Goal: Information Seeking & Learning: Learn about a topic

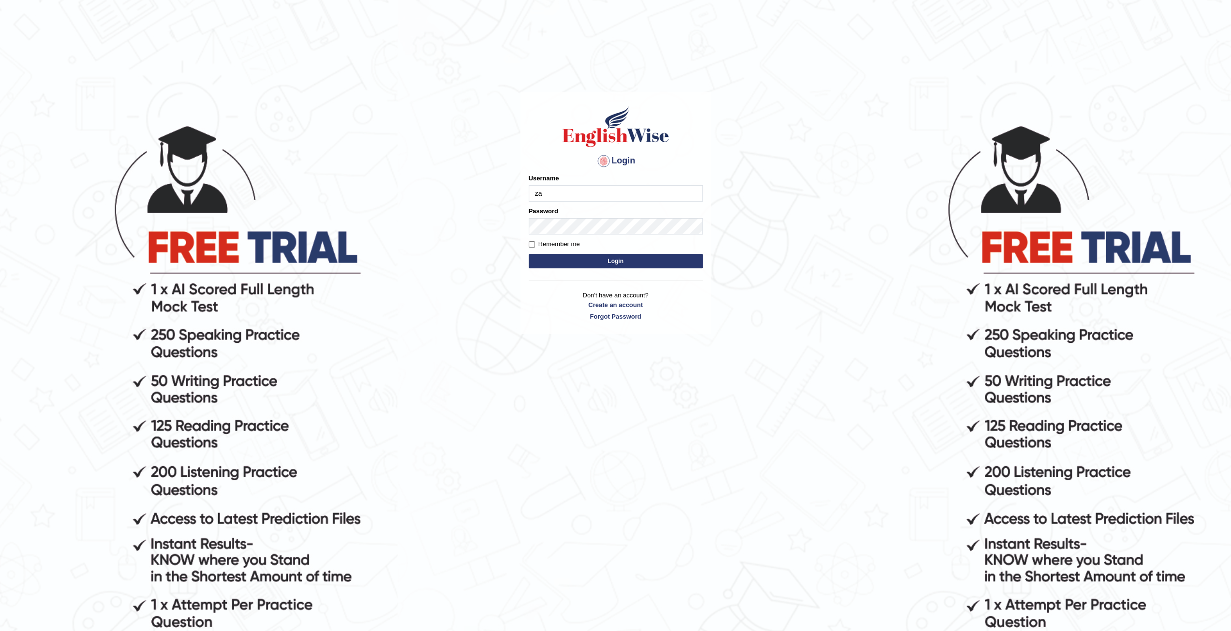
type input "zaryab_chandio"
click at [529, 254] on button "Login" at bounding box center [616, 261] width 174 height 15
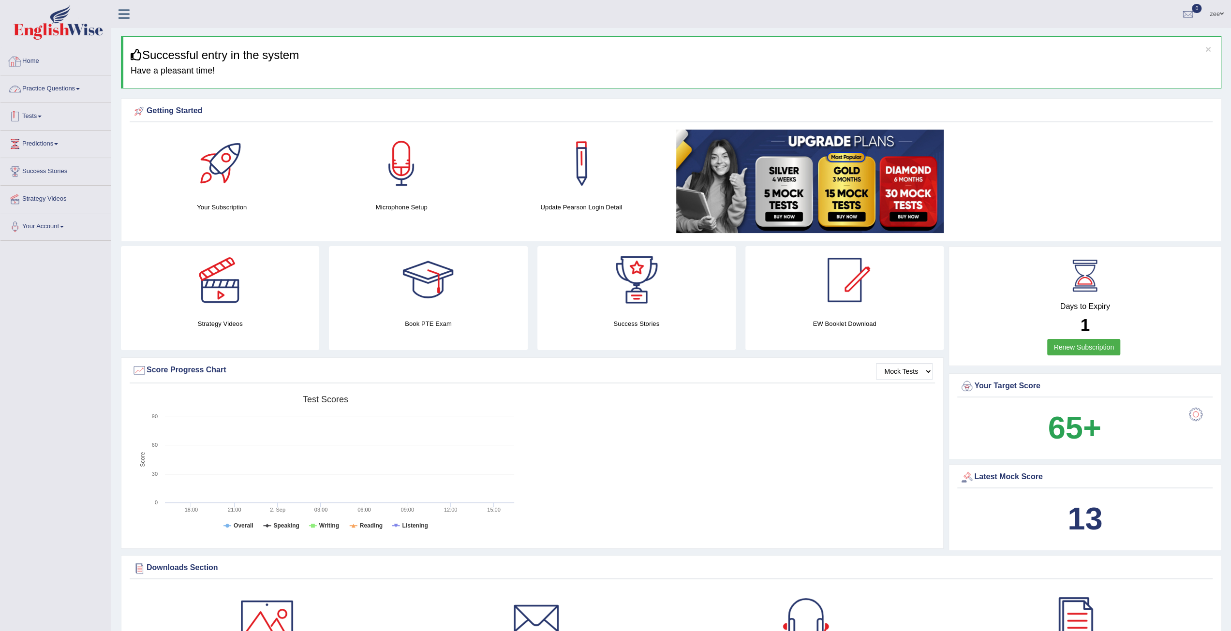
click at [33, 112] on link "Tests" at bounding box center [55, 115] width 110 height 24
click at [77, 86] on link "Practice Questions" at bounding box center [55, 87] width 110 height 24
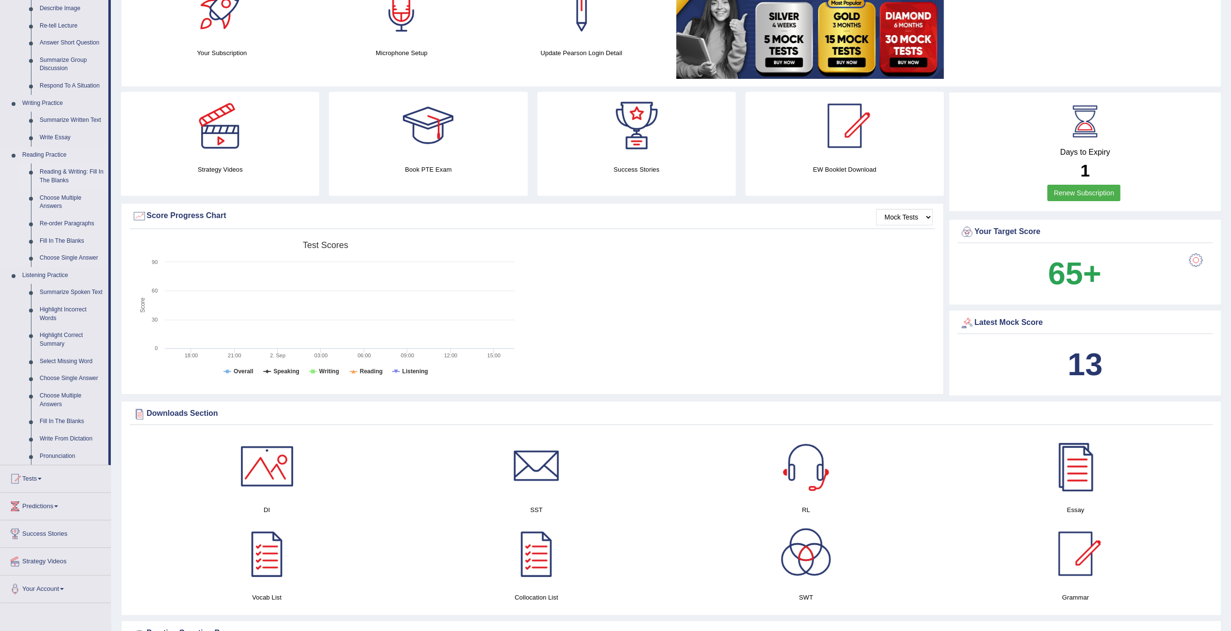
scroll to position [145, 0]
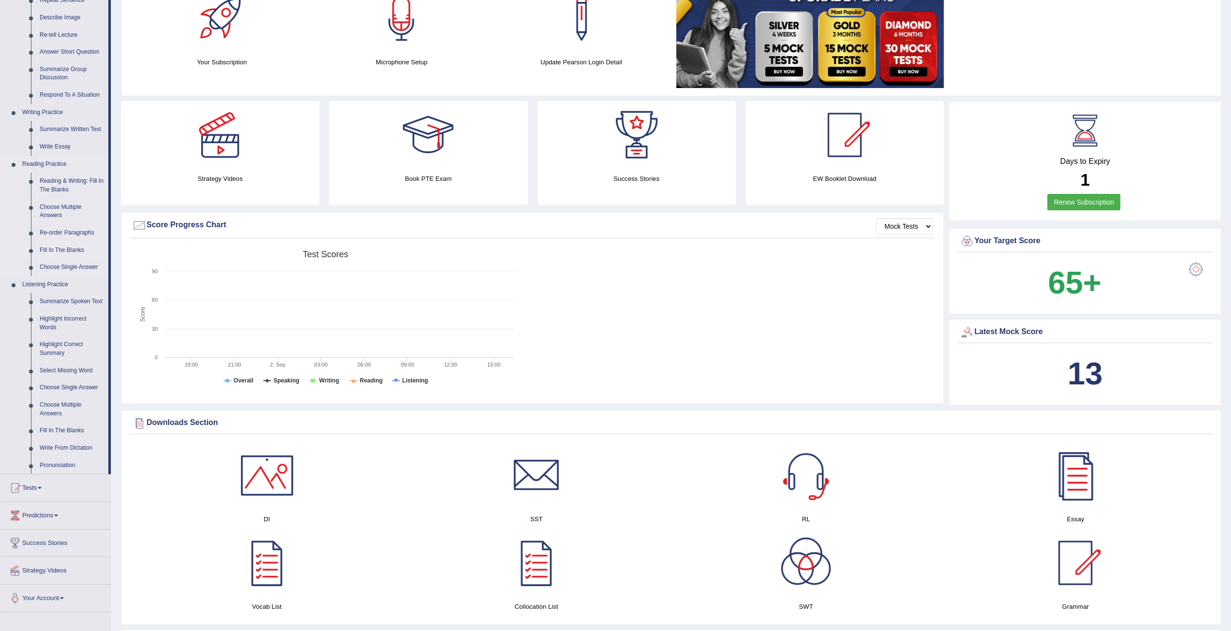
click at [67, 248] on link "Fill In The Blanks" at bounding box center [71, 250] width 73 height 17
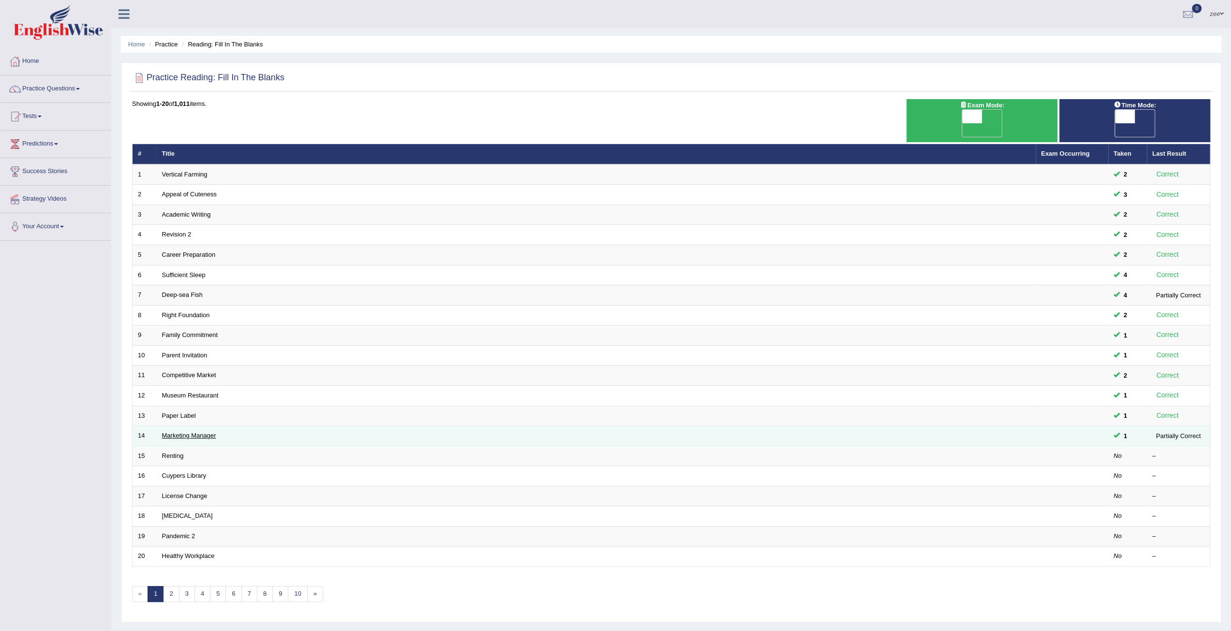
click at [202, 432] on link "Marketing Manager" at bounding box center [189, 435] width 54 height 7
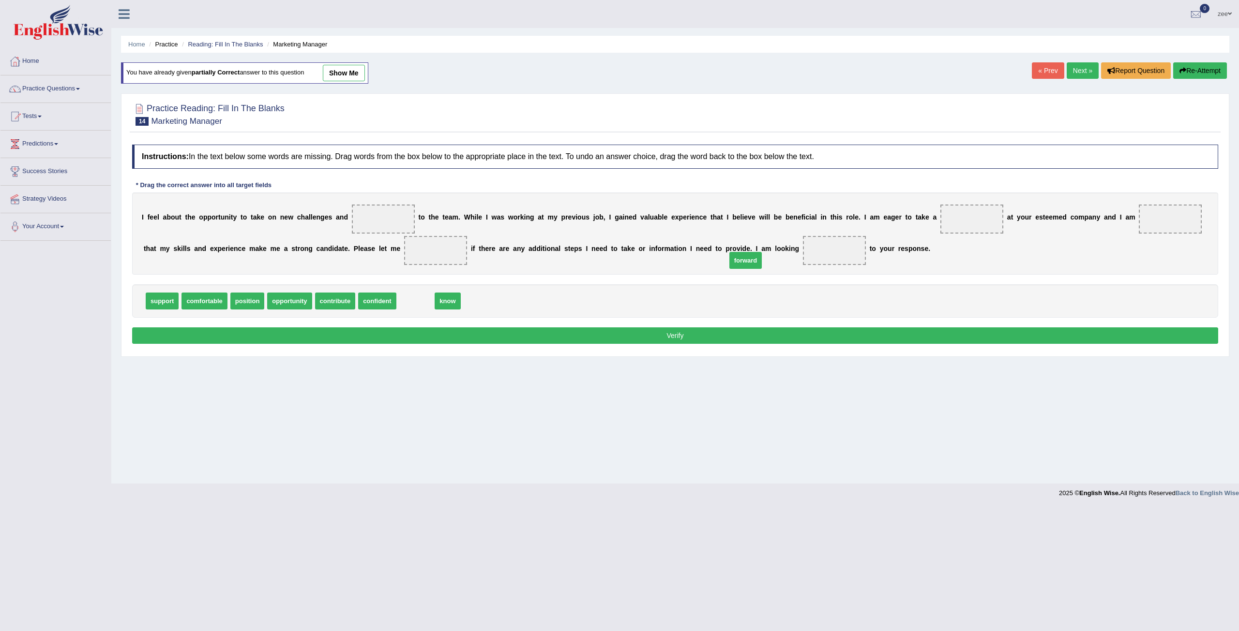
drag, startPoint x: 403, startPoint y: 301, endPoint x: 733, endPoint y: 261, distance: 332.4
drag, startPoint x: 327, startPoint y: 303, endPoint x: 363, endPoint y: 228, distance: 83.5
drag, startPoint x: 375, startPoint y: 219, endPoint x: 481, endPoint y: 297, distance: 131.8
drag, startPoint x: 164, startPoint y: 304, endPoint x: 375, endPoint y: 227, distance: 224.7
drag, startPoint x: 204, startPoint y: 303, endPoint x: 904, endPoint y: 223, distance: 704.2
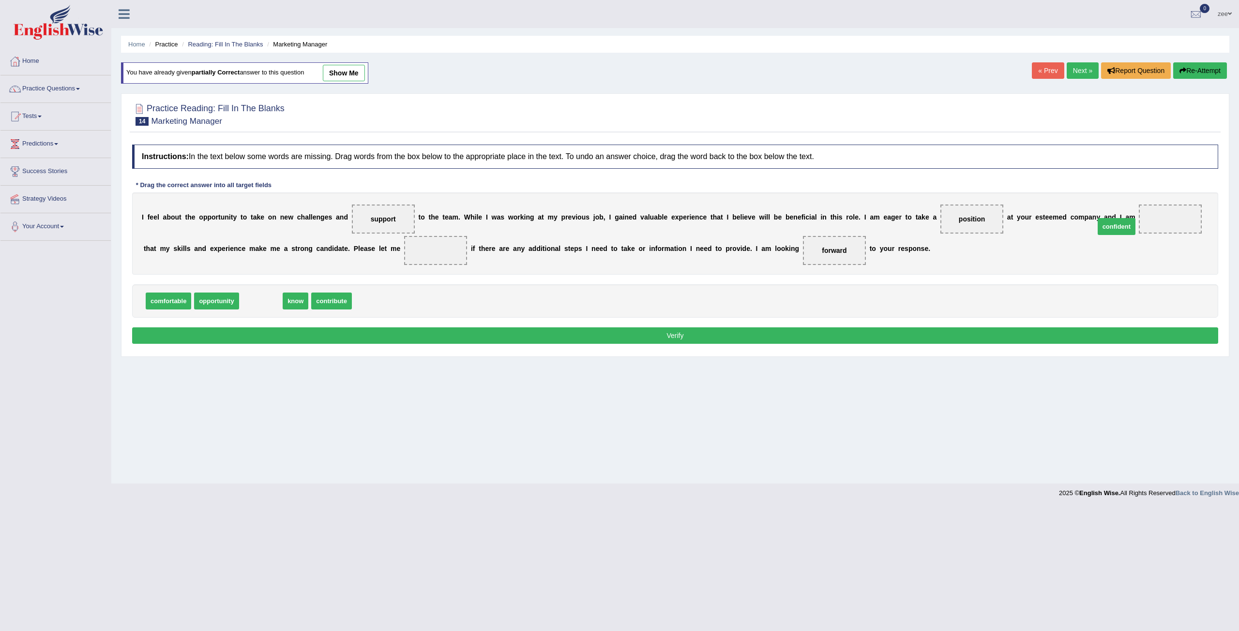
drag, startPoint x: 260, startPoint y: 301, endPoint x: 1114, endPoint y: 226, distance: 857.2
drag, startPoint x: 251, startPoint y: 304, endPoint x: 359, endPoint y: 260, distance: 117.2
click at [399, 339] on button "Verify" at bounding box center [675, 336] width 1086 height 16
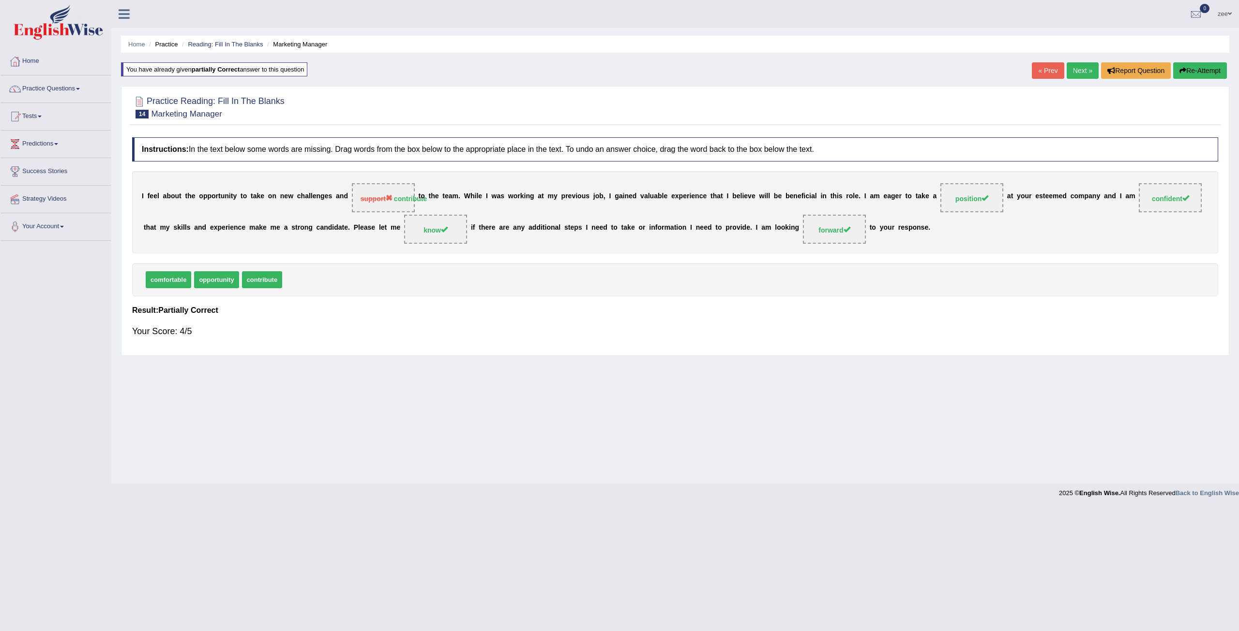
click at [1204, 79] on div "« Prev Next » Report Question Re-Attempt" at bounding box center [1129, 71] width 197 height 19
click at [1210, 75] on button "Re-Attempt" at bounding box center [1200, 70] width 54 height 16
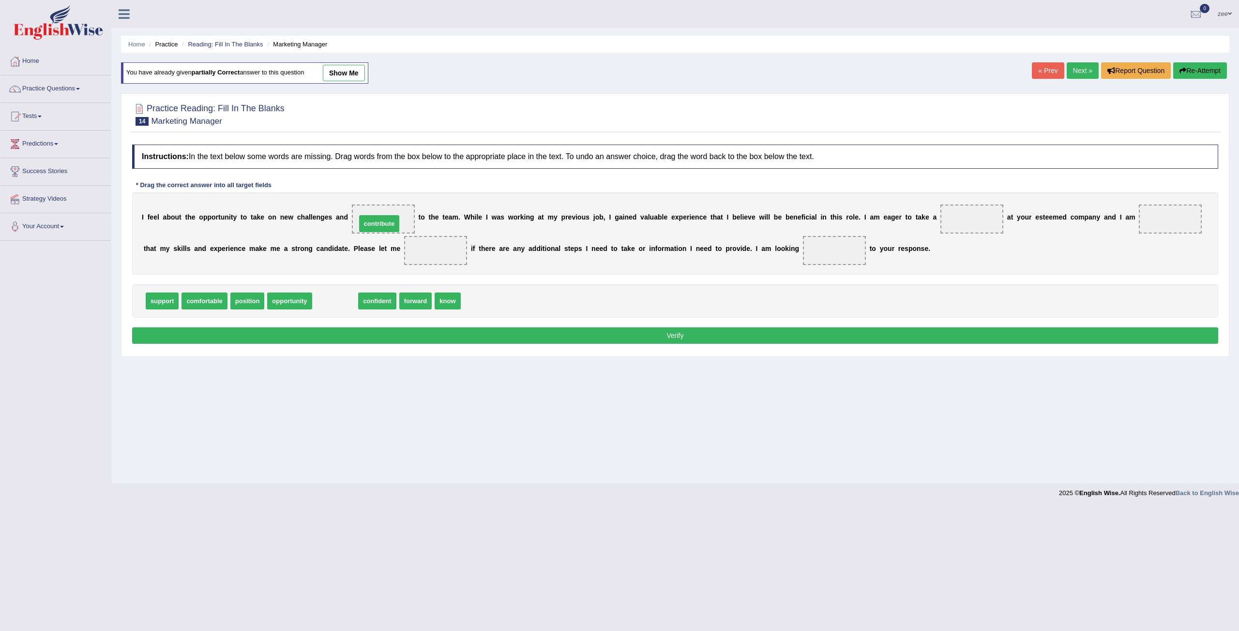
drag, startPoint x: 324, startPoint y: 302, endPoint x: 369, endPoint y: 221, distance: 92.9
drag, startPoint x: 324, startPoint y: 299, endPoint x: 1099, endPoint y: 220, distance: 779.6
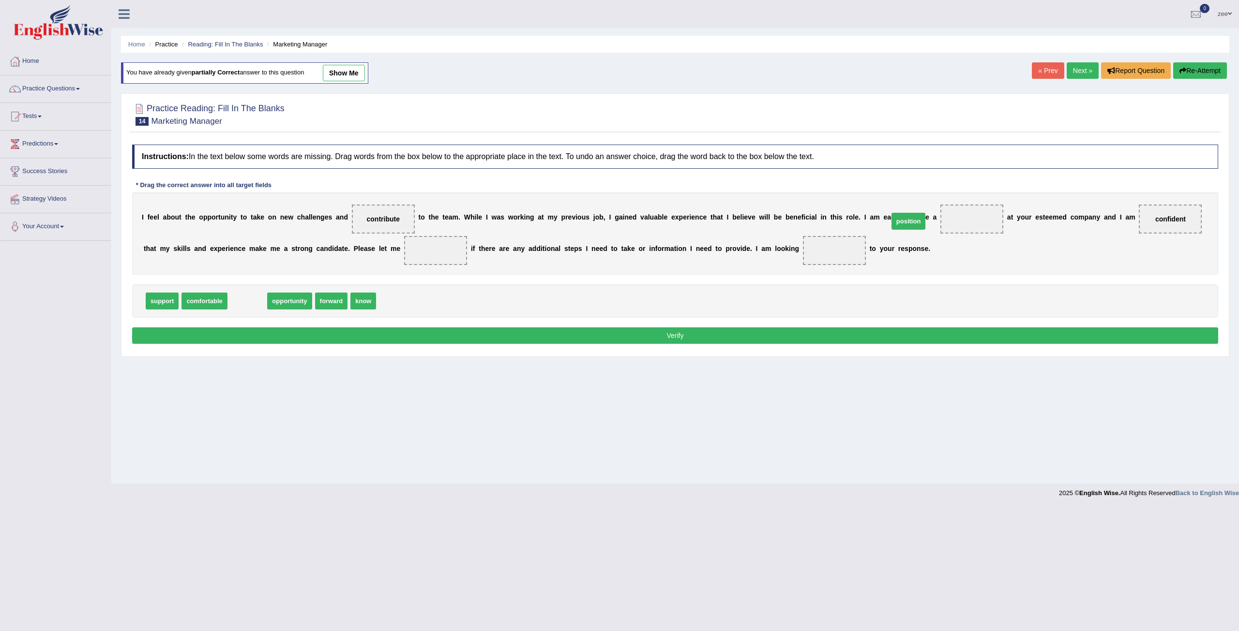
drag, startPoint x: 239, startPoint y: 304, endPoint x: 899, endPoint y: 224, distance: 665.2
drag, startPoint x: 317, startPoint y: 299, endPoint x: 353, endPoint y: 253, distance: 59.0
drag, startPoint x: 355, startPoint y: 251, endPoint x: 390, endPoint y: 299, distance: 59.5
drag, startPoint x: 247, startPoint y: 299, endPoint x: 719, endPoint y: 250, distance: 475.1
drag, startPoint x: 246, startPoint y: 304, endPoint x: 368, endPoint y: 260, distance: 129.5
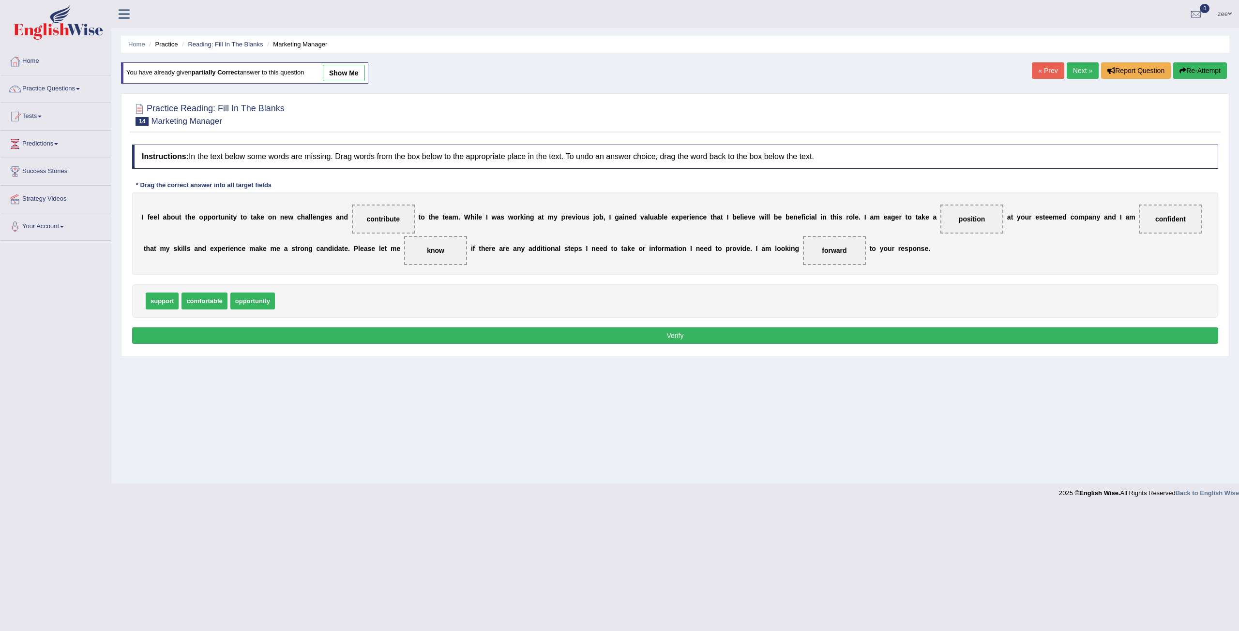
click at [399, 330] on button "Verify" at bounding box center [675, 336] width 1086 height 16
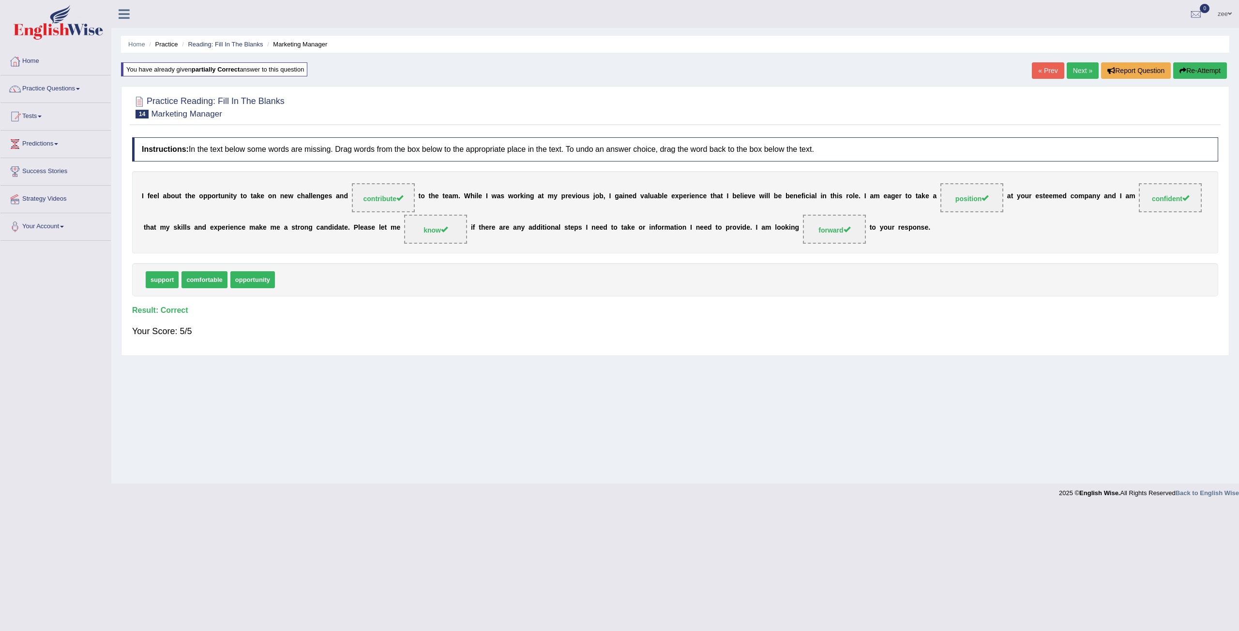
click at [1082, 73] on link "Next »" at bounding box center [1082, 70] width 32 height 16
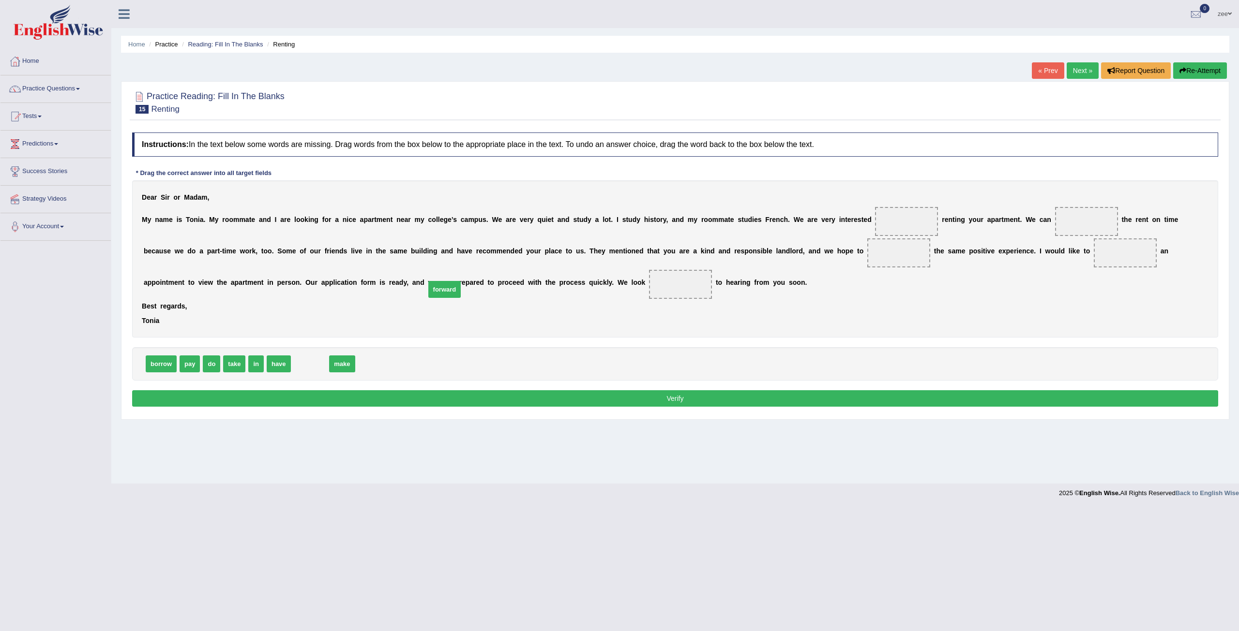
drag, startPoint x: 295, startPoint y: 364, endPoint x: 431, endPoint y: 291, distance: 153.9
drag, startPoint x: 261, startPoint y: 362, endPoint x: 840, endPoint y: 224, distance: 594.8
drag, startPoint x: 184, startPoint y: 366, endPoint x: 1027, endPoint y: 224, distance: 854.2
drag, startPoint x: 191, startPoint y: 364, endPoint x: 770, endPoint y: 259, distance: 589.1
drag, startPoint x: 191, startPoint y: 366, endPoint x: 974, endPoint y: 261, distance: 790.2
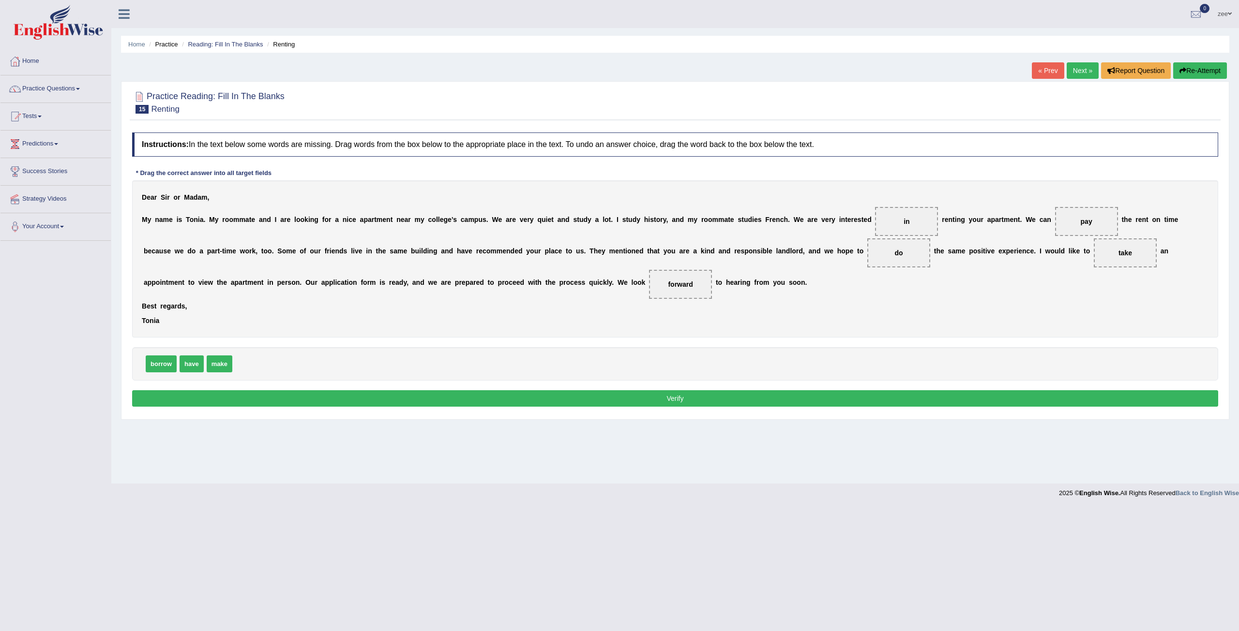
click at [727, 395] on button "Verify" at bounding box center [675, 398] width 1086 height 16
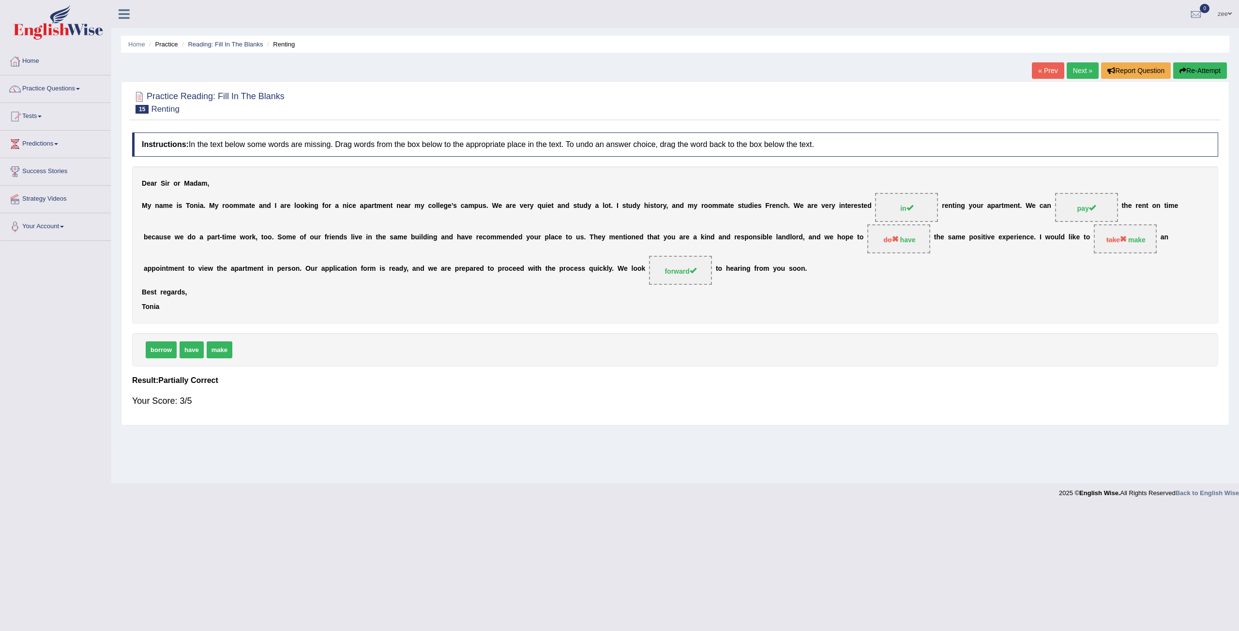
click at [1195, 82] on div "Practice Reading: Fill In The Blanks 15 Renting Instructions: In the text below…" at bounding box center [675, 253] width 1108 height 344
click at [1192, 78] on button "Re-Attempt" at bounding box center [1200, 70] width 54 height 16
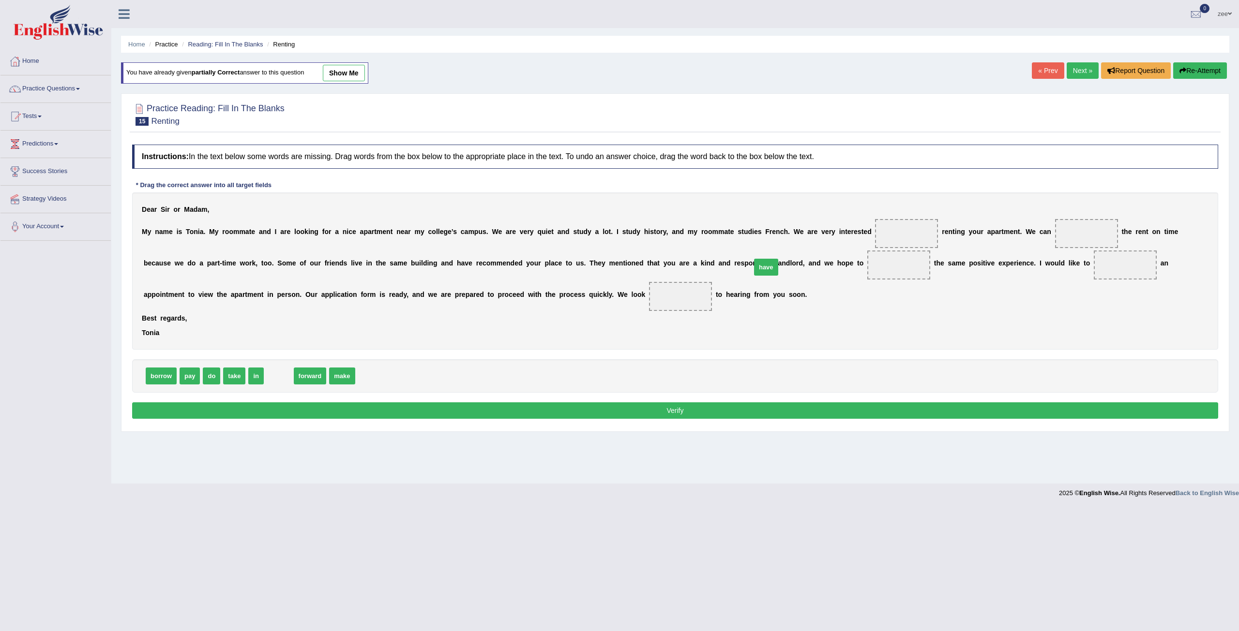
drag, startPoint x: 279, startPoint y: 378, endPoint x: 766, endPoint y: 269, distance: 499.2
drag, startPoint x: 250, startPoint y: 376, endPoint x: 829, endPoint y: 242, distance: 594.4
drag, startPoint x: 184, startPoint y: 382, endPoint x: 1018, endPoint y: 251, distance: 843.8
drag, startPoint x: 237, startPoint y: 372, endPoint x: 442, endPoint y: 299, distance: 217.6
drag, startPoint x: 228, startPoint y: 373, endPoint x: 949, endPoint y: 264, distance: 729.0
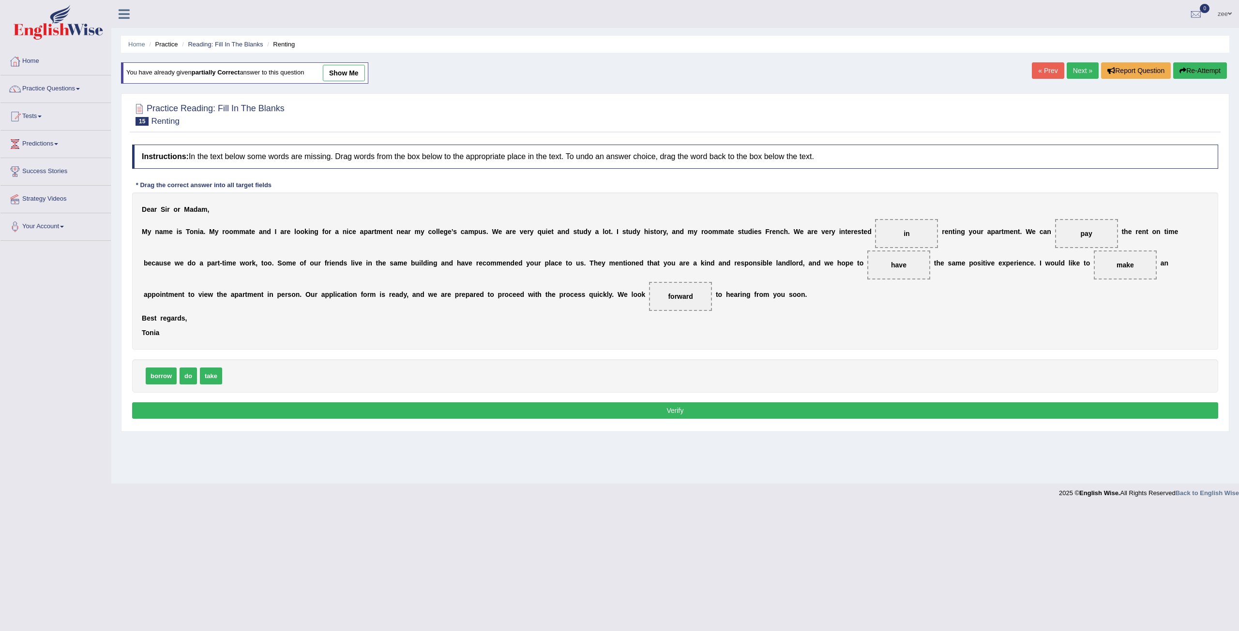
click at [637, 409] on button "Verify" at bounding box center [675, 411] width 1086 height 16
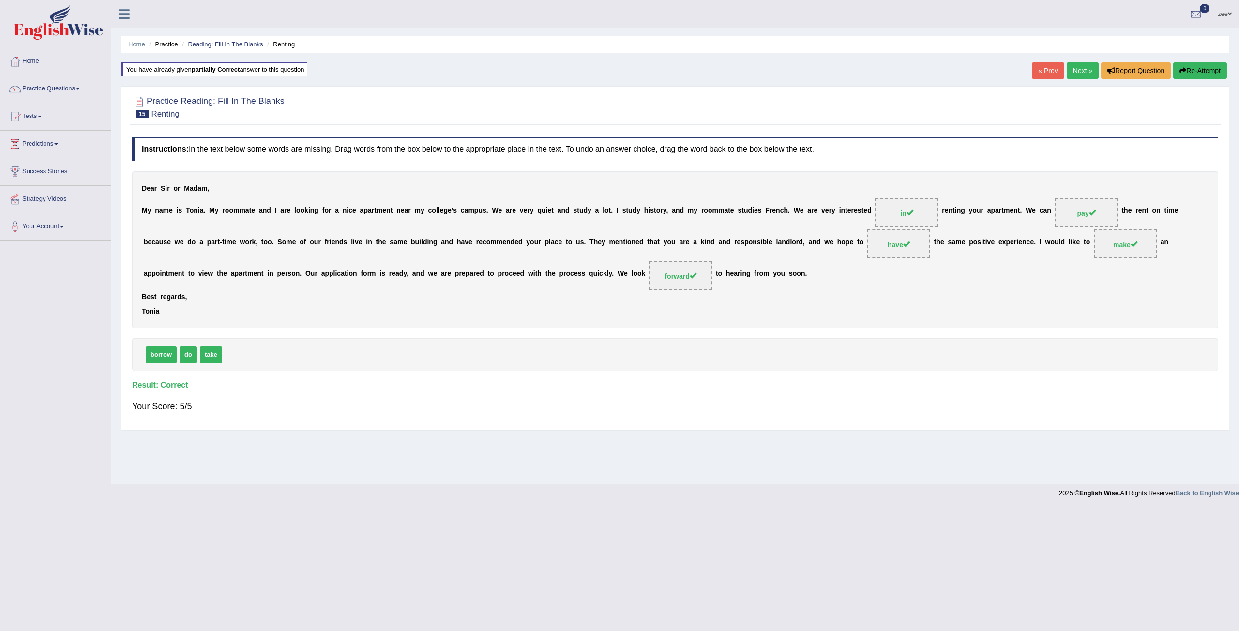
click at [1090, 77] on link "Next »" at bounding box center [1082, 70] width 32 height 16
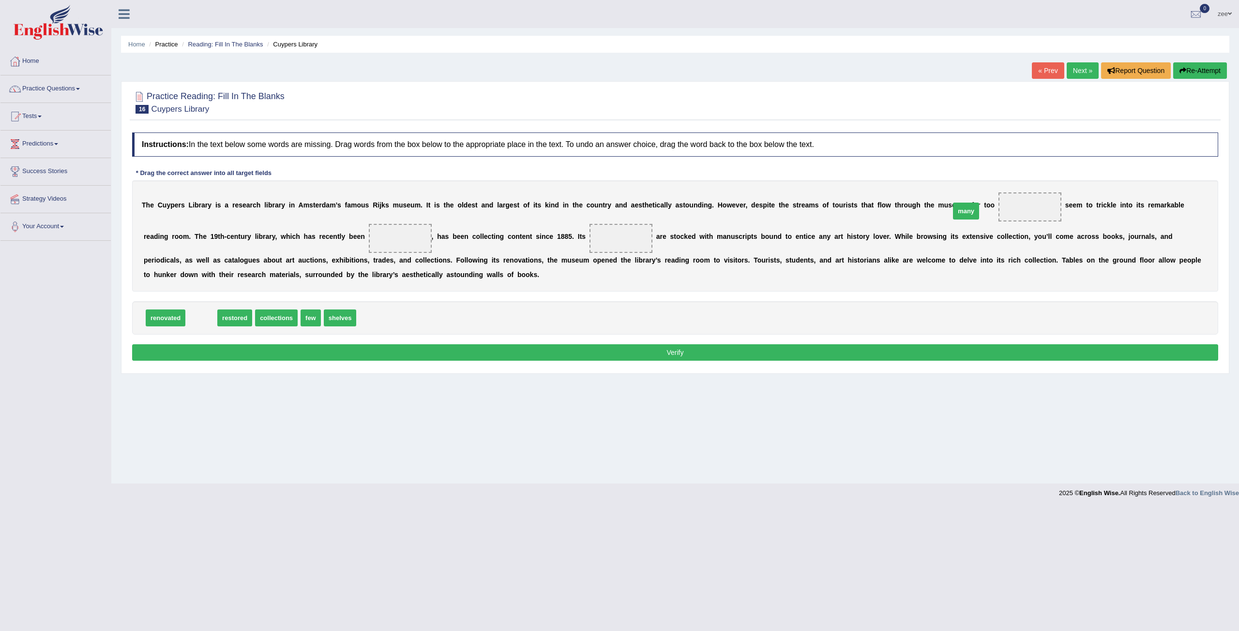
drag, startPoint x: 202, startPoint y: 317, endPoint x: 972, endPoint y: 210, distance: 777.6
drag, startPoint x: 180, startPoint y: 312, endPoint x: 319, endPoint y: 241, distance: 155.8
drag, startPoint x: 208, startPoint y: 320, endPoint x: 508, endPoint y: 243, distance: 309.7
click at [367, 353] on button "Verify" at bounding box center [675, 352] width 1086 height 16
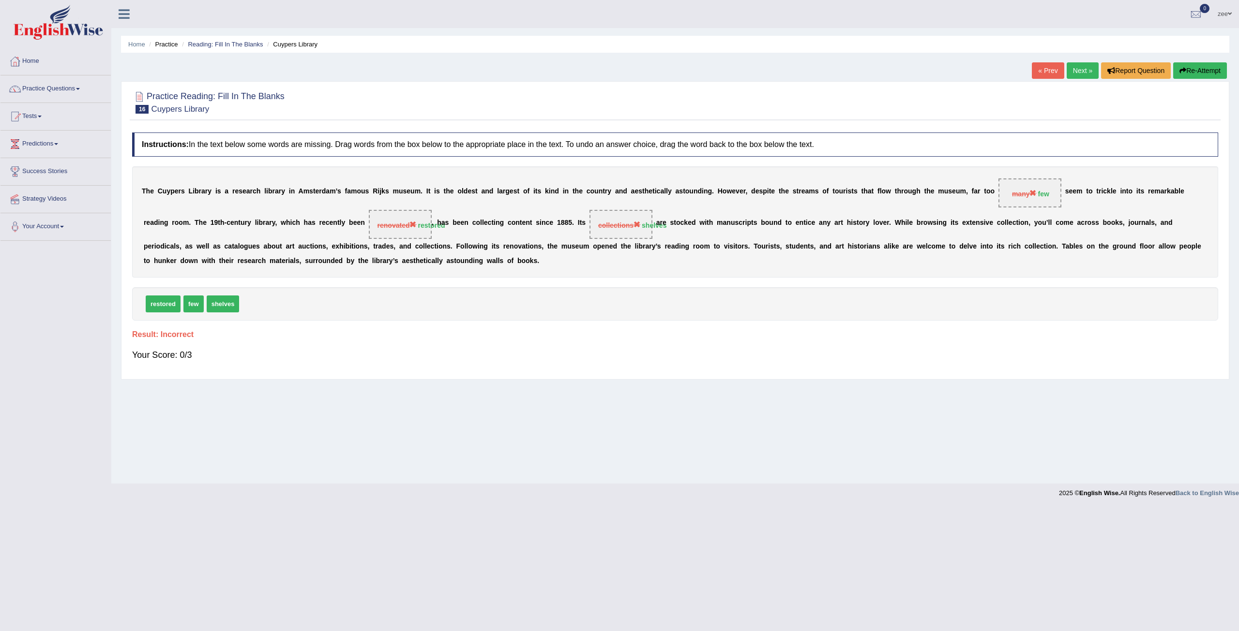
click at [1195, 73] on button "Re-Attempt" at bounding box center [1200, 70] width 54 height 16
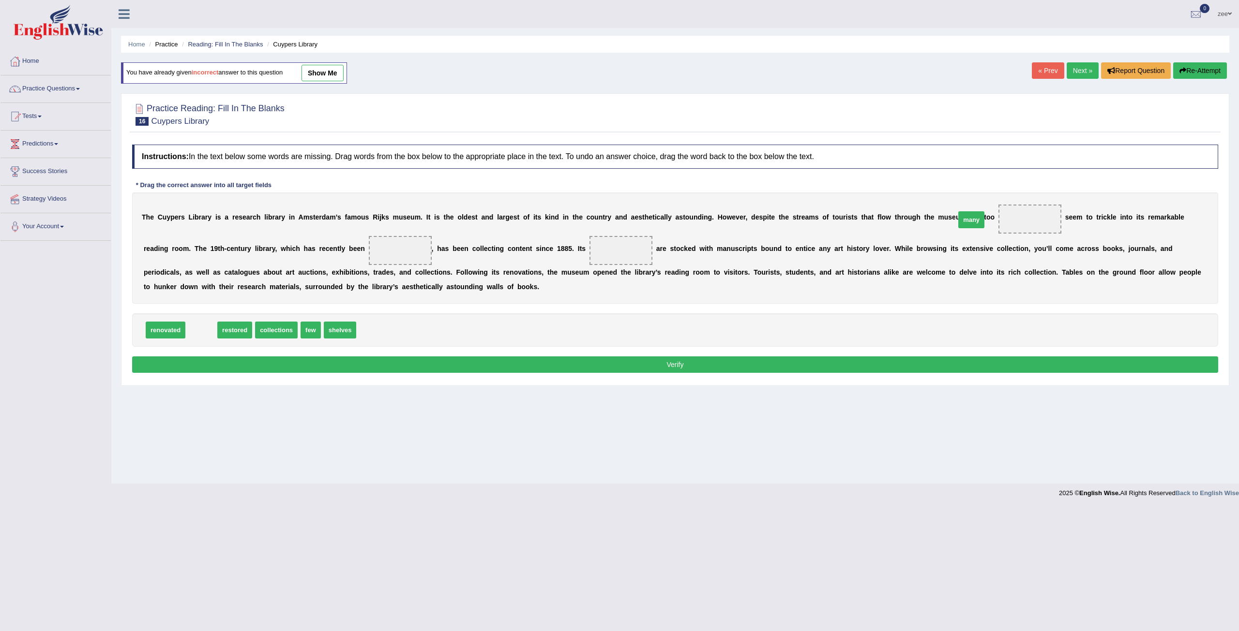
drag, startPoint x: 199, startPoint y: 331, endPoint x: 958, endPoint y: 224, distance: 766.1
drag, startPoint x: 221, startPoint y: 309, endPoint x: 292, endPoint y: 254, distance: 90.1
drag, startPoint x: 269, startPoint y: 333, endPoint x: 534, endPoint y: 257, distance: 275.5
click at [377, 365] on button "Verify" at bounding box center [675, 365] width 1086 height 16
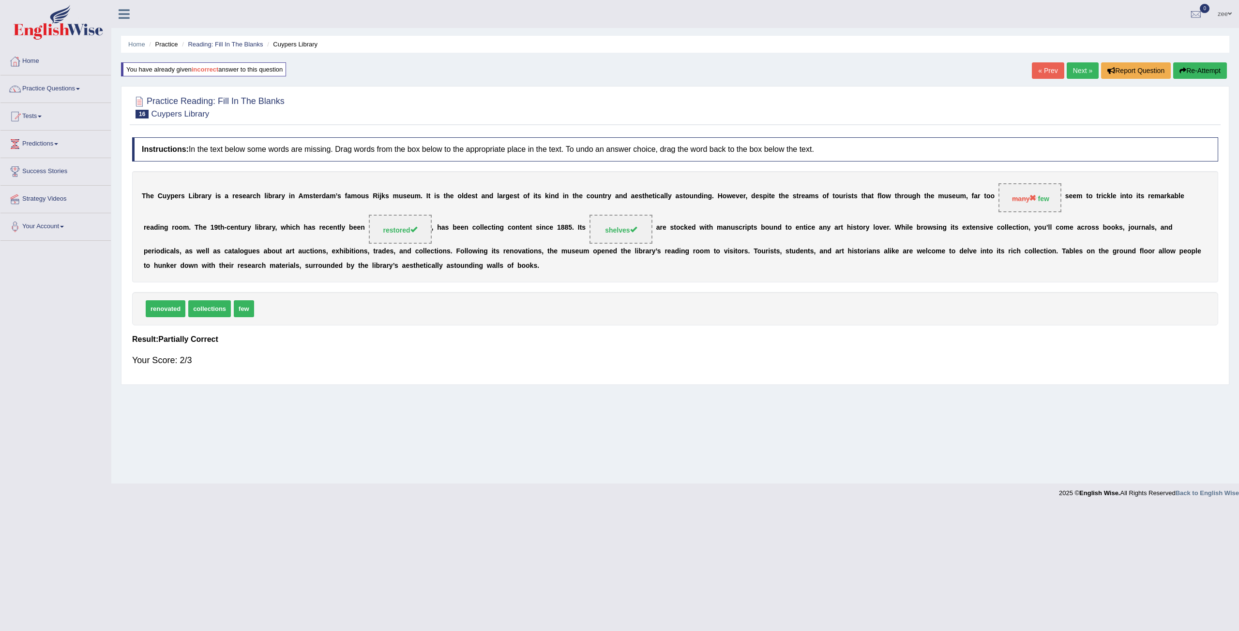
click at [1205, 75] on button "Re-Attempt" at bounding box center [1200, 70] width 54 height 16
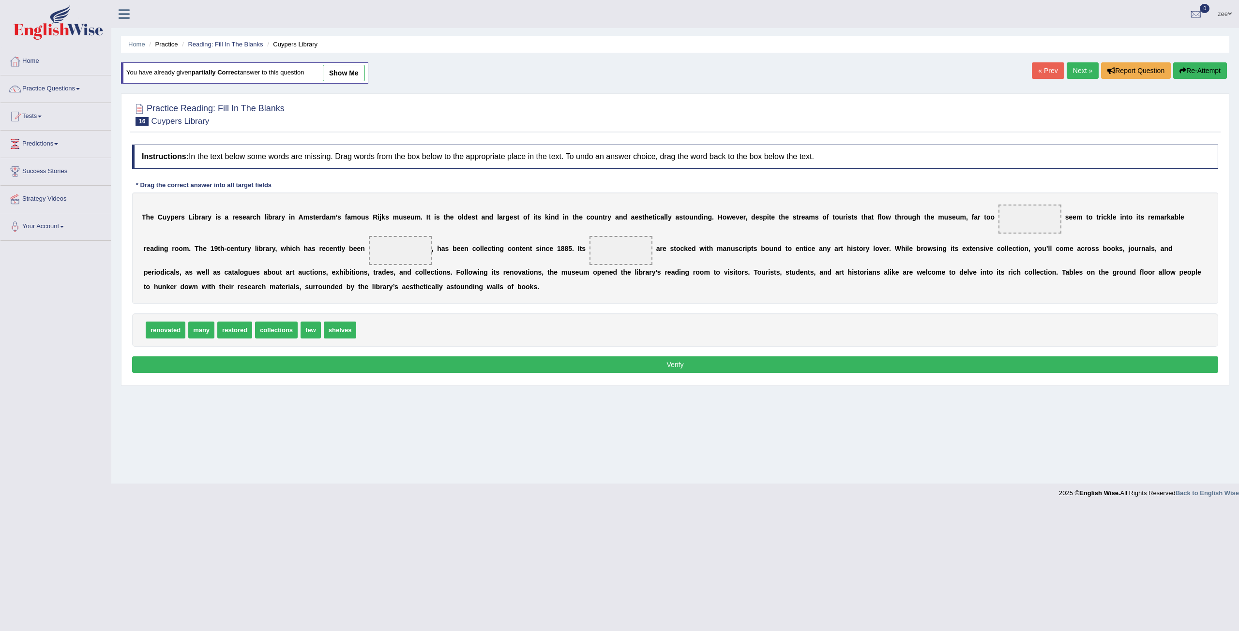
click at [1076, 72] on link "Next »" at bounding box center [1082, 70] width 32 height 16
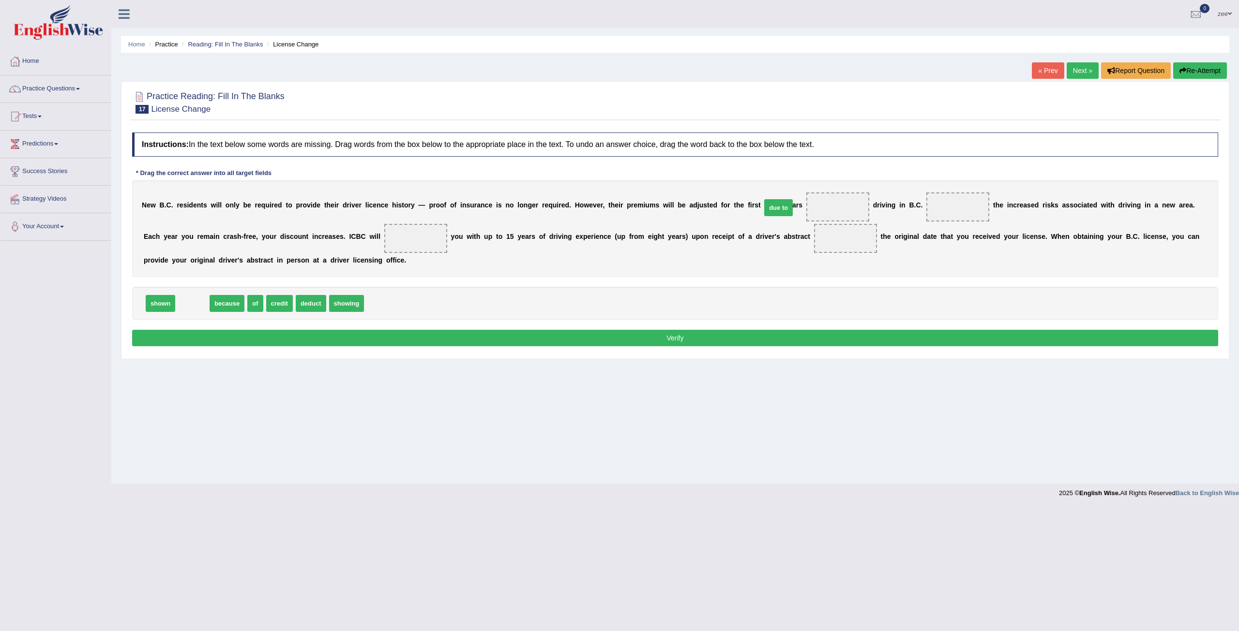
drag, startPoint x: 188, startPoint y: 302, endPoint x: 783, endPoint y: 202, distance: 603.0
drag, startPoint x: 266, startPoint y: 304, endPoint x: 320, endPoint y: 246, distance: 79.1
drag, startPoint x: 282, startPoint y: 308, endPoint x: 743, endPoint y: 248, distance: 464.9
drag, startPoint x: 780, startPoint y: 207, endPoint x: 891, endPoint y: 207, distance: 111.3
drag, startPoint x: 222, startPoint y: 303, endPoint x: 771, endPoint y: 211, distance: 557.2
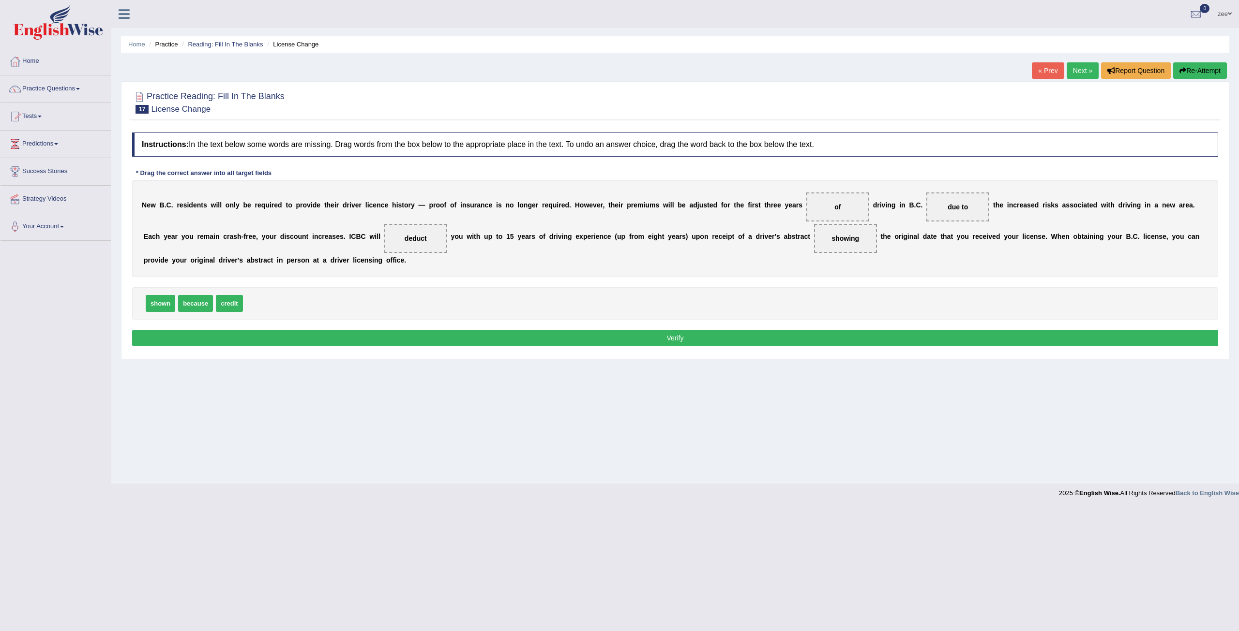
click at [709, 335] on button "Verify" at bounding box center [675, 338] width 1086 height 16
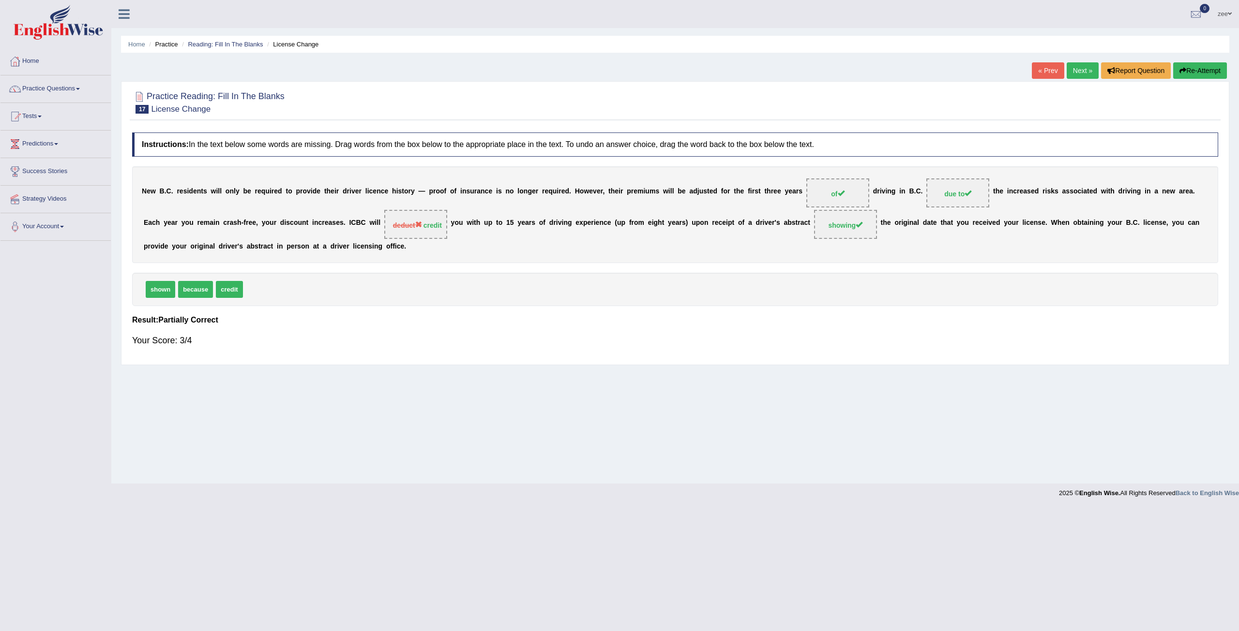
click at [1205, 76] on button "Re-Attempt" at bounding box center [1200, 70] width 54 height 16
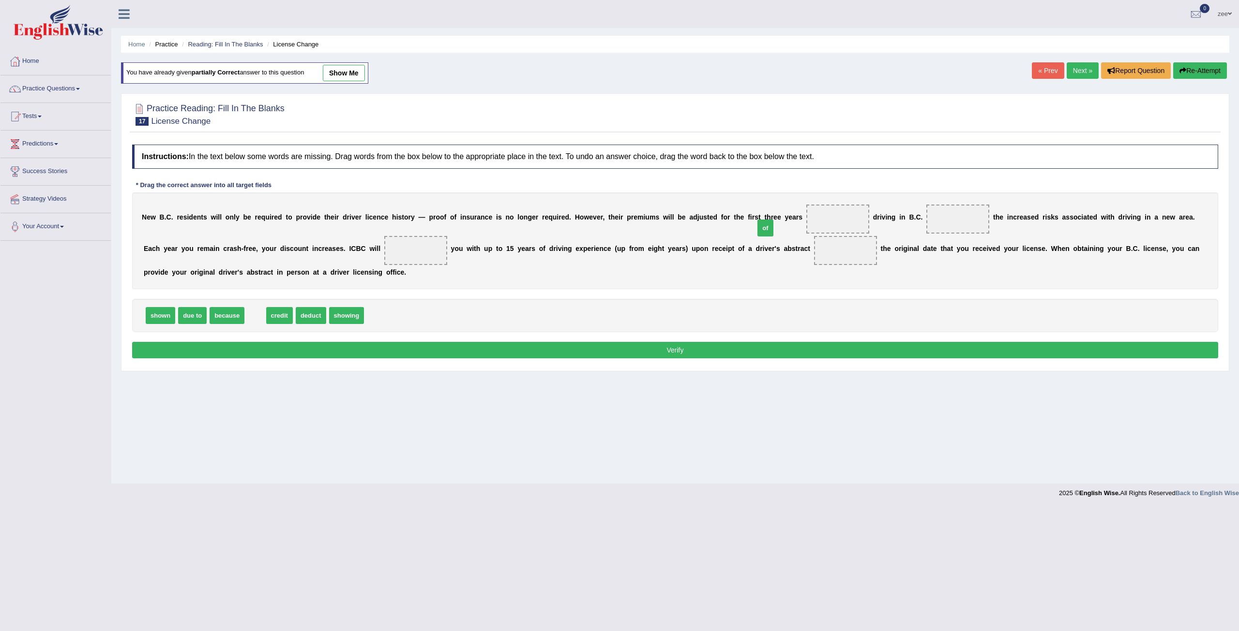
drag, startPoint x: 245, startPoint y: 314, endPoint x: 755, endPoint y: 225, distance: 517.6
drag, startPoint x: 186, startPoint y: 316, endPoint x: 902, endPoint y: 226, distance: 721.7
drag, startPoint x: 158, startPoint y: 319, endPoint x: 166, endPoint y: 317, distance: 8.9
drag, startPoint x: 252, startPoint y: 316, endPoint x: 717, endPoint y: 259, distance: 468.9
drag, startPoint x: 198, startPoint y: 315, endPoint x: 323, endPoint y: 258, distance: 137.3
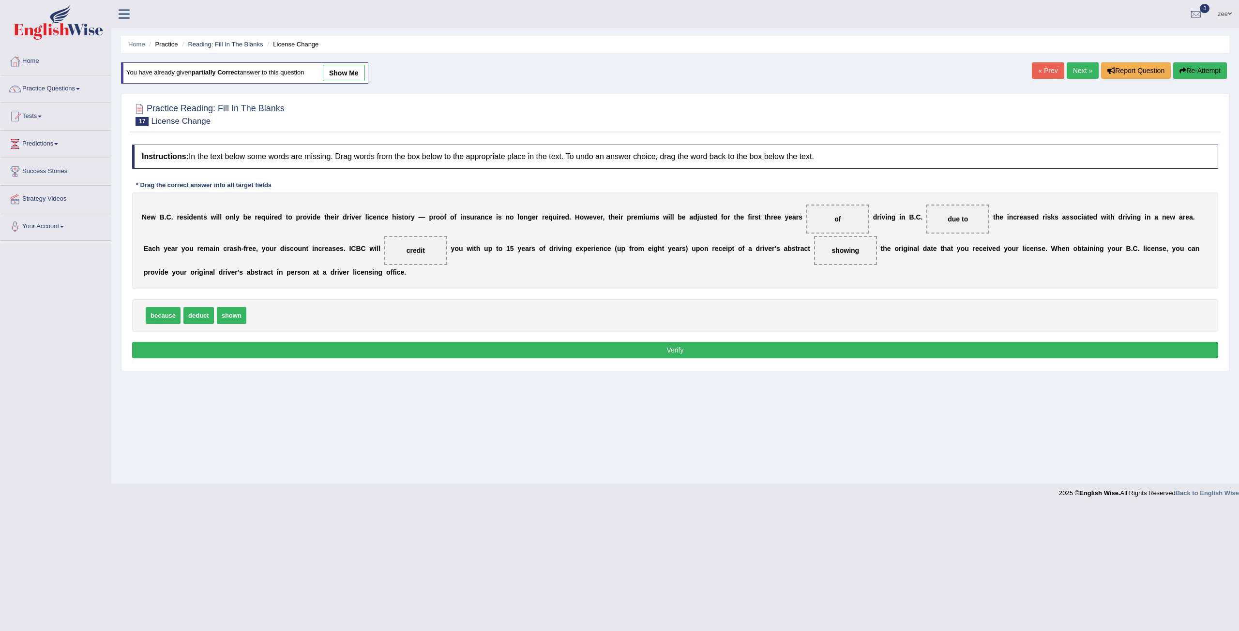
click at [331, 345] on button "Verify" at bounding box center [675, 350] width 1086 height 16
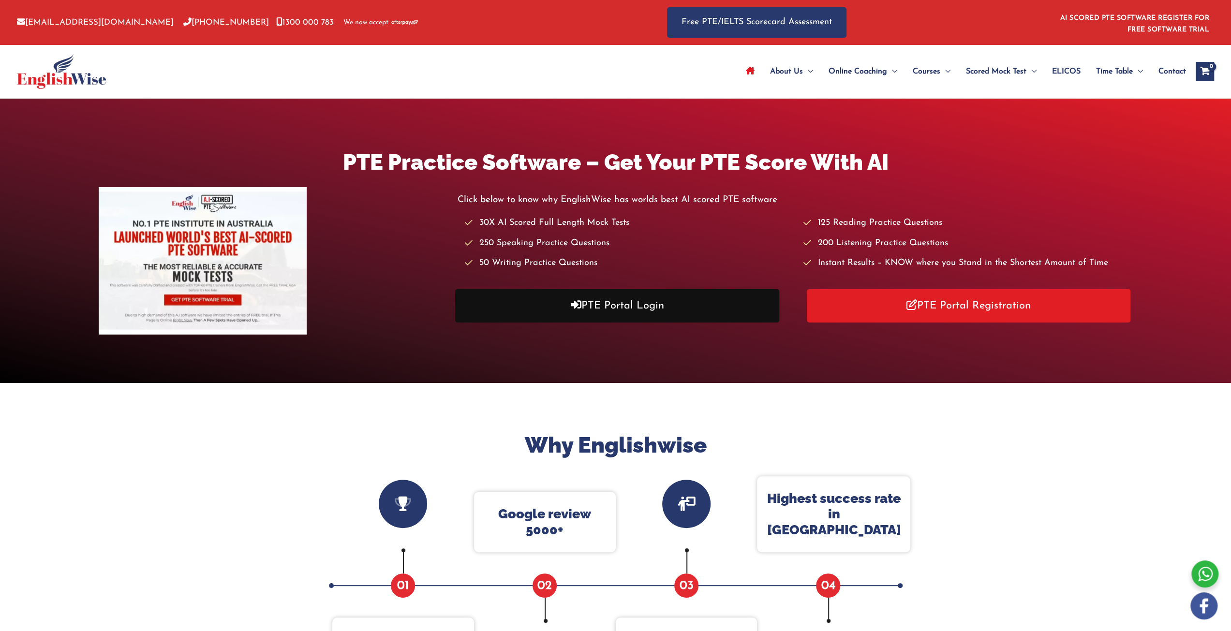
click at [649, 306] on link "PTE Portal Login" at bounding box center [617, 305] width 324 height 33
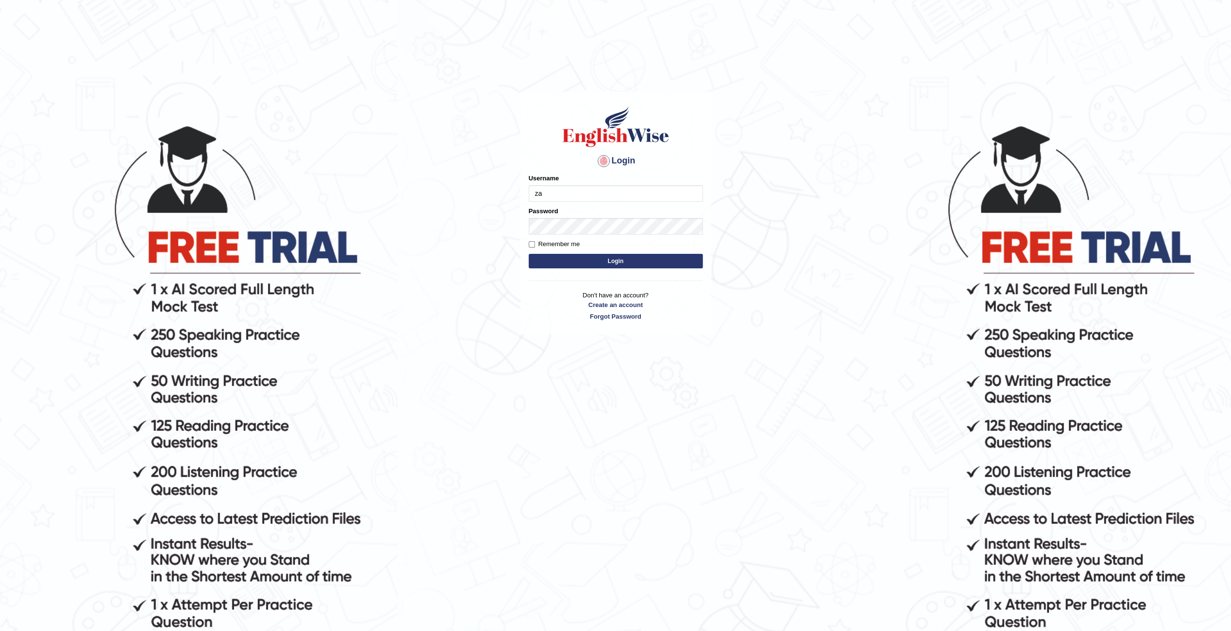
type input "zaryab_chandio"
click at [529, 254] on button "Login" at bounding box center [616, 261] width 174 height 15
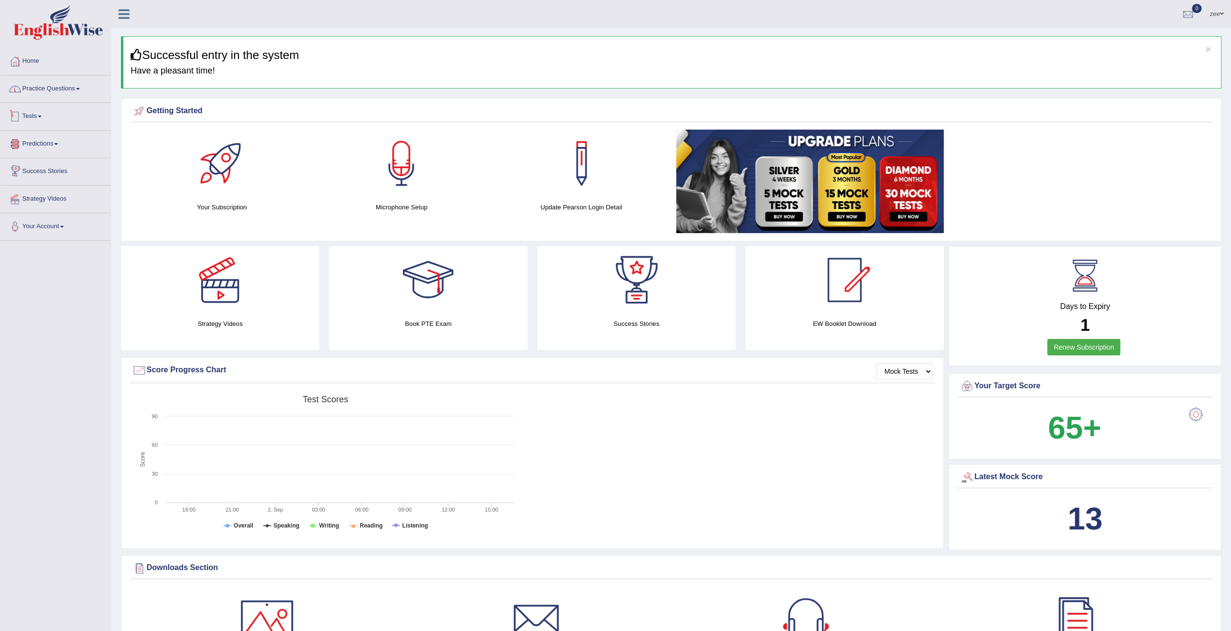
click at [43, 95] on link "Practice Questions" at bounding box center [55, 87] width 110 height 24
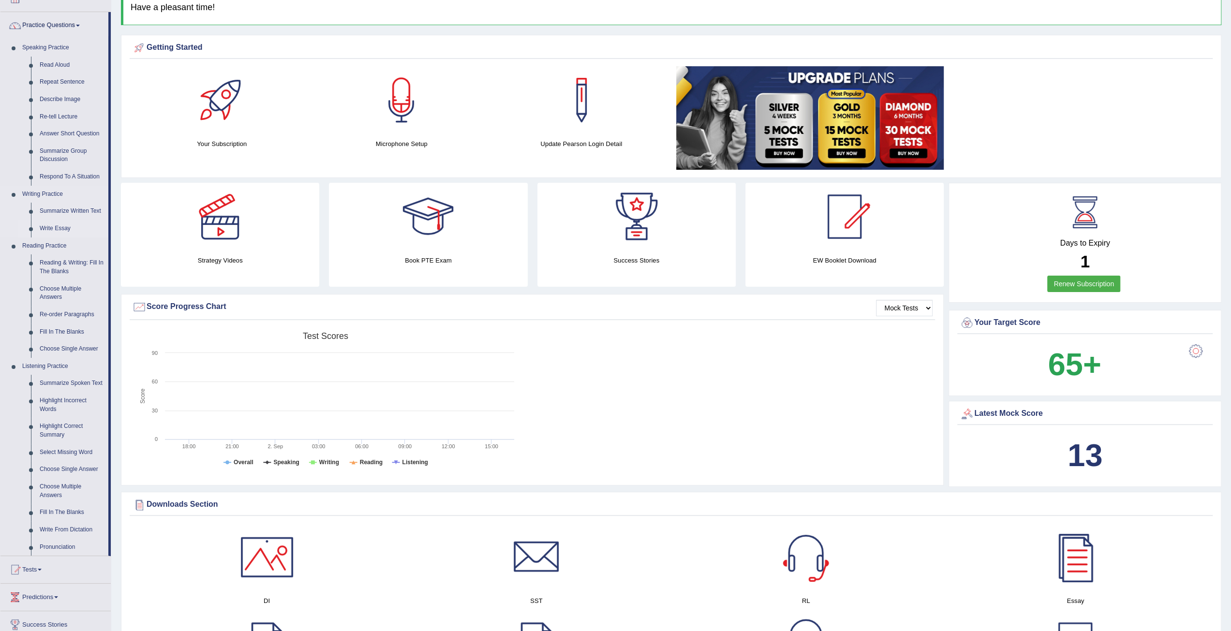
scroll to position [48, 0]
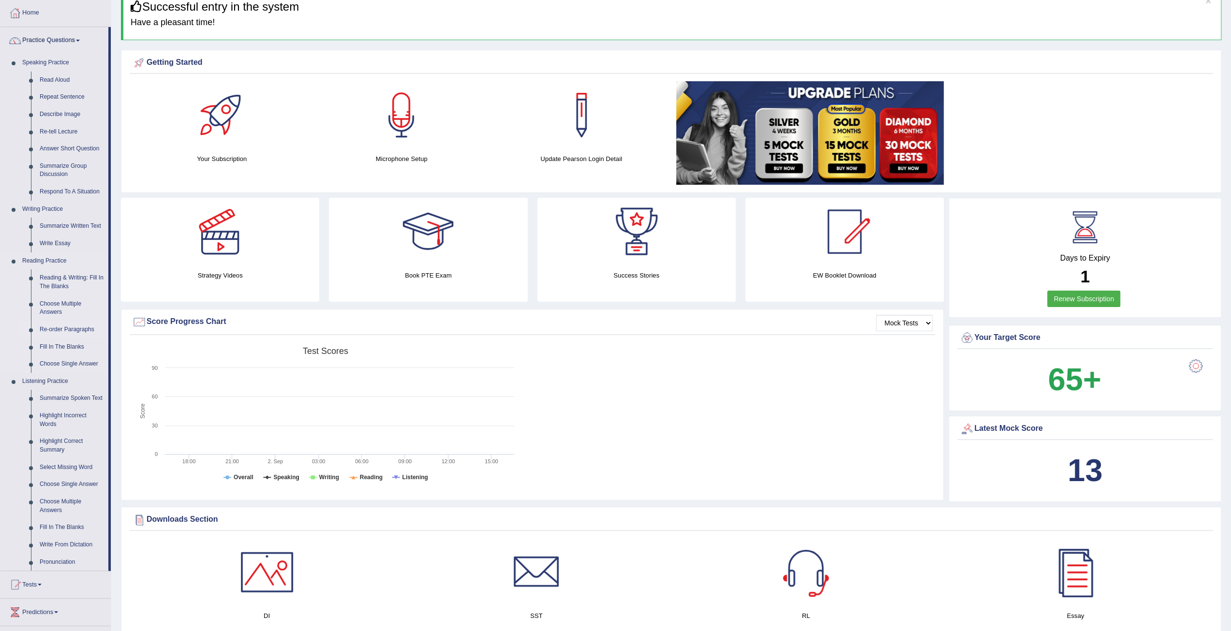
click at [59, 331] on link "Re-order Paragraphs" at bounding box center [71, 329] width 73 height 17
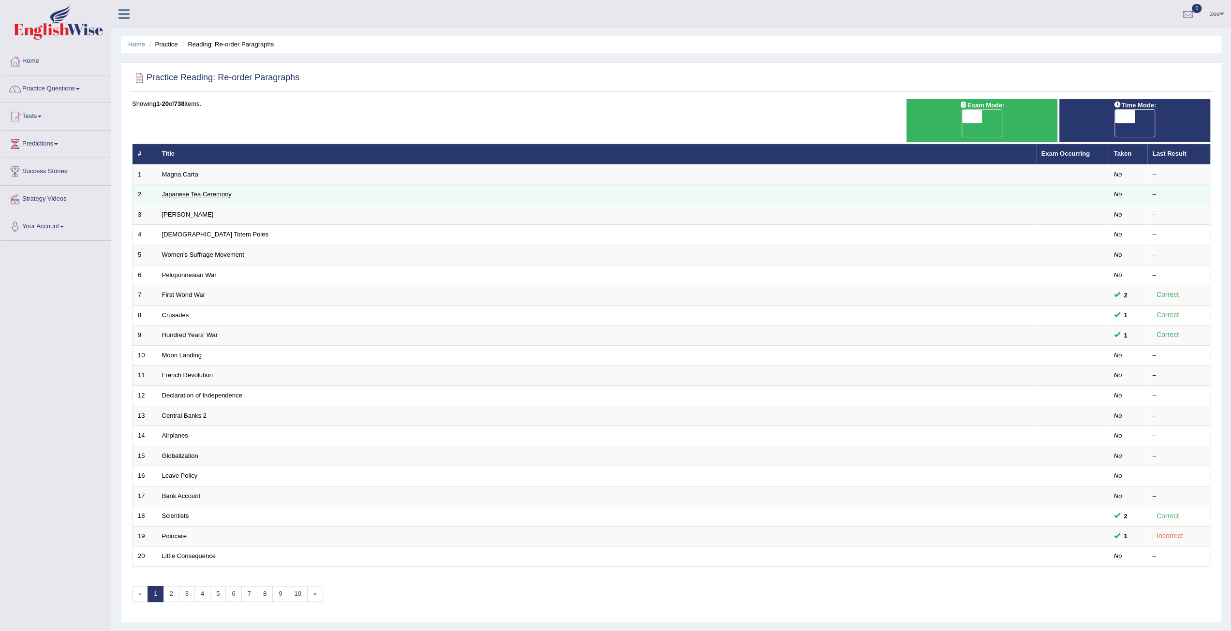
click at [183, 191] on link "Japanese Tea Ceremony" at bounding box center [197, 194] width 70 height 7
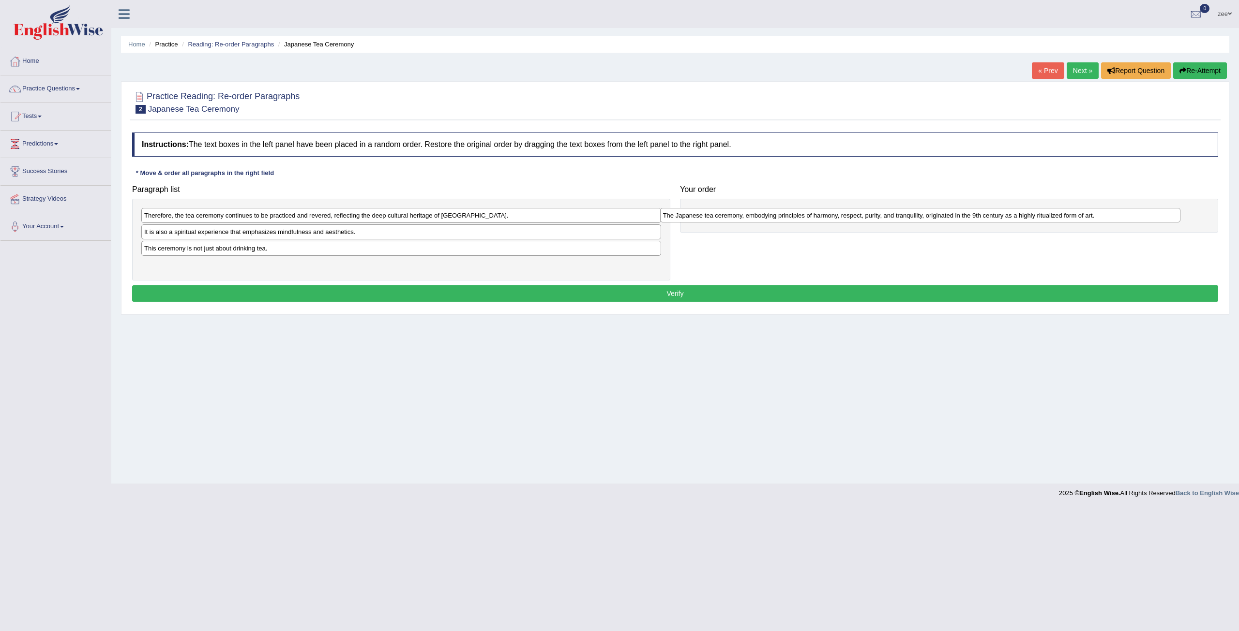
drag, startPoint x: 238, startPoint y: 234, endPoint x: 757, endPoint y: 218, distance: 518.9
click at [757, 218] on div "The Japanese tea ceremony, embodying principles of harmony, respect, purity, an…" at bounding box center [920, 215] width 520 height 15
drag, startPoint x: 318, startPoint y: 251, endPoint x: 812, endPoint y: 243, distance: 493.5
click at [835, 245] on div "This ceremony is not just about drinking tea." at bounding box center [922, 249] width 520 height 15
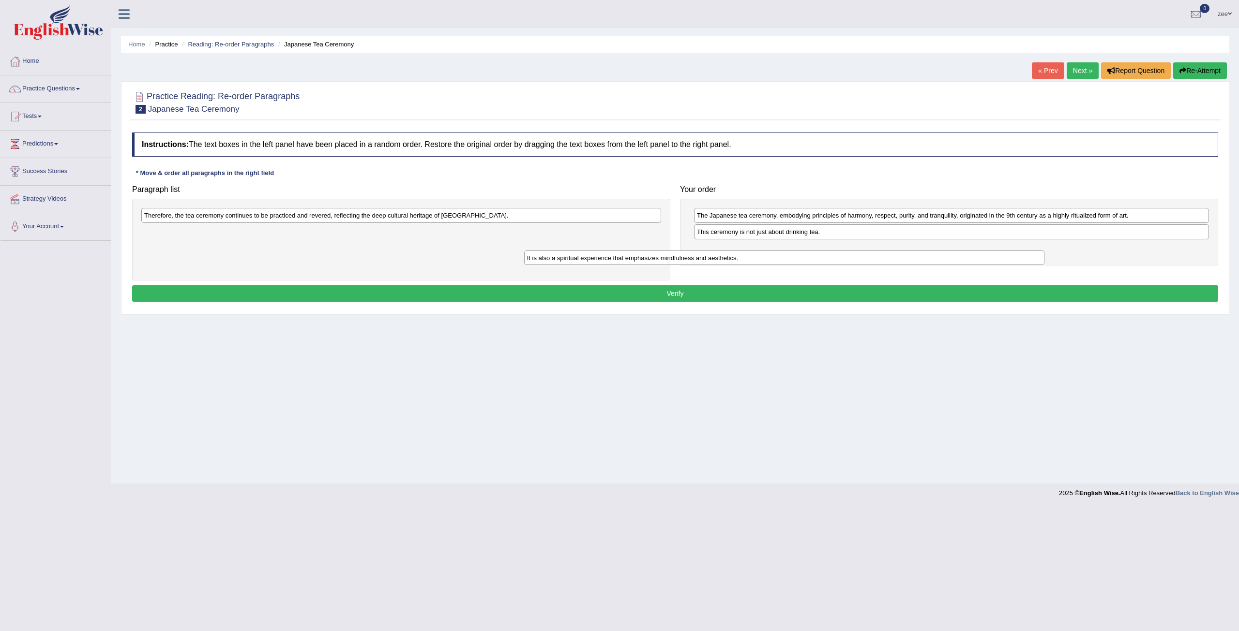
drag, startPoint x: 519, startPoint y: 225, endPoint x: 912, endPoint y: 250, distance: 394.1
click at [912, 251] on div "It is also a spiritual experience that emphasizes mindfulness and aesthetics." at bounding box center [784, 258] width 520 height 15
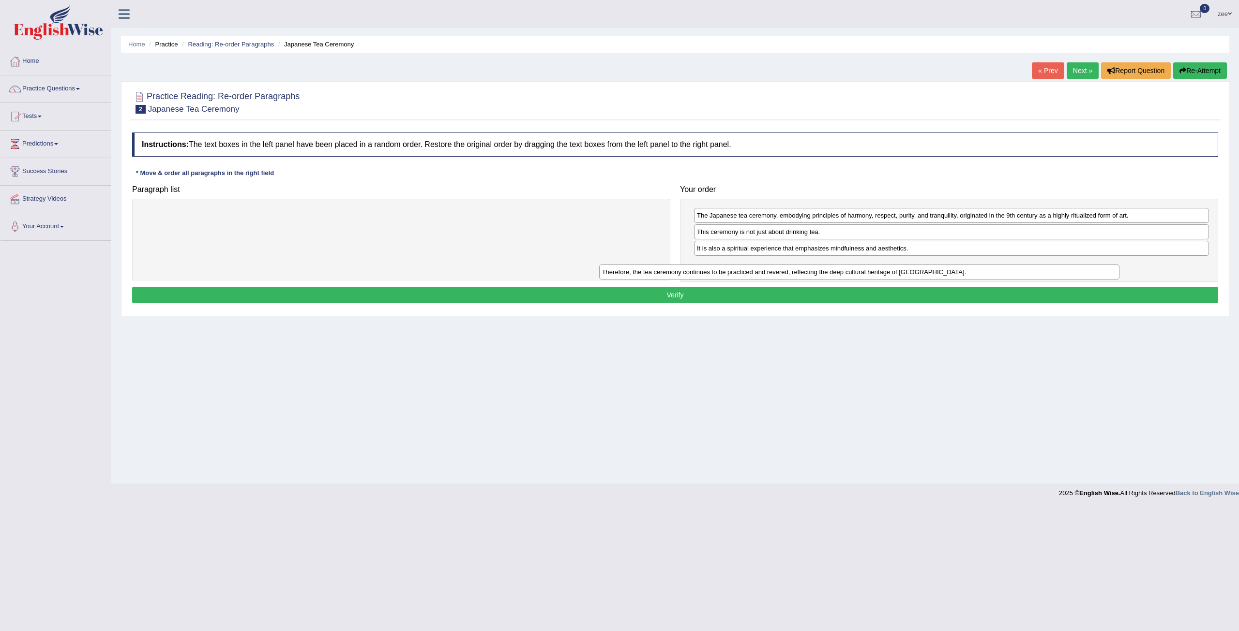
drag, startPoint x: 608, startPoint y: 216, endPoint x: 1140, endPoint y: 277, distance: 536.1
click at [1119, 277] on div "Therefore, the tea ceremony continues to be practiced and revered, reflecting t…" at bounding box center [859, 272] width 520 height 15
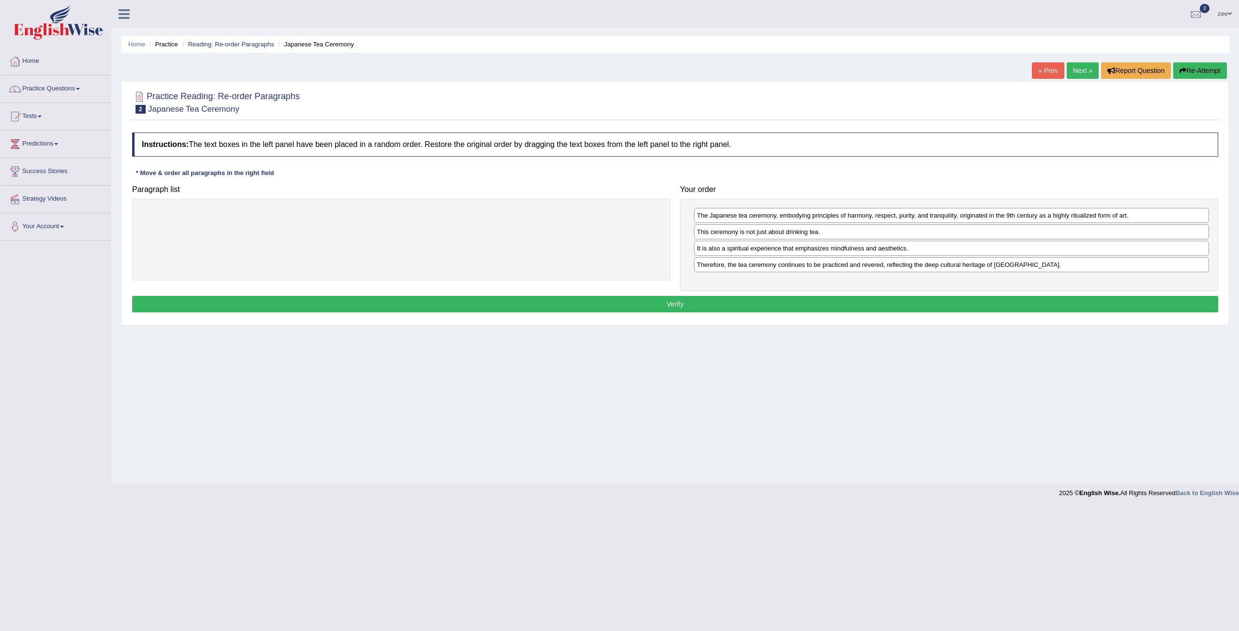
click at [886, 296] on button "Verify" at bounding box center [675, 304] width 1086 height 16
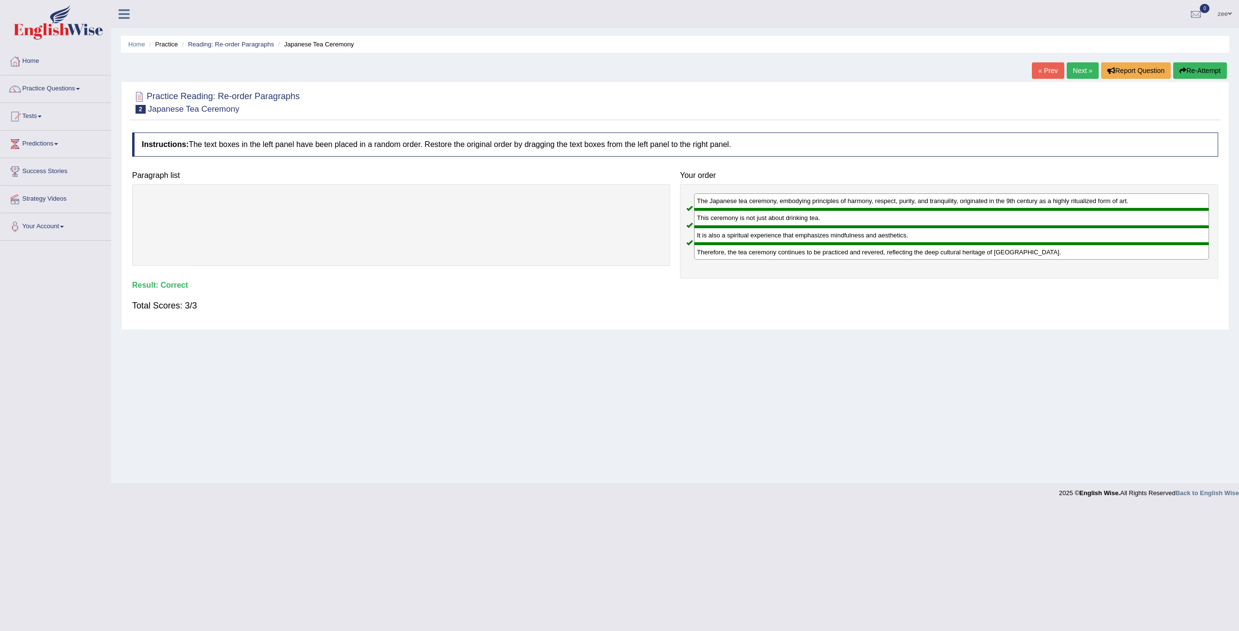
click at [1081, 74] on link "Next »" at bounding box center [1082, 70] width 32 height 16
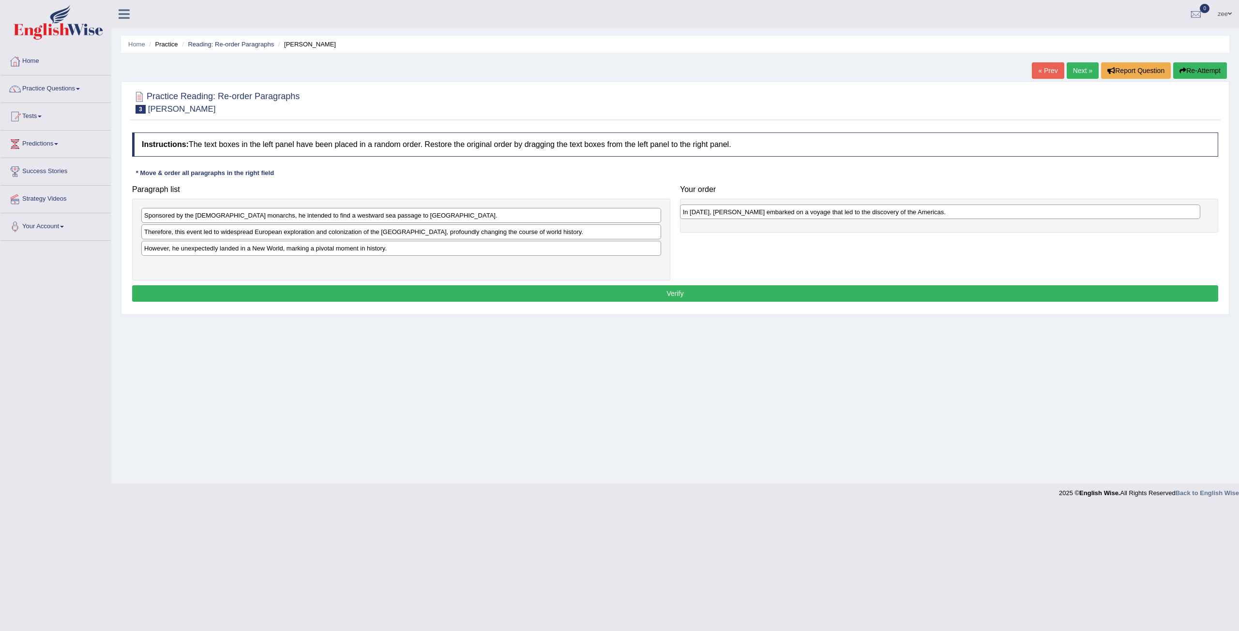
drag, startPoint x: 202, startPoint y: 267, endPoint x: 740, endPoint y: 215, distance: 541.0
click at [740, 215] on div "In [DATE], [PERSON_NAME] embarked on a voyage that led to the discovery of the …" at bounding box center [940, 212] width 520 height 15
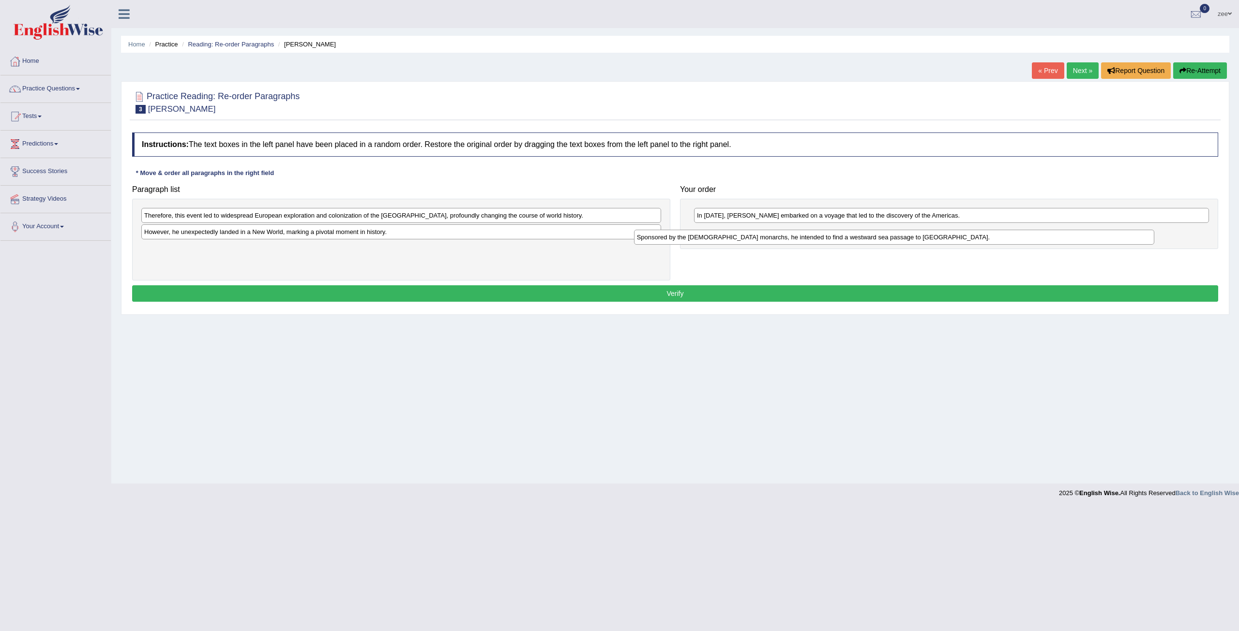
drag, startPoint x: 446, startPoint y: 215, endPoint x: 891, endPoint y: 238, distance: 445.7
click at [891, 238] on div "Sponsored by the Spanish monarchs, he intended to find a westward sea passage t…" at bounding box center [894, 237] width 520 height 15
drag, startPoint x: 316, startPoint y: 234, endPoint x: 857, endPoint y: 250, distance: 541.6
click at [857, 250] on div "However, he unexpectedly landed in a New World, marking a pivotal moment in his…" at bounding box center [939, 250] width 520 height 15
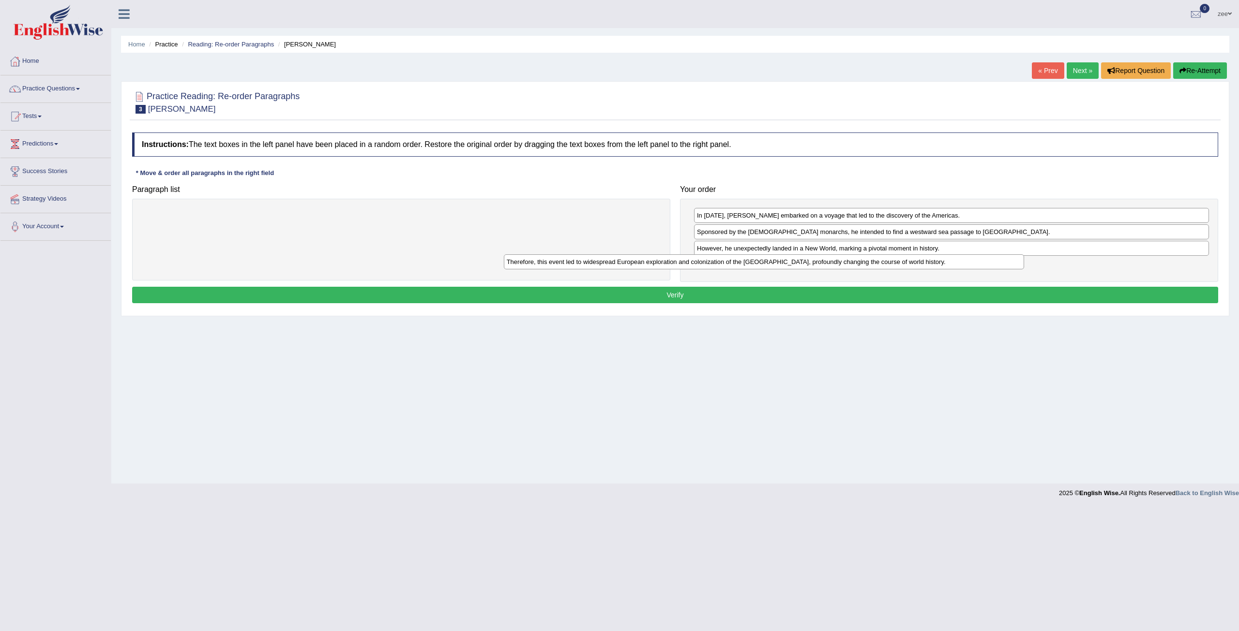
drag, startPoint x: 563, startPoint y: 216, endPoint x: 981, endPoint y: 263, distance: 420.6
click at [981, 263] on div "Therefore, this event led to widespread European exploration and colonization o…" at bounding box center [764, 261] width 520 height 15
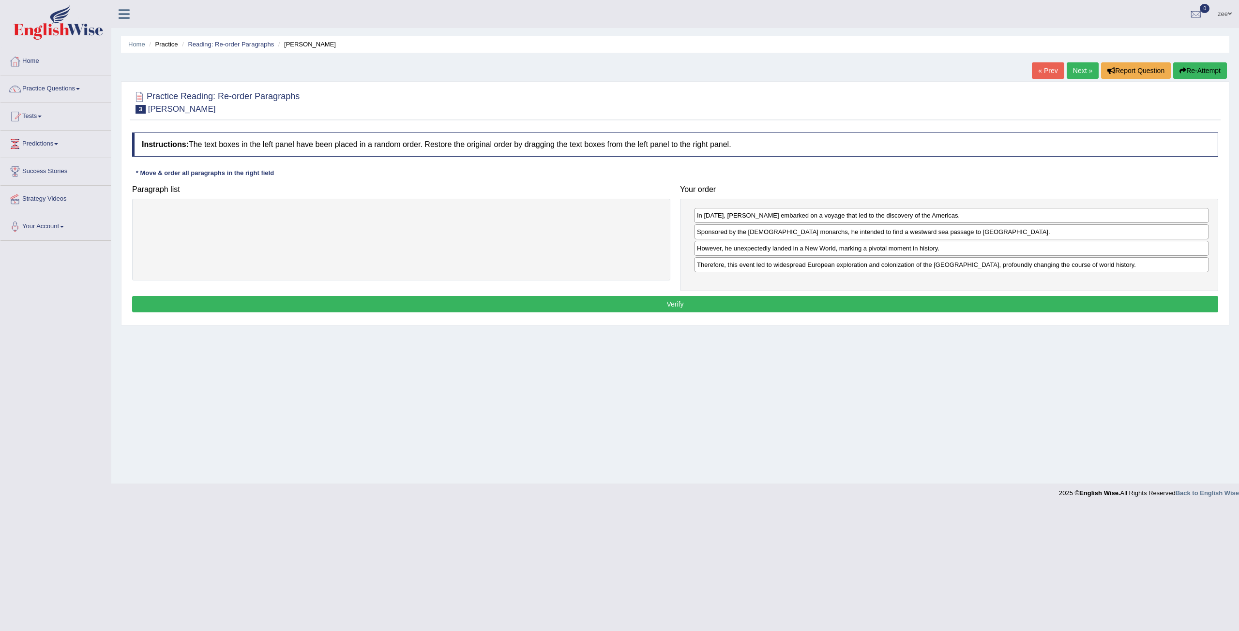
click at [868, 299] on button "Verify" at bounding box center [675, 304] width 1086 height 16
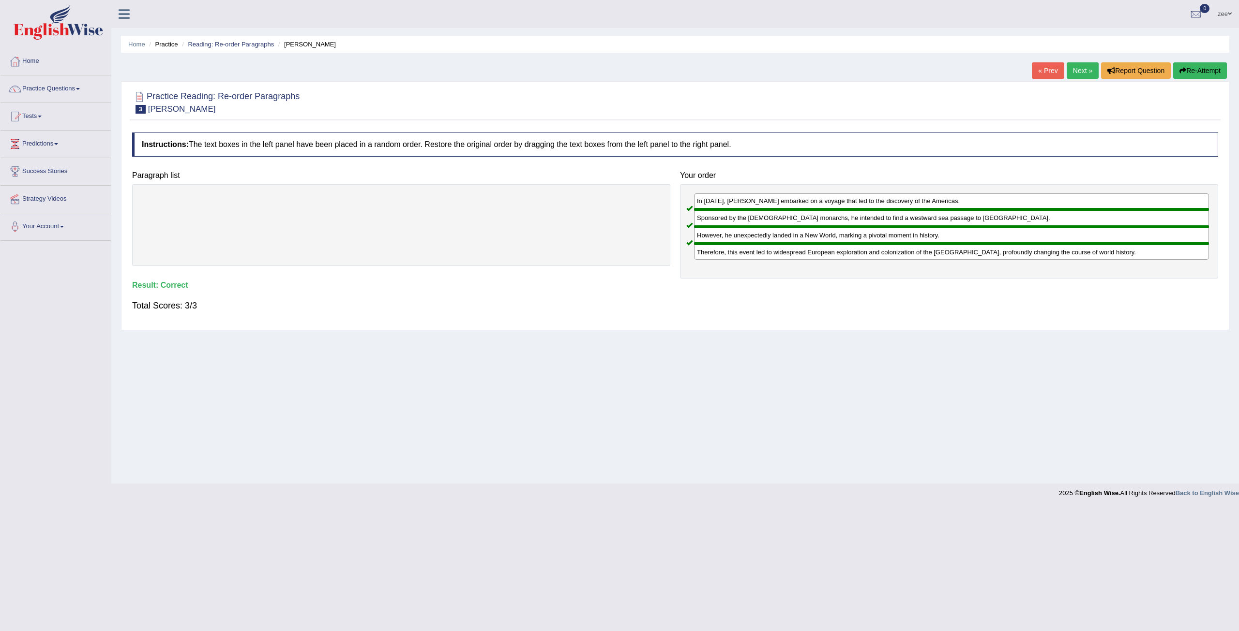
click at [1081, 73] on link "Next »" at bounding box center [1082, 70] width 32 height 16
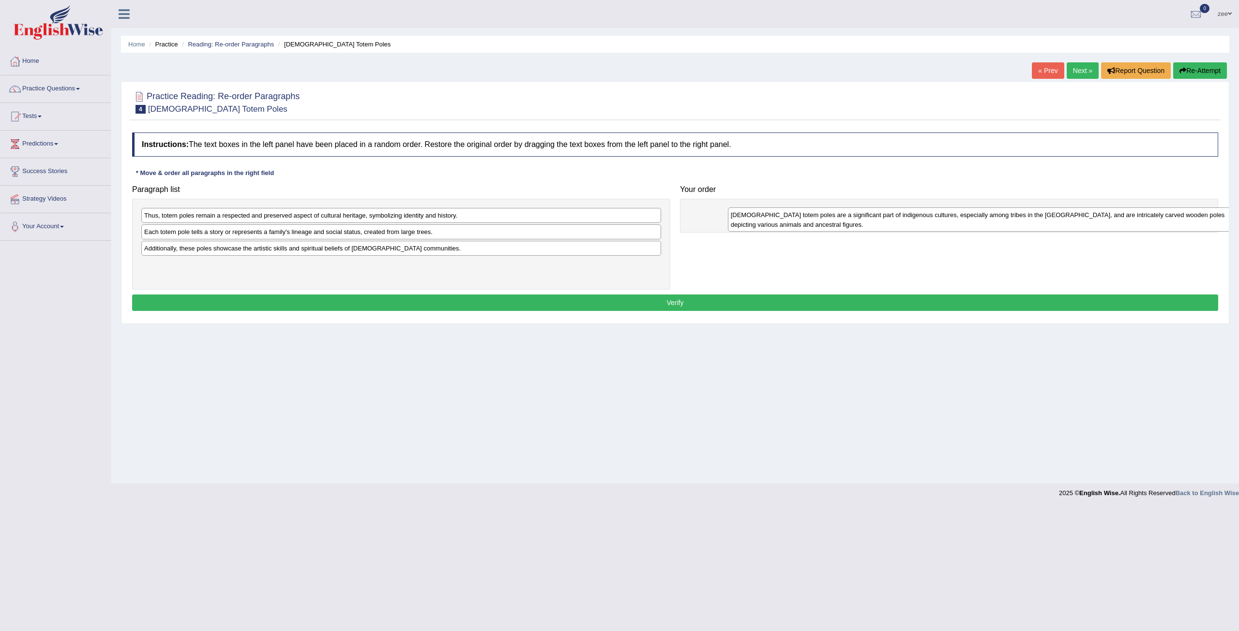
drag, startPoint x: 223, startPoint y: 225, endPoint x: 783, endPoint y: 225, distance: 560.2
click at [783, 225] on div "[DEMOGRAPHIC_DATA] totem poles are a significant part of indigenous cultures, e…" at bounding box center [988, 220] width 520 height 24
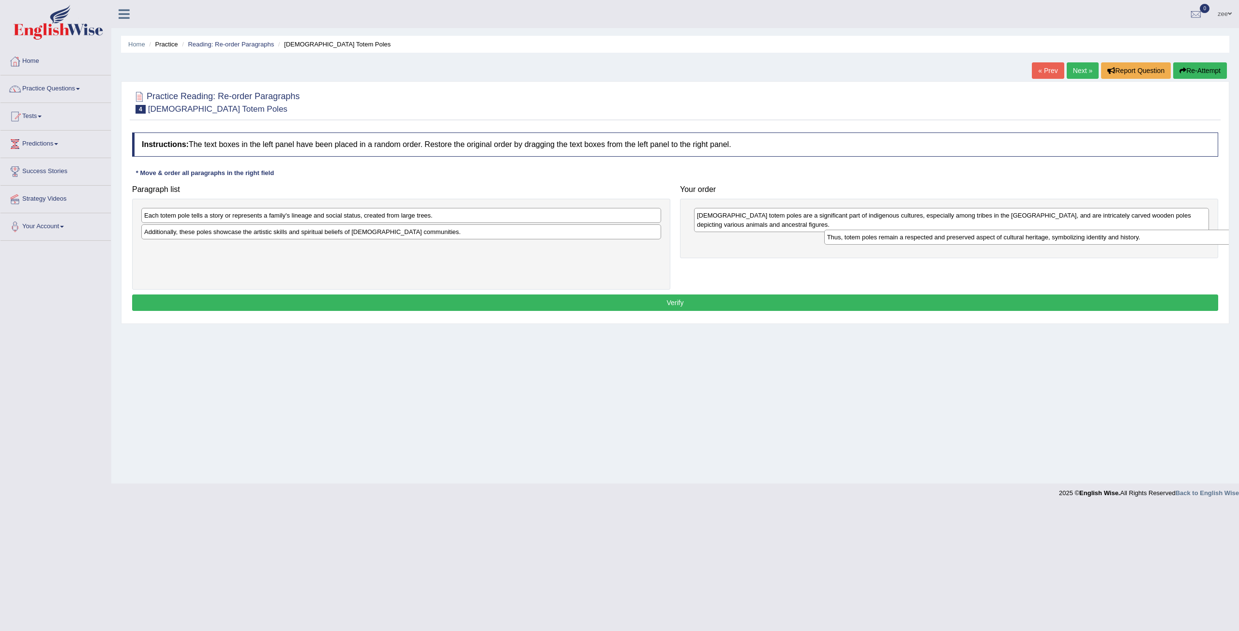
drag, startPoint x: 240, startPoint y: 216, endPoint x: 900, endPoint y: 241, distance: 660.4
click at [910, 240] on div "Thus, totem poles remain a respected and preserved aspect of cultural heritage,…" at bounding box center [1084, 237] width 520 height 15
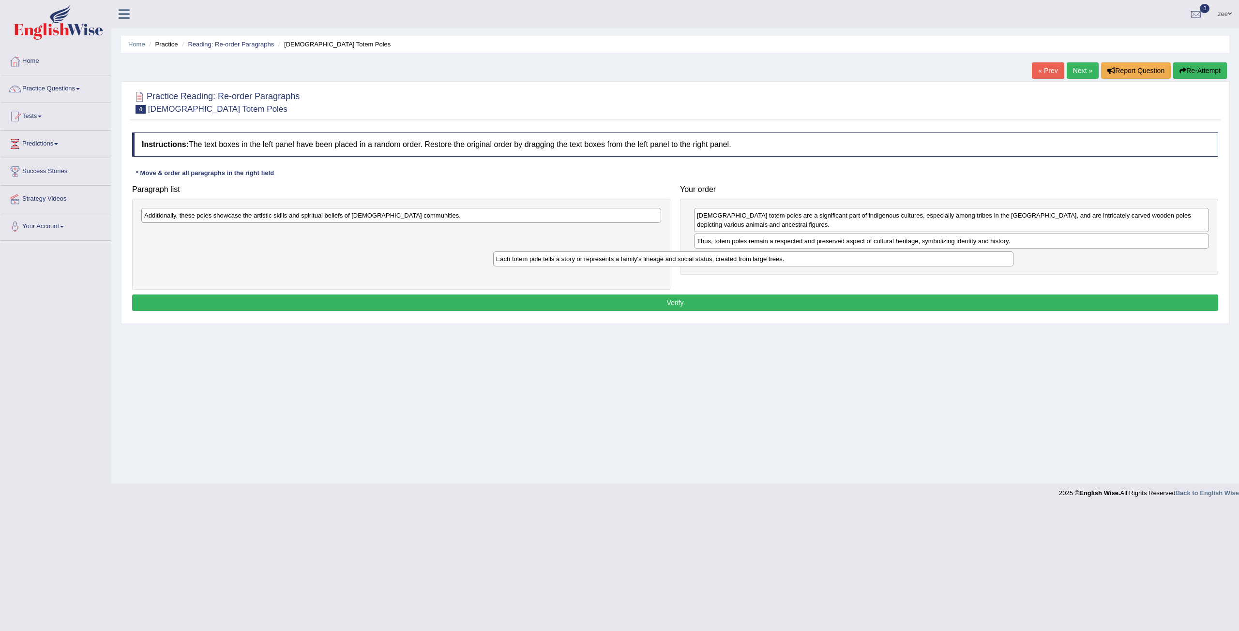
drag, startPoint x: 553, startPoint y: 221, endPoint x: 851, endPoint y: 260, distance: 301.5
click at [892, 264] on div "Each totem pole tells a story or represents a family's lineage and social statu…" at bounding box center [753, 259] width 520 height 15
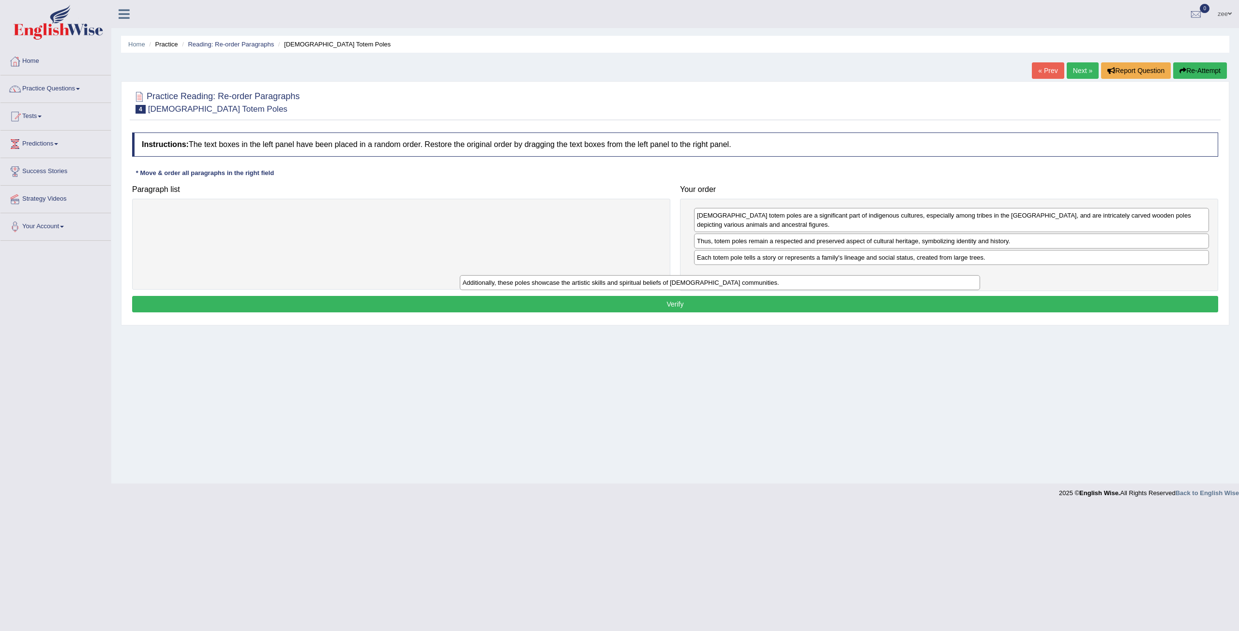
drag, startPoint x: 636, startPoint y: 221, endPoint x: 1015, endPoint y: 281, distance: 384.1
click at [980, 281] on div "Additionally, these poles showcase the artistic skills and spiritual beliefs of…" at bounding box center [720, 282] width 520 height 15
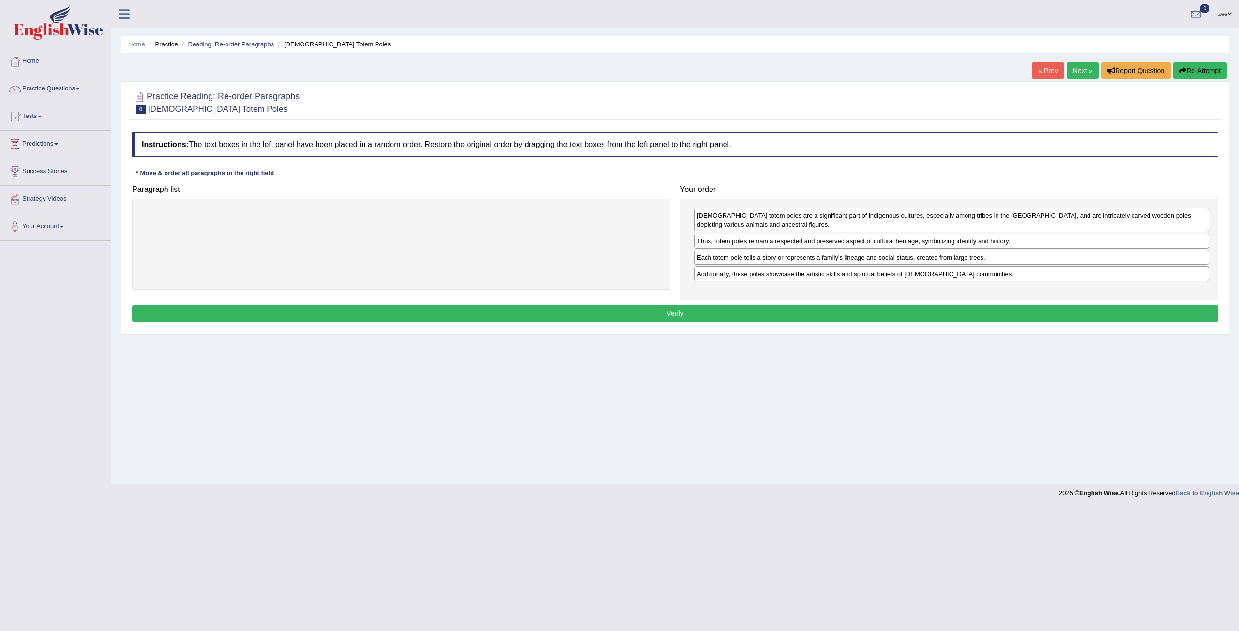
click at [867, 307] on button "Verify" at bounding box center [675, 313] width 1086 height 16
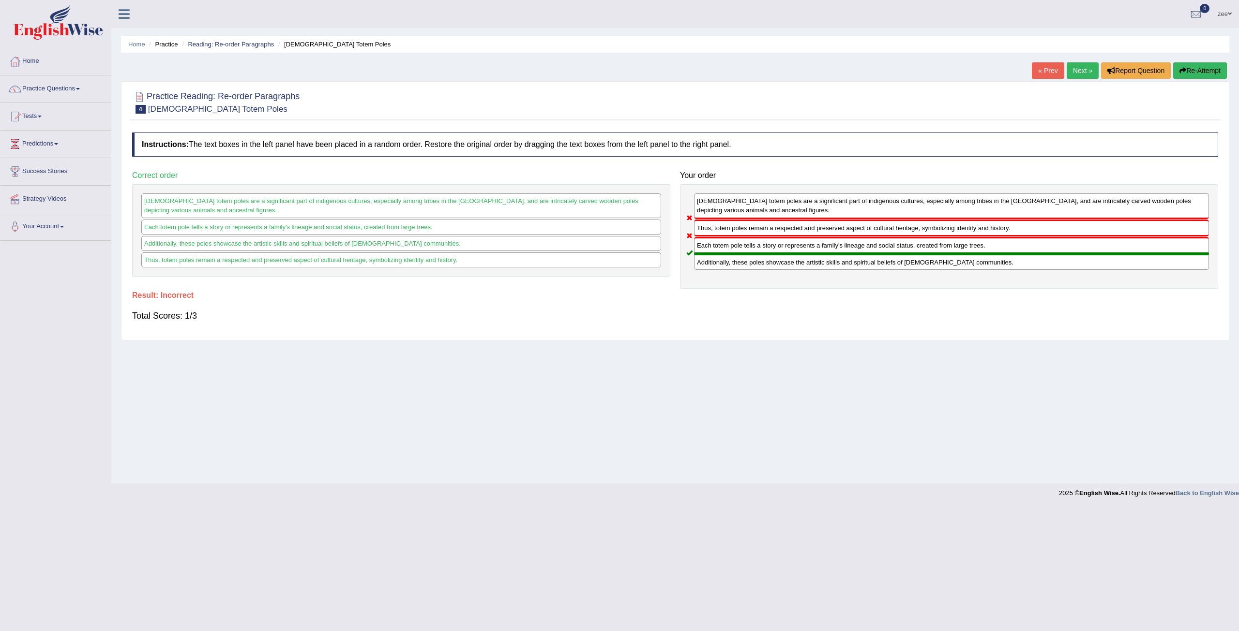
click at [1199, 75] on button "Re-Attempt" at bounding box center [1200, 70] width 54 height 16
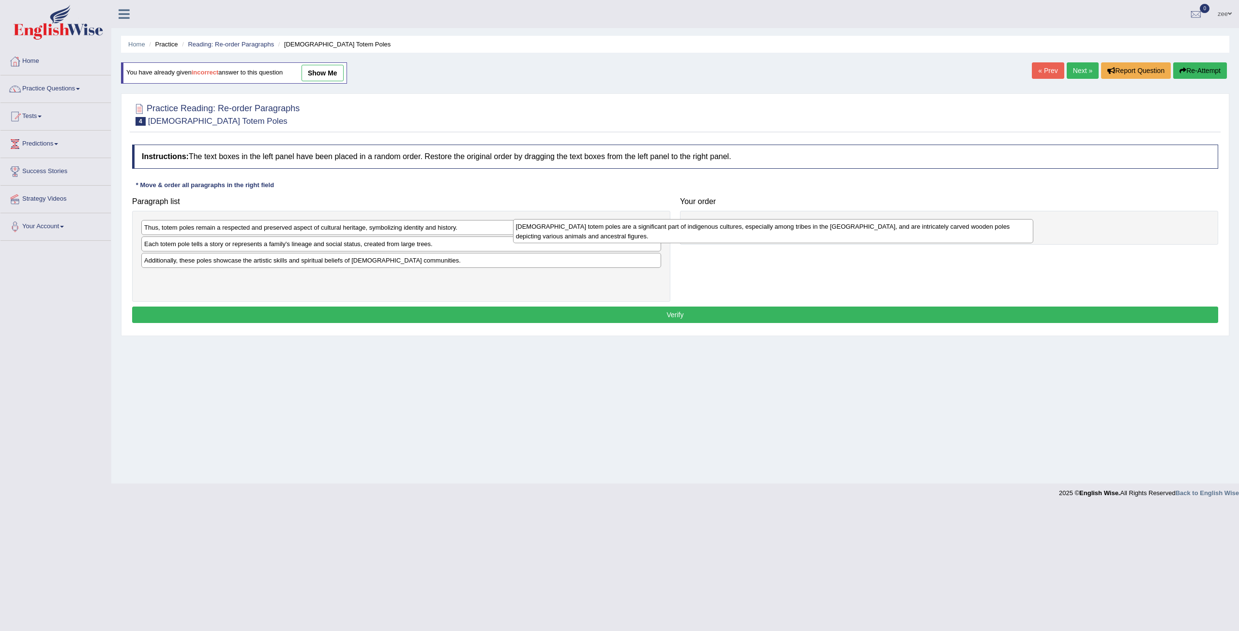
drag, startPoint x: 330, startPoint y: 239, endPoint x: 838, endPoint y: 238, distance: 508.0
click at [838, 238] on div "[DEMOGRAPHIC_DATA] totem poles are a significant part of indigenous cultures, e…" at bounding box center [773, 231] width 520 height 24
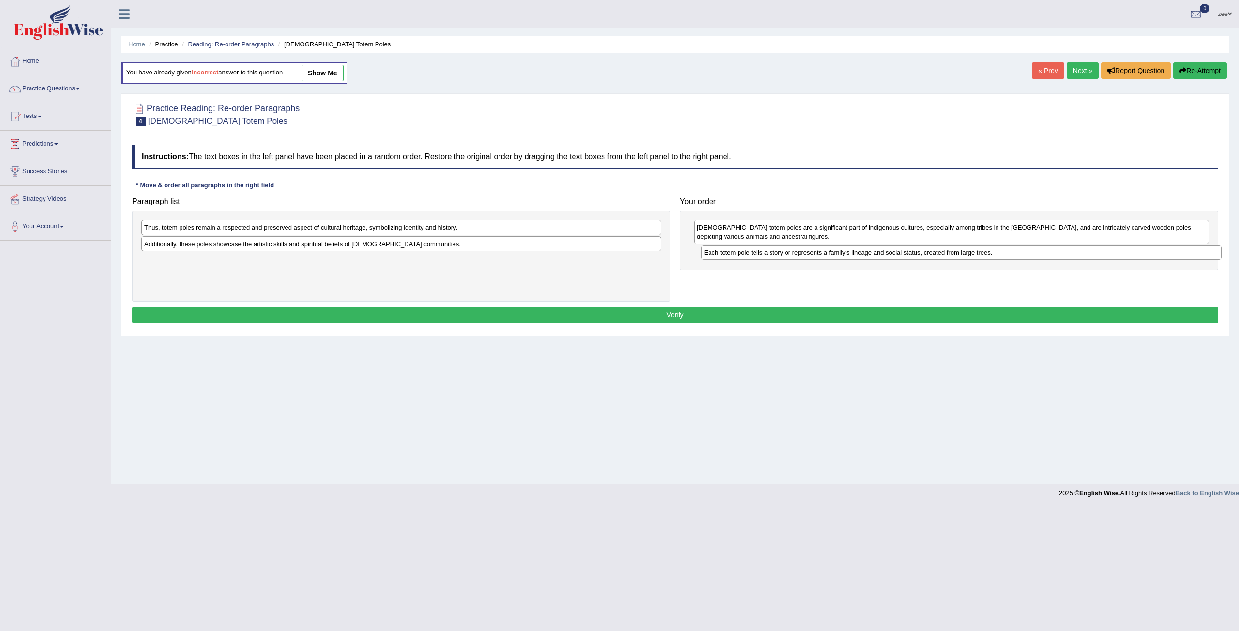
drag, startPoint x: 346, startPoint y: 242, endPoint x: 906, endPoint y: 251, distance: 559.8
click at [906, 251] on div "Each totem pole tells a story or represents a family's lineage and social statu…" at bounding box center [961, 252] width 520 height 15
drag, startPoint x: 713, startPoint y: 238, endPoint x: 904, endPoint y: 271, distance: 194.1
click at [878, 272] on div "Thus, totem poles remain a respected and preserved aspect of cultural heritage,…" at bounding box center [618, 264] width 520 height 15
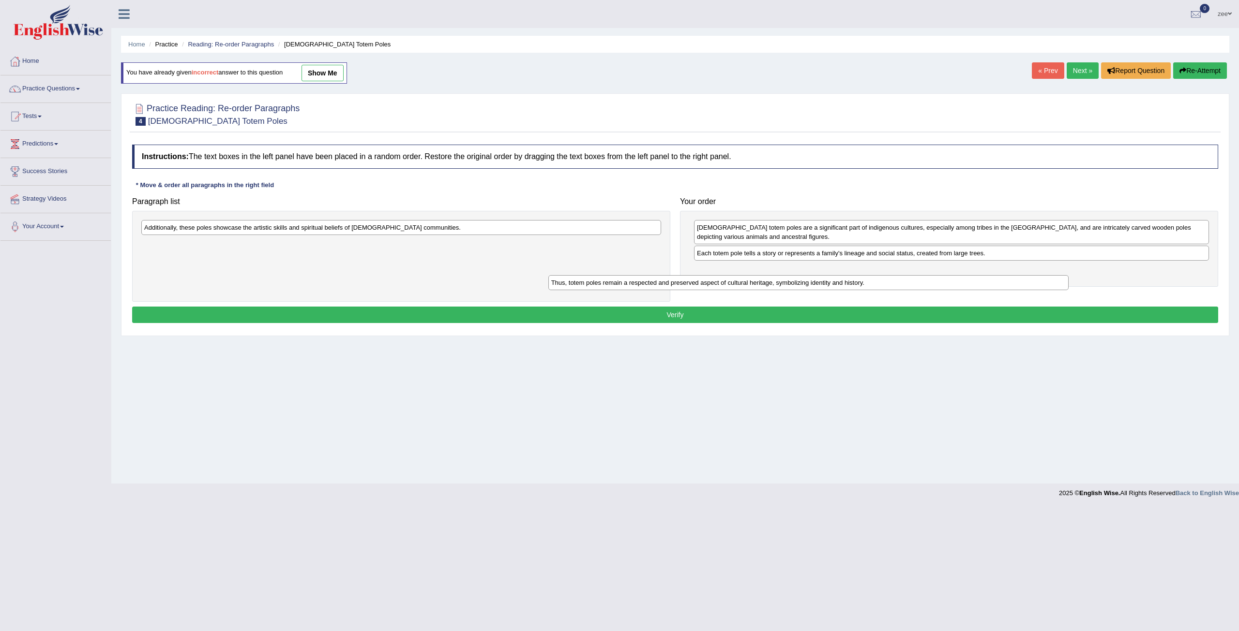
drag, startPoint x: 631, startPoint y: 230, endPoint x: 1055, endPoint y: 285, distance: 426.8
click at [1056, 285] on div "Thus, totem poles remain a respected and preserved aspect of cultural heritage,…" at bounding box center [808, 282] width 520 height 15
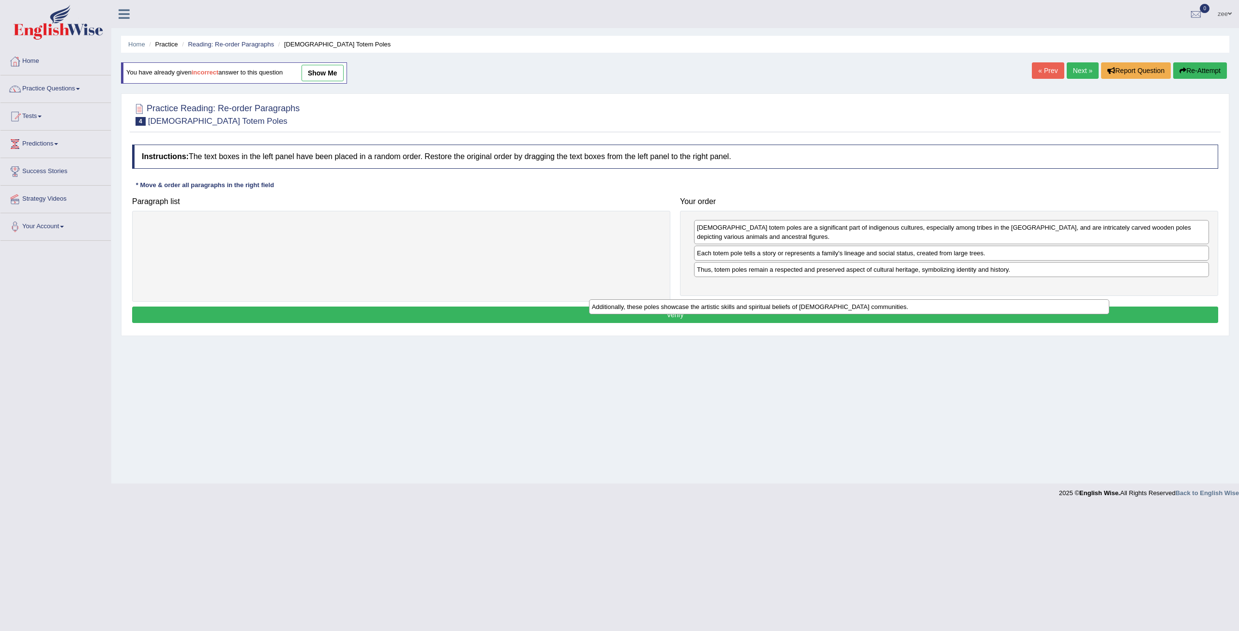
drag, startPoint x: 642, startPoint y: 228, endPoint x: 1160, endPoint y: 299, distance: 522.1
click at [1109, 299] on div "Additionally, these poles showcase the artistic skills and spiritual beliefs of…" at bounding box center [849, 306] width 520 height 15
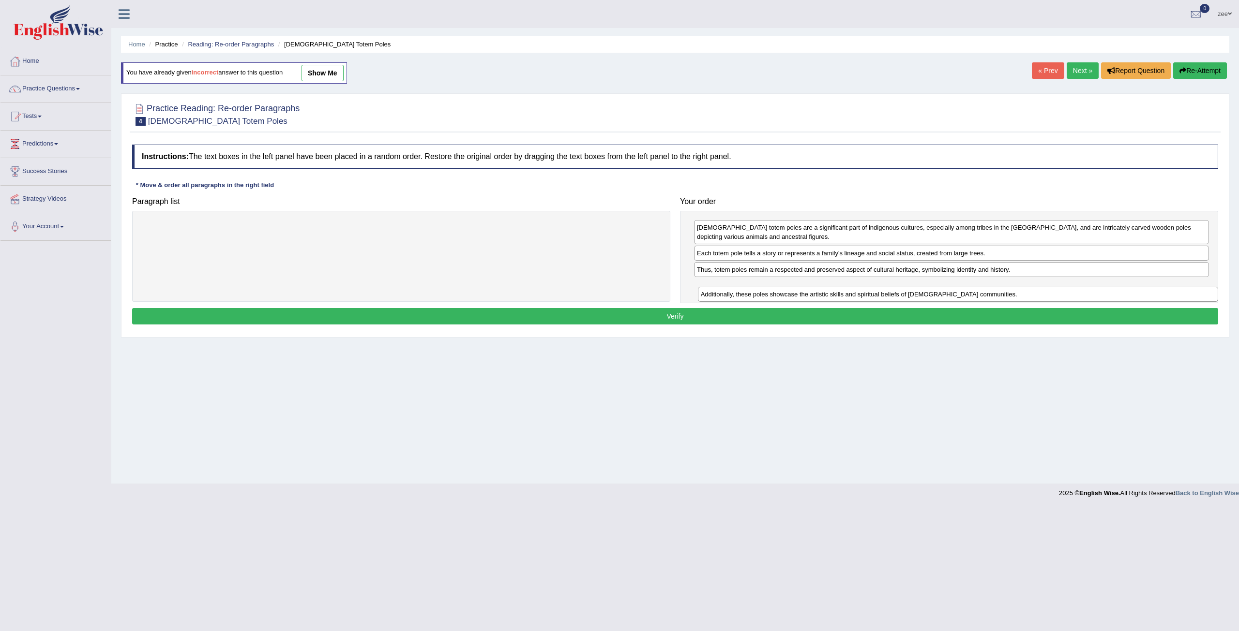
drag, startPoint x: 766, startPoint y: 260, endPoint x: 1139, endPoint y: 291, distance: 373.8
click at [1142, 290] on div "Additionally, these poles showcase the artistic skills and spiritual beliefs of…" at bounding box center [958, 294] width 520 height 15
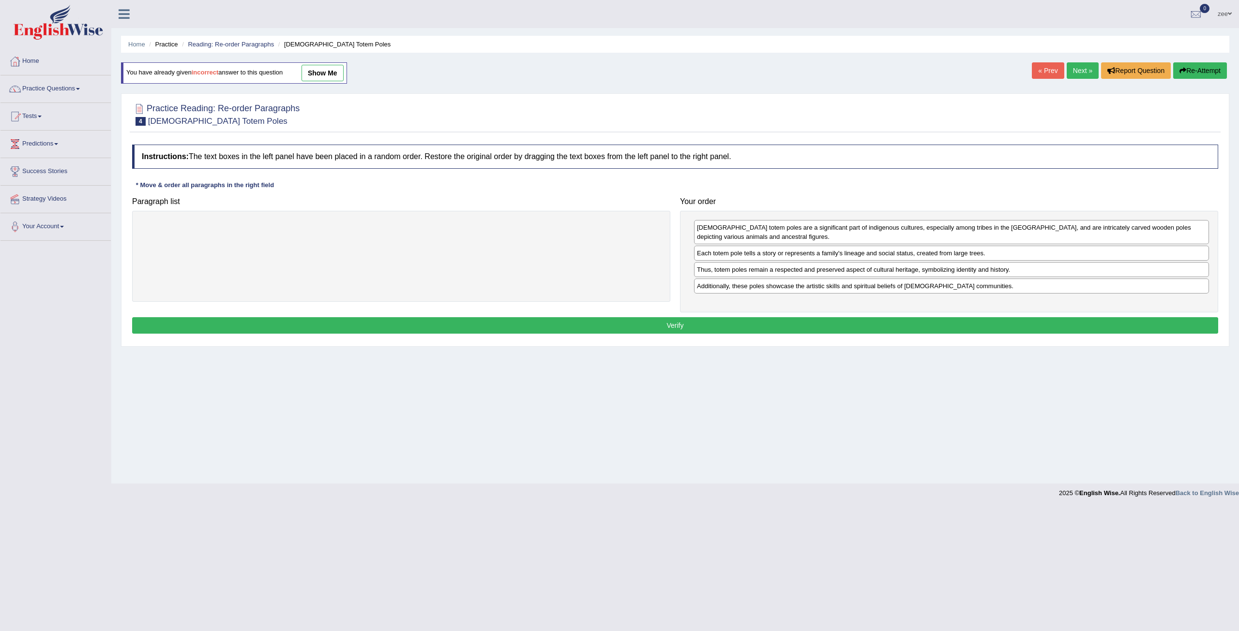
click at [840, 324] on button "Verify" at bounding box center [675, 325] width 1086 height 16
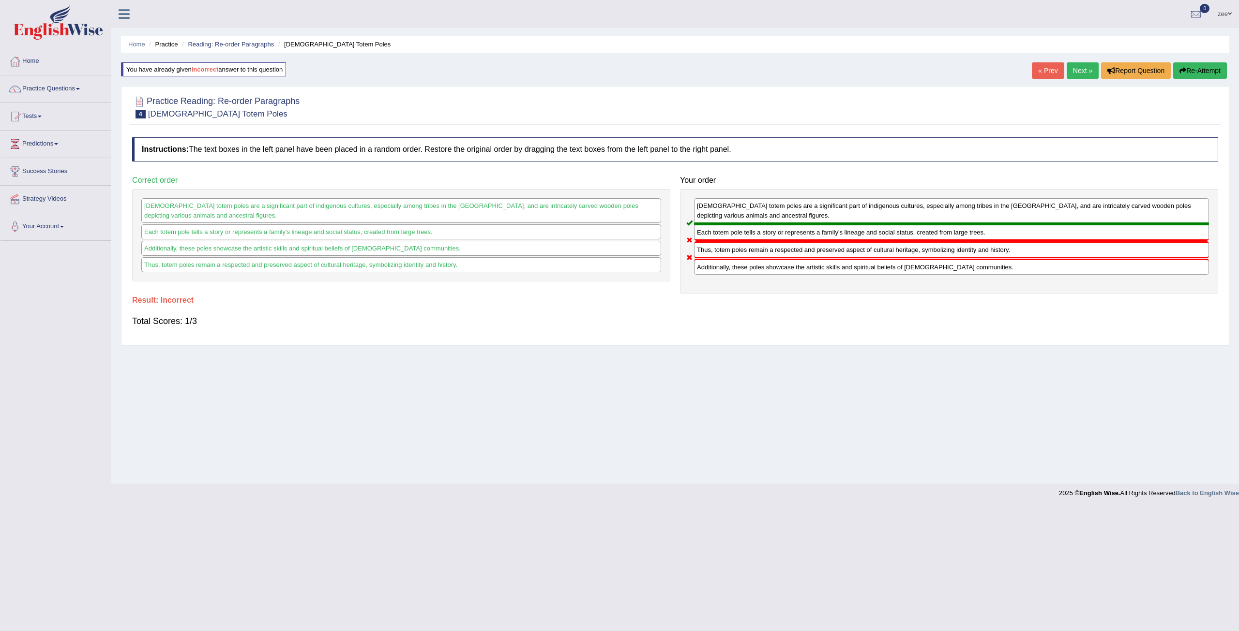
click at [1204, 76] on button "Re-Attempt" at bounding box center [1200, 70] width 54 height 16
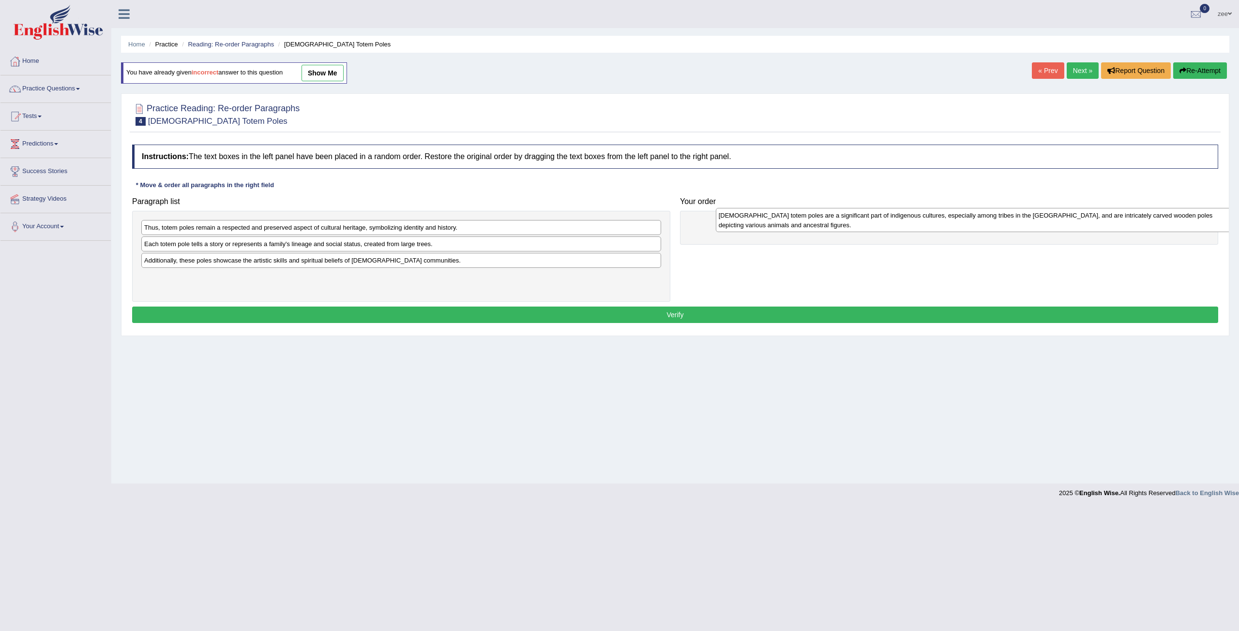
drag, startPoint x: 217, startPoint y: 231, endPoint x: 789, endPoint y: 220, distance: 572.4
click at [789, 220] on div "[DEMOGRAPHIC_DATA] totem poles are a significant part of indigenous cultures, e…" at bounding box center [976, 220] width 520 height 24
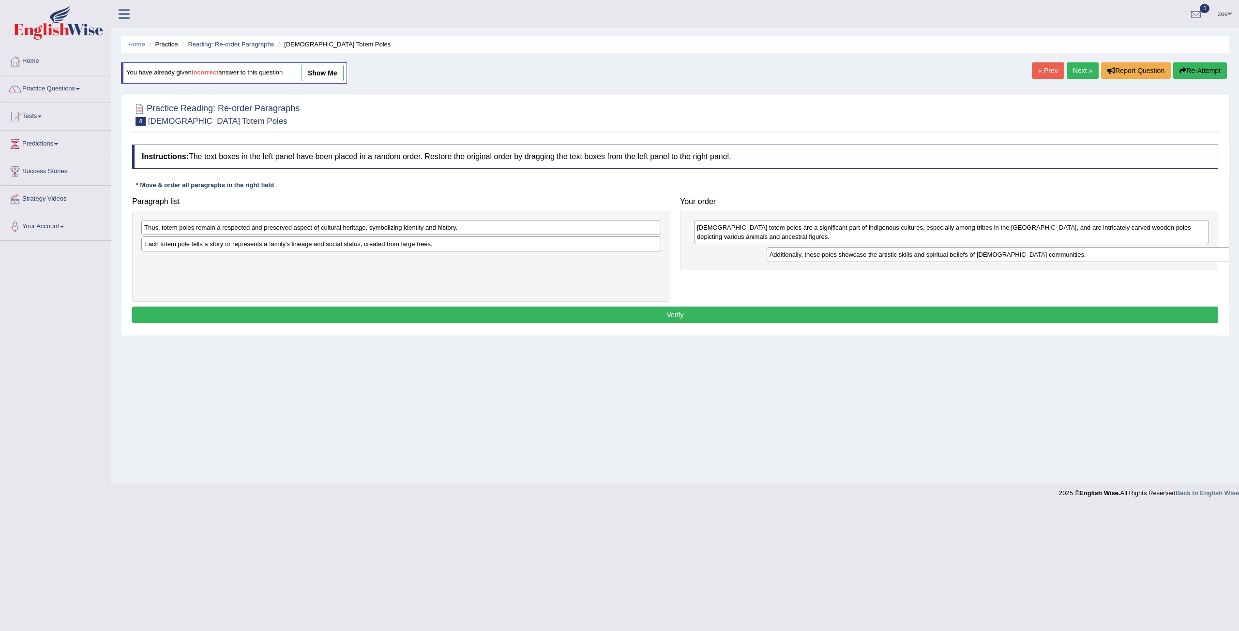
drag, startPoint x: 233, startPoint y: 264, endPoint x: 805, endPoint y: 255, distance: 571.4
click at [860, 255] on div "Additionally, these poles showcase the artistic skills and spiritual beliefs of…" at bounding box center [1026, 254] width 520 height 15
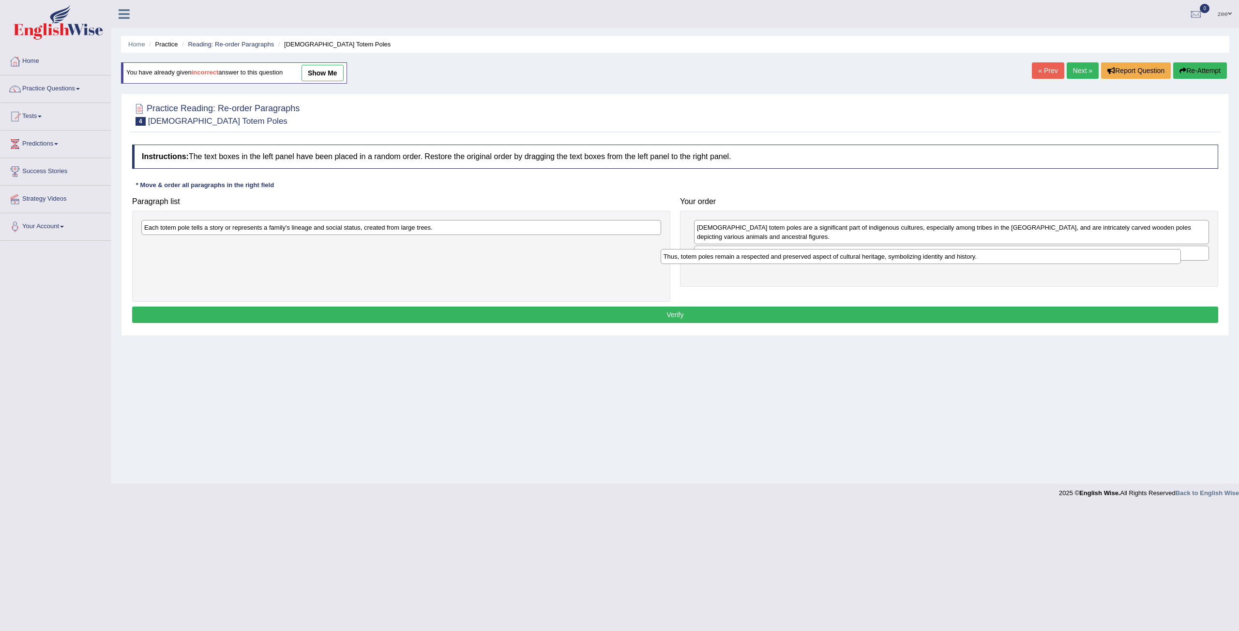
drag, startPoint x: 306, startPoint y: 228, endPoint x: 873, endPoint y: 258, distance: 567.3
click at [873, 258] on div "Thus, totem poles remain a respected and preserved aspect of cultural heritage,…" at bounding box center [920, 256] width 520 height 15
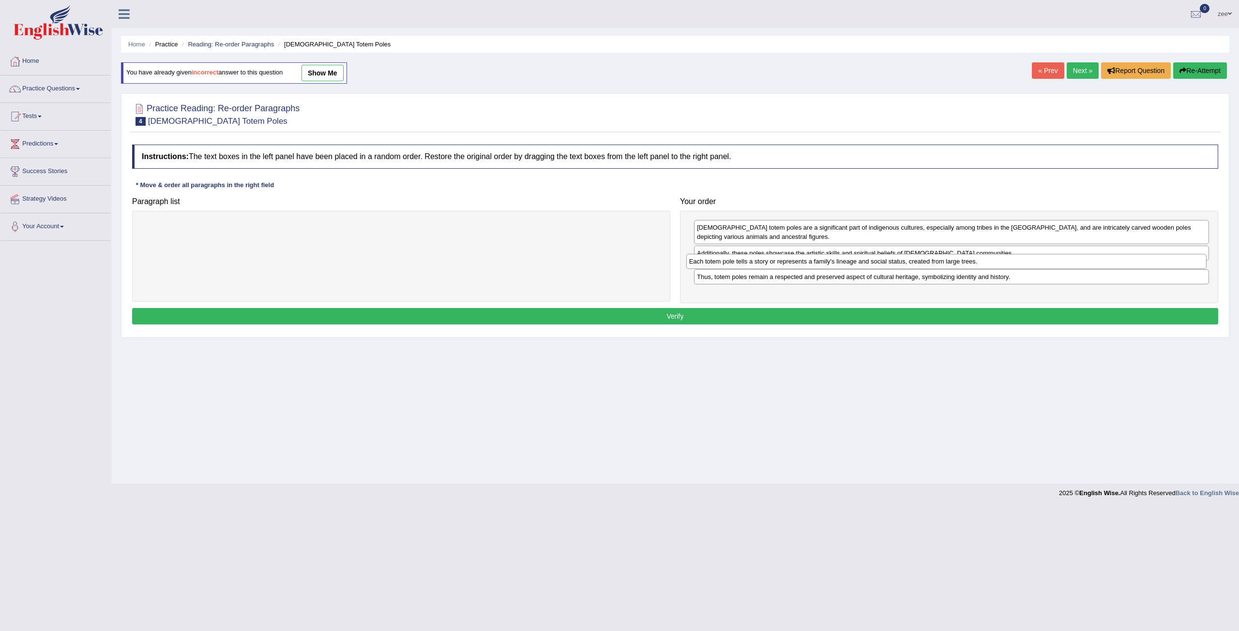
drag, startPoint x: 594, startPoint y: 224, endPoint x: 1097, endPoint y: 282, distance: 506.5
click at [1140, 260] on div "Each totem pole tells a story or represents a family's lineage and social statu…" at bounding box center [946, 261] width 520 height 15
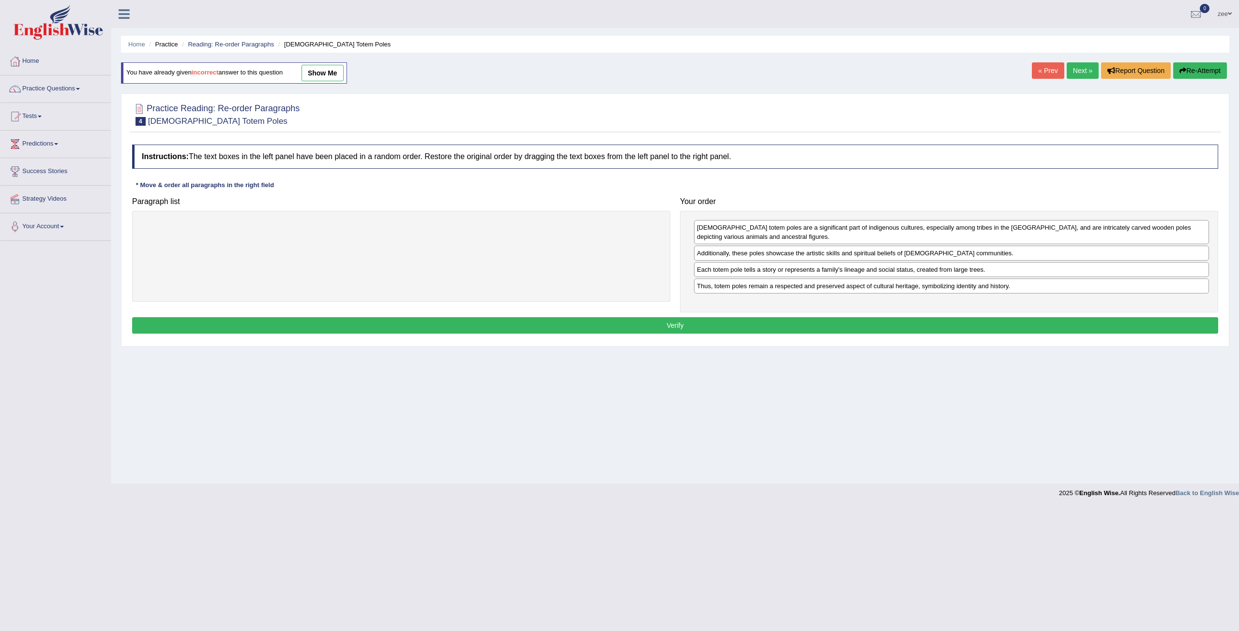
click at [972, 322] on button "Verify" at bounding box center [675, 325] width 1086 height 16
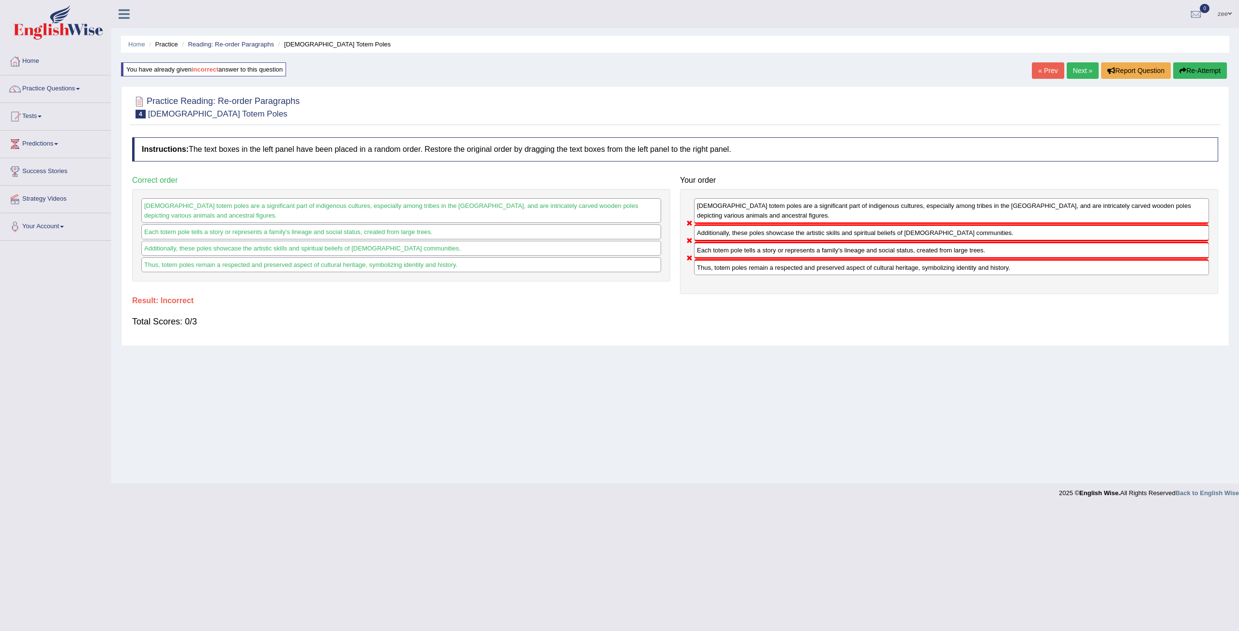
click at [1200, 68] on button "Re-Attempt" at bounding box center [1200, 70] width 54 height 16
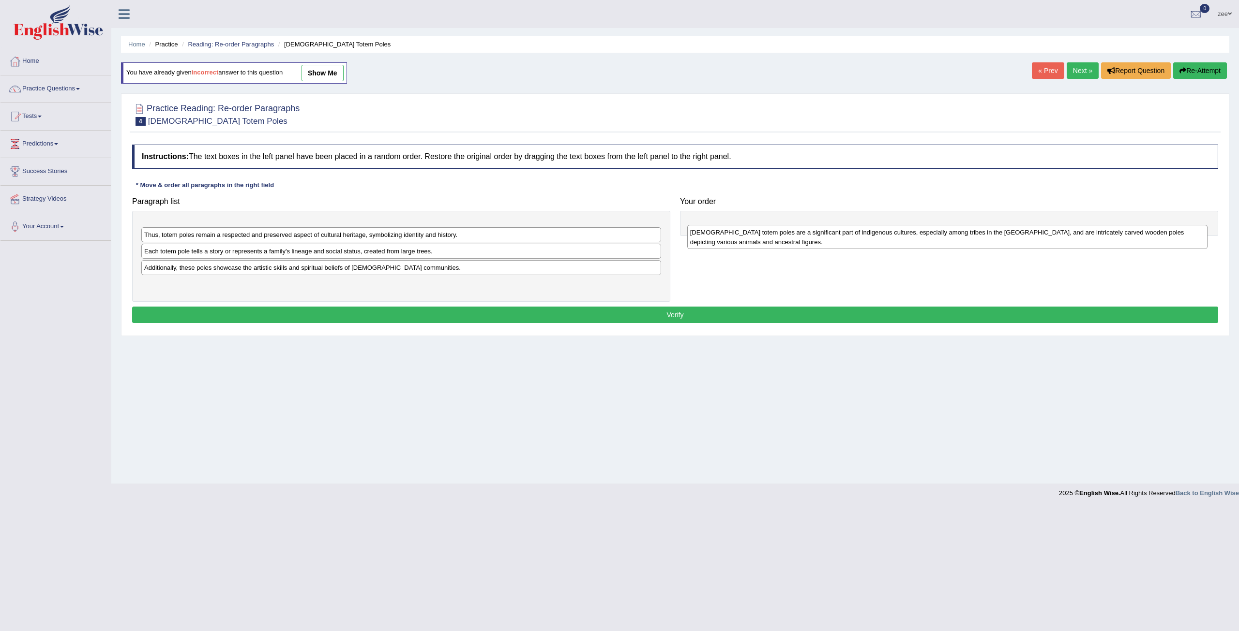
drag, startPoint x: 760, startPoint y: 244, endPoint x: 641, endPoint y: 242, distance: 119.0
click at [900, 242] on div "[DEMOGRAPHIC_DATA] totem poles are a significant part of indigenous cultures, e…" at bounding box center [947, 237] width 520 height 24
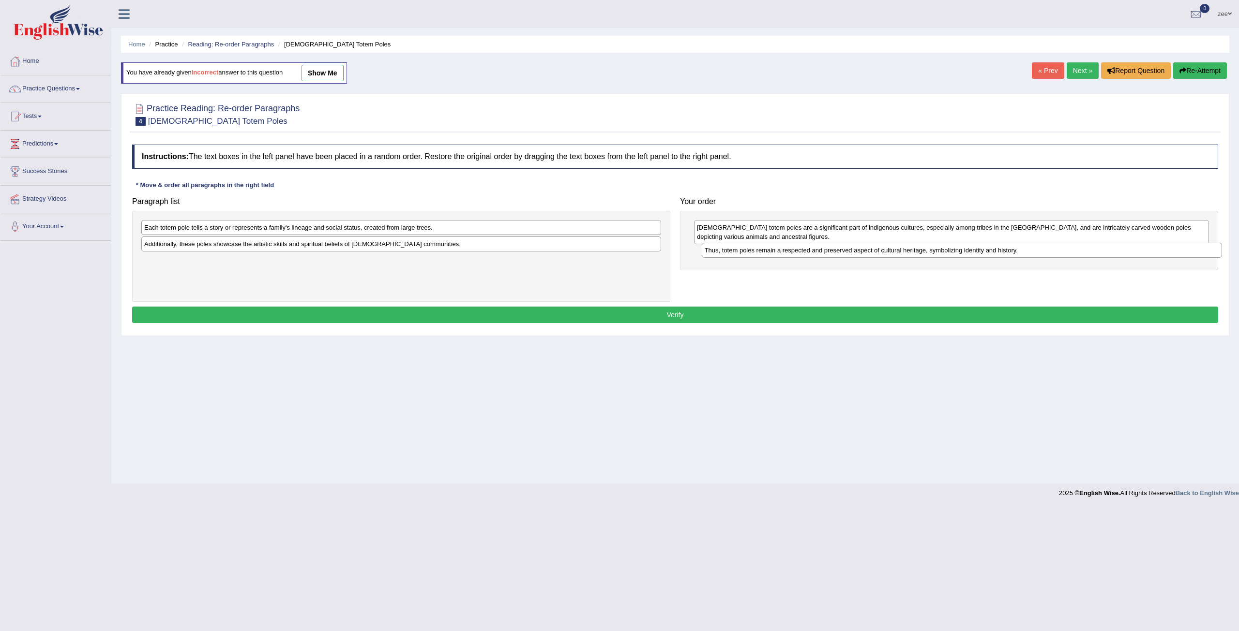
drag, startPoint x: 399, startPoint y: 233, endPoint x: 853, endPoint y: 244, distance: 454.4
click at [978, 256] on div "Thus, totem poles remain a respected and preserved aspect of cultural heritage,…" at bounding box center [962, 250] width 520 height 15
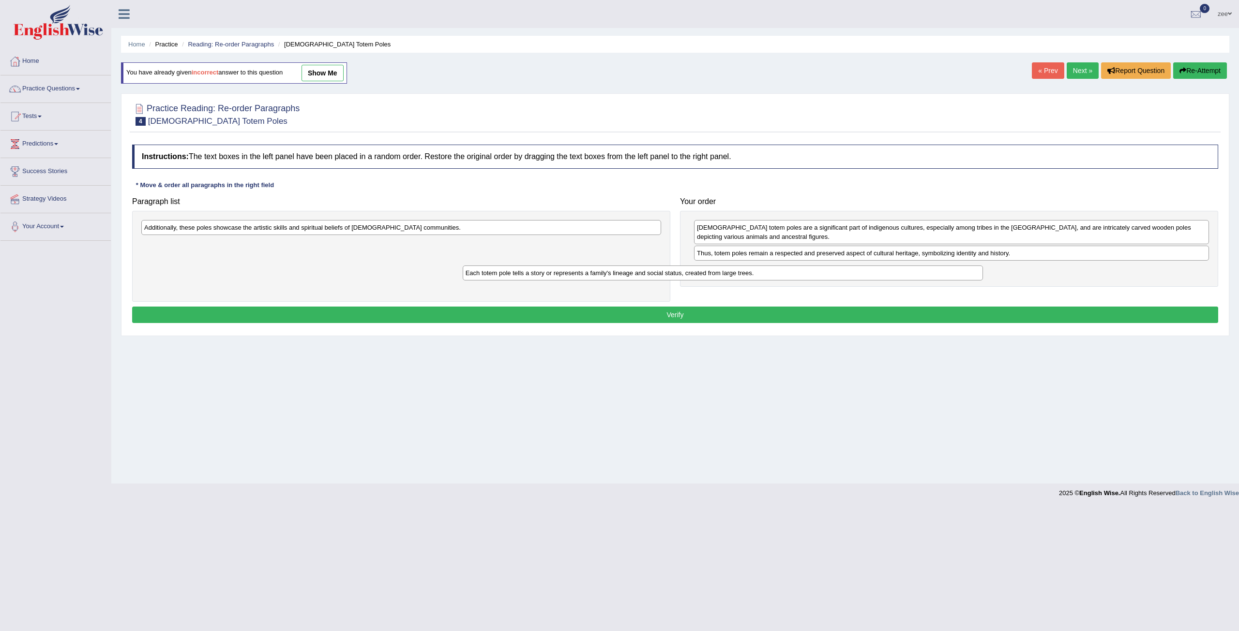
drag, startPoint x: 640, startPoint y: 228, endPoint x: 760, endPoint y: 248, distance: 121.7
click at [971, 276] on div "Each totem pole tells a story or represents a family's lineage and social statu…" at bounding box center [723, 273] width 520 height 15
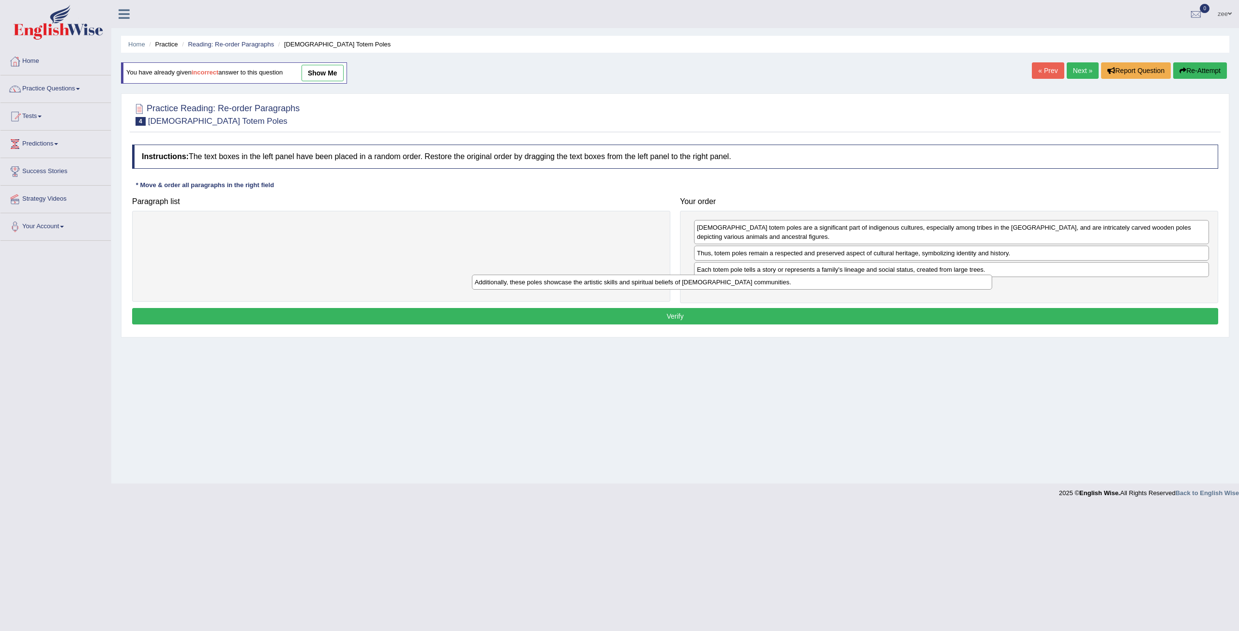
drag, startPoint x: 625, startPoint y: 228, endPoint x: 985, endPoint y: 286, distance: 364.5
click at [985, 286] on div "Additionally, these poles showcase the artistic skills and spiritual beliefs of…" at bounding box center [732, 282] width 520 height 15
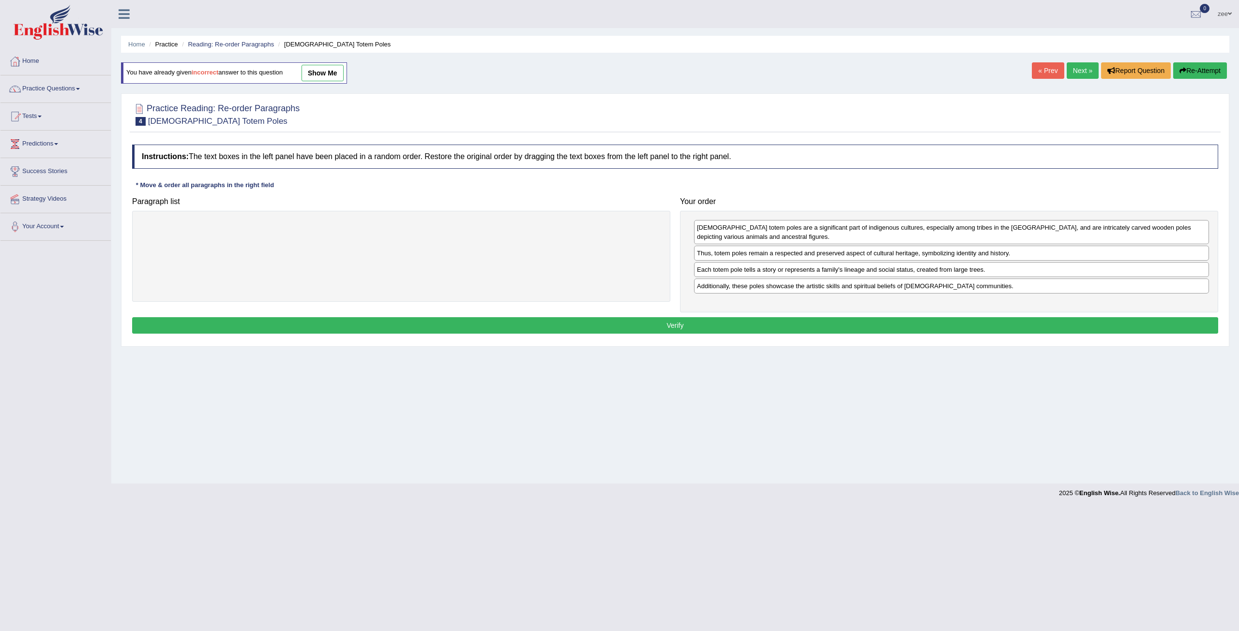
click at [922, 320] on button "Verify" at bounding box center [675, 325] width 1086 height 16
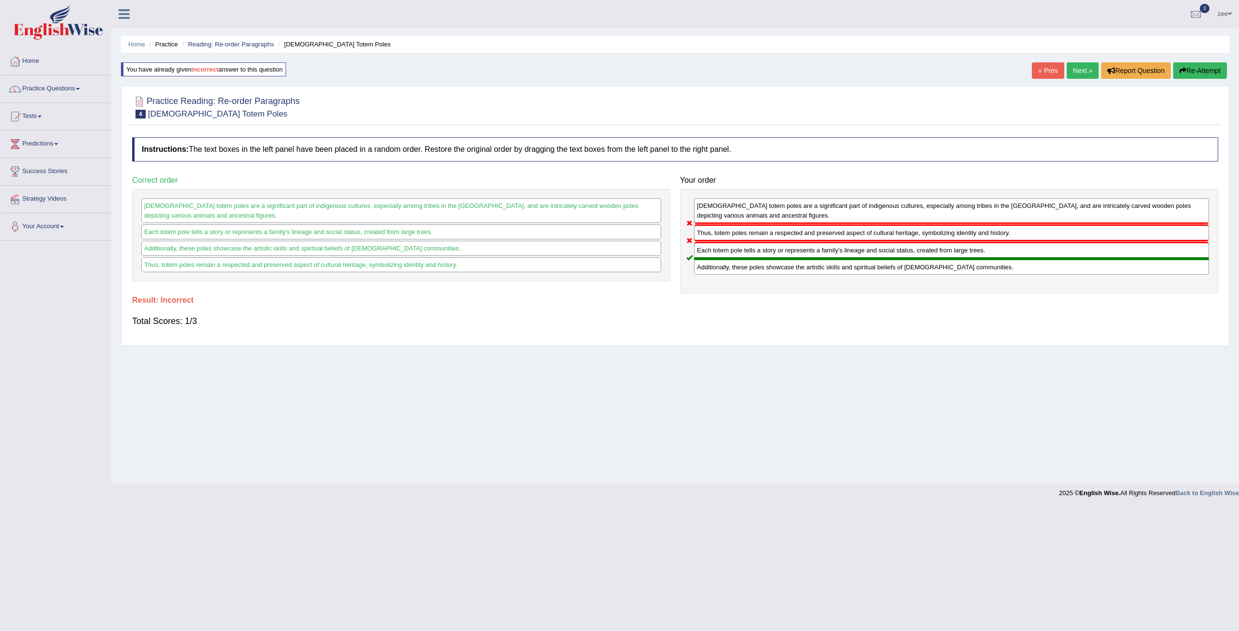
click at [1197, 70] on button "Re-Attempt" at bounding box center [1200, 70] width 54 height 16
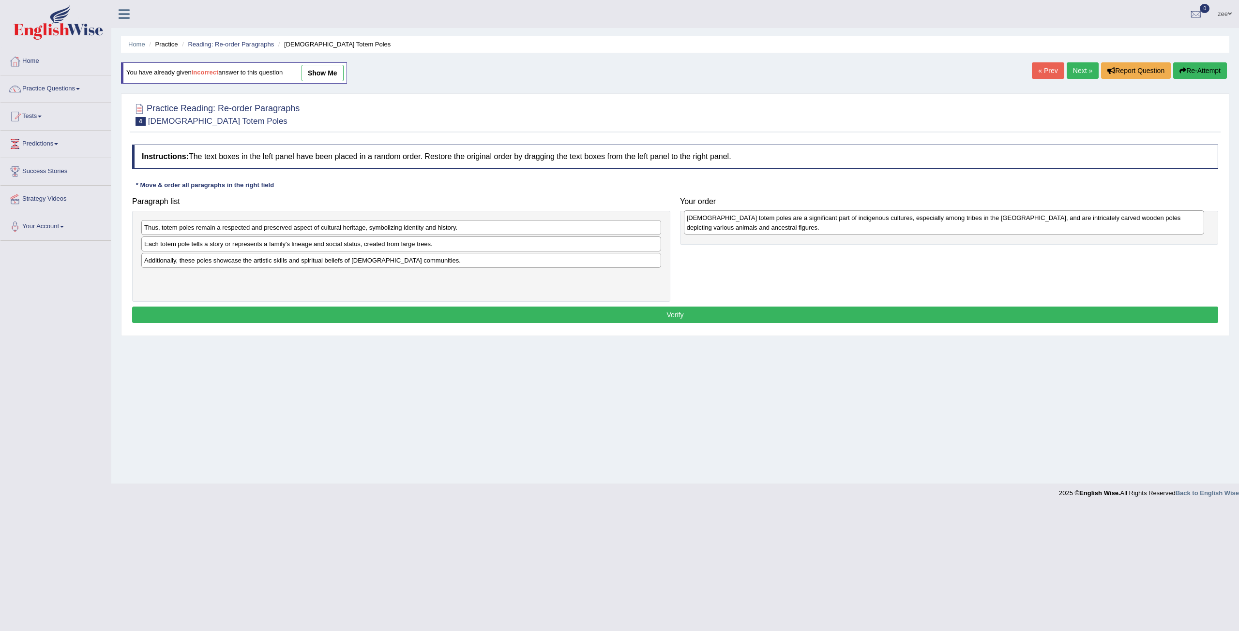
drag, startPoint x: 346, startPoint y: 237, endPoint x: 871, endPoint y: 228, distance: 525.0
click at [871, 228] on div "[DEMOGRAPHIC_DATA] totem poles are a significant part of indigenous cultures, e…" at bounding box center [944, 222] width 520 height 24
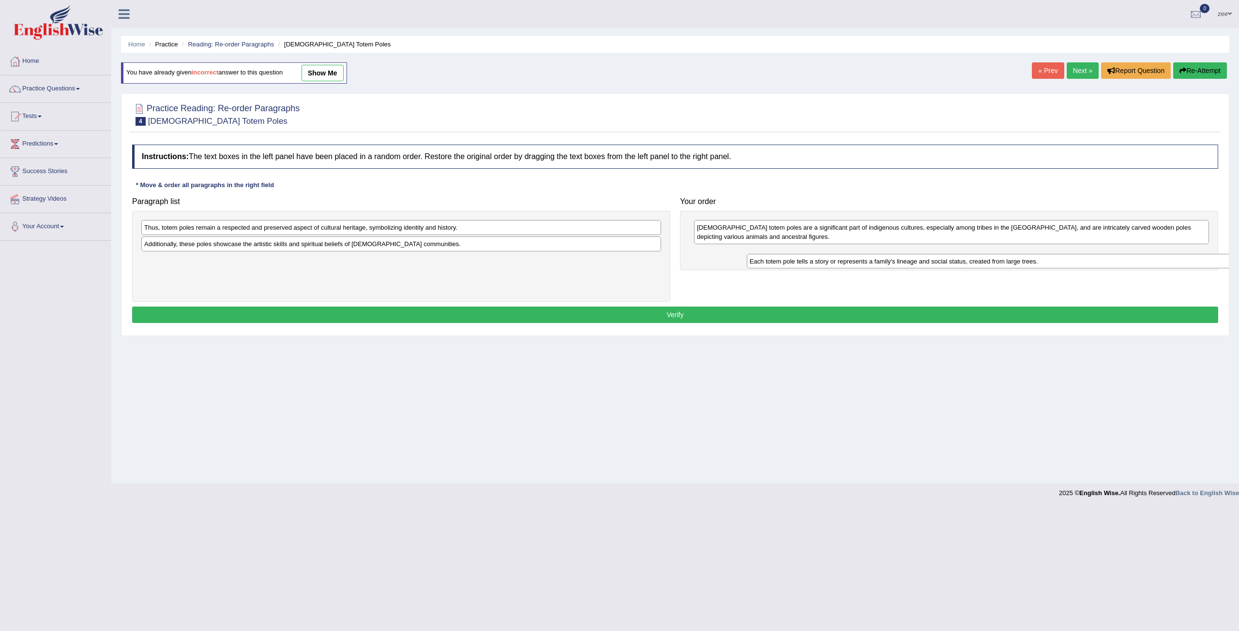
drag, startPoint x: 227, startPoint y: 247, endPoint x: 840, endPoint y: 264, distance: 612.7
click at [844, 264] on div "Each totem pole tells a story or represents a family's lineage and social statu…" at bounding box center [1007, 261] width 520 height 15
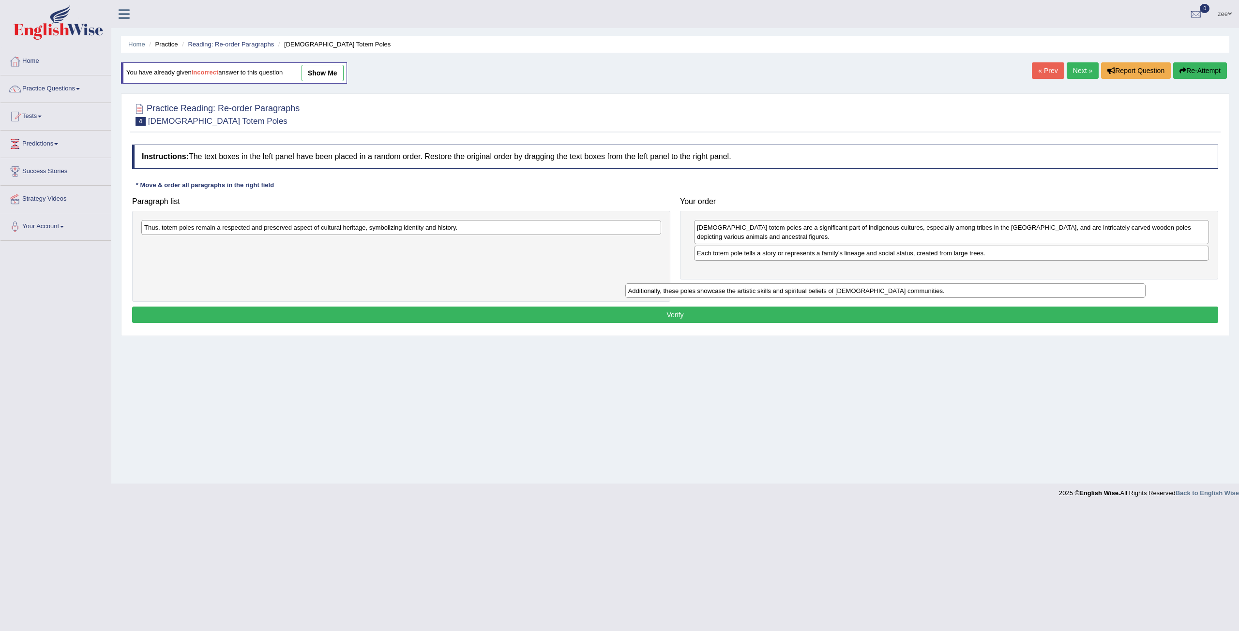
drag, startPoint x: 558, startPoint y: 247, endPoint x: 1018, endPoint y: 287, distance: 461.8
click at [1040, 293] on div "Additionally, these poles showcase the artistic skills and spiritual beliefs of…" at bounding box center [885, 291] width 520 height 15
drag, startPoint x: 668, startPoint y: 254, endPoint x: 1129, endPoint y: 271, distance: 460.9
click at [1129, 271] on div "Additionally, these poles showcase the artistic skills and spiritual beliefs of…" at bounding box center [901, 267] width 520 height 15
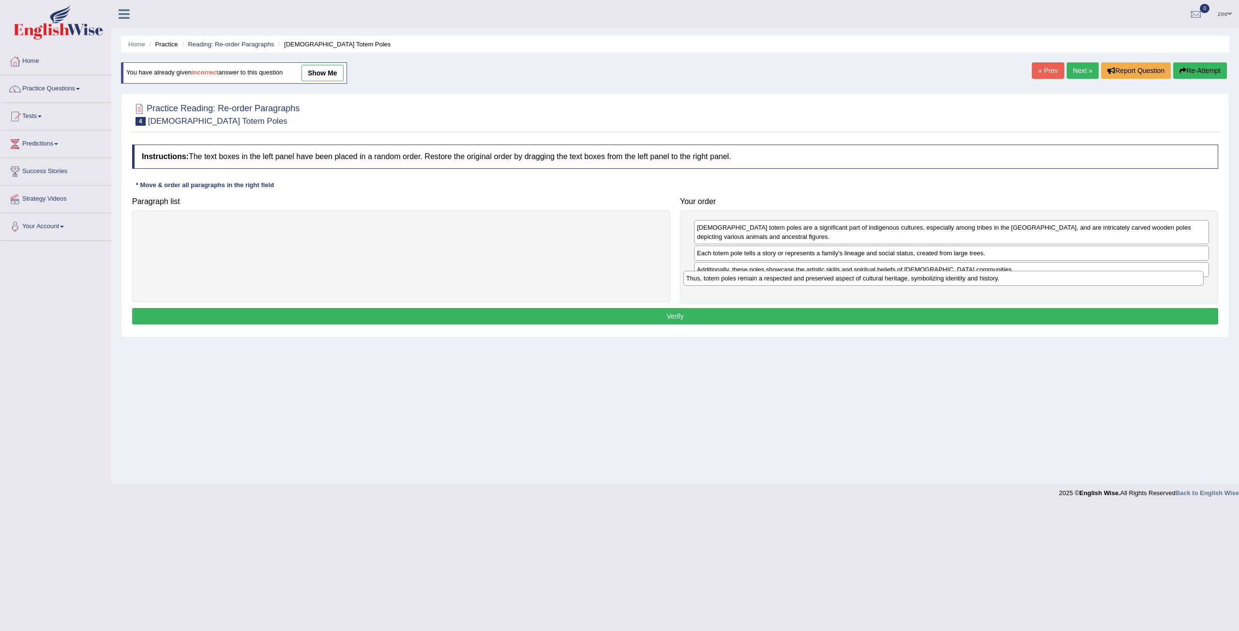
drag, startPoint x: 608, startPoint y: 230, endPoint x: 1150, endPoint y: 282, distance: 544.3
click at [1150, 282] on div "Thus, totem poles remain a respected and preserved aspect of cultural heritage,…" at bounding box center [943, 278] width 520 height 15
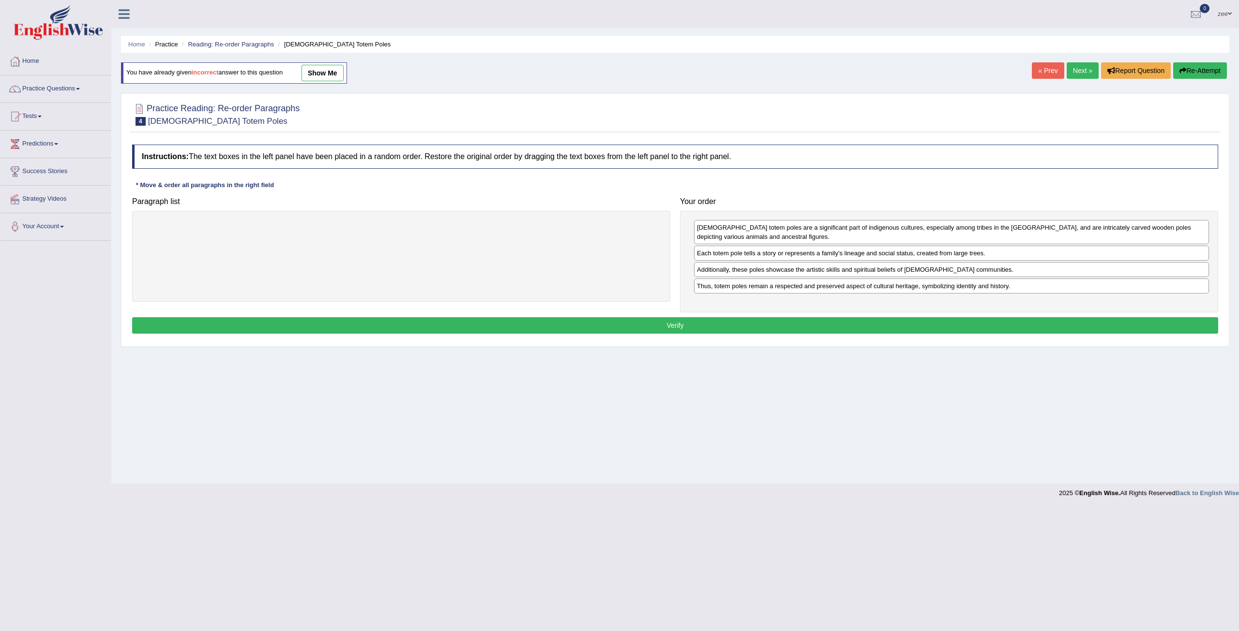
click at [826, 324] on button "Verify" at bounding box center [675, 325] width 1086 height 16
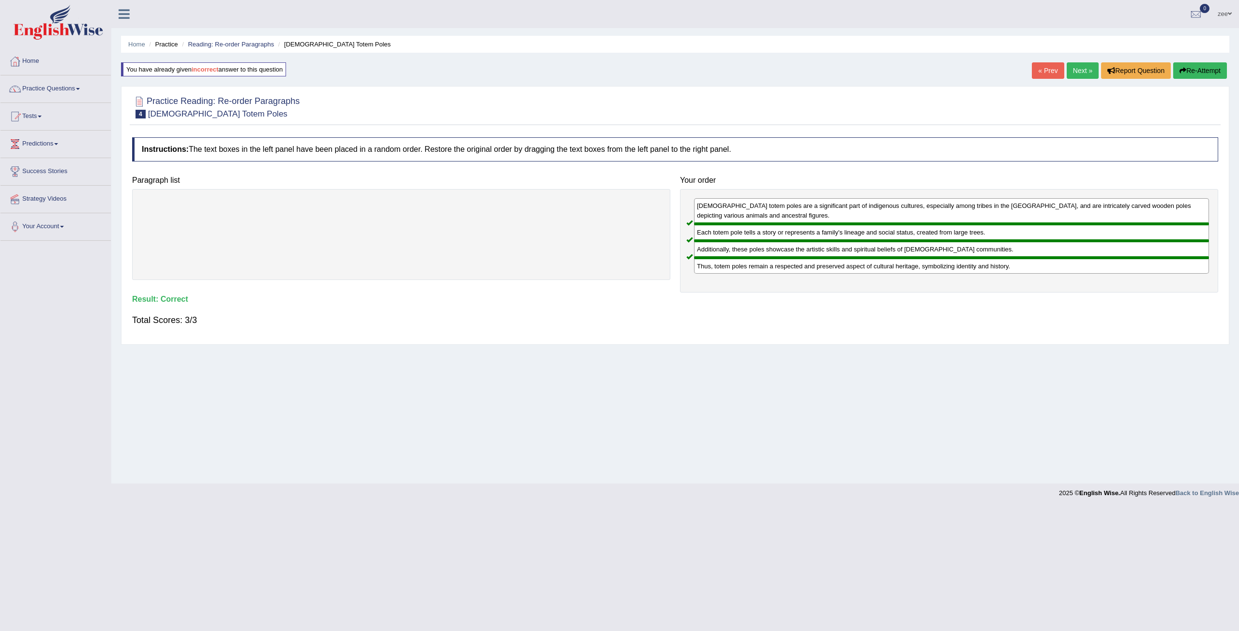
click at [1210, 75] on button "Re-Attempt" at bounding box center [1200, 70] width 54 height 16
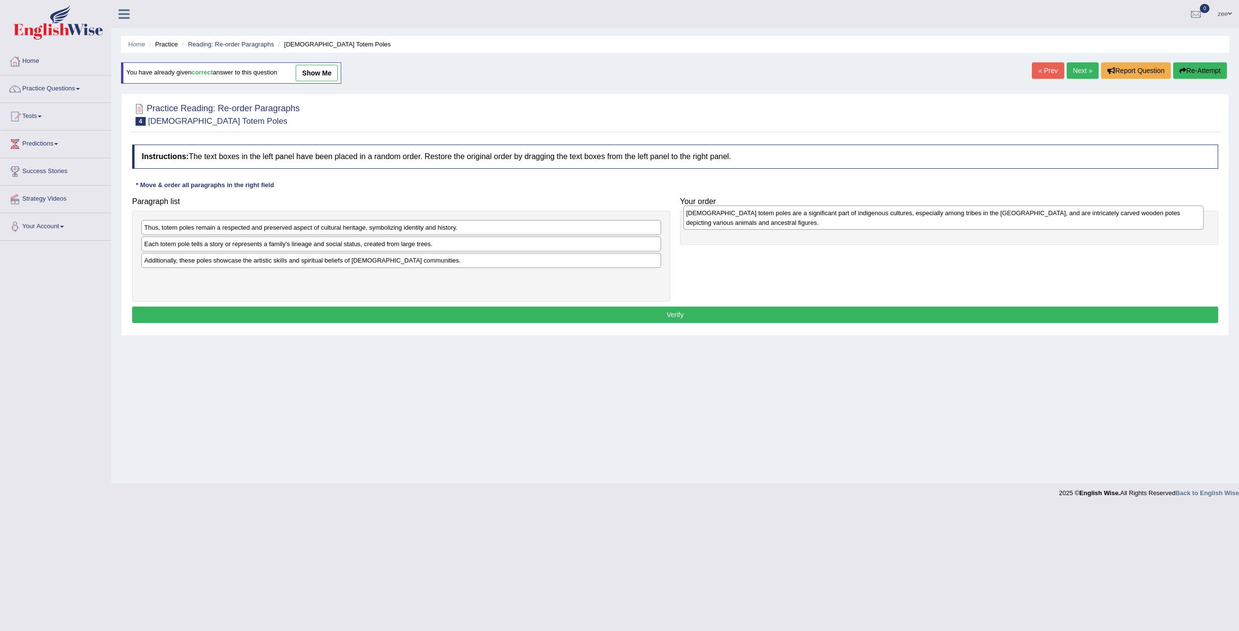
drag, startPoint x: 381, startPoint y: 239, endPoint x: 924, endPoint y: 224, distance: 543.0
click at [924, 224] on div "Native American totem poles are a significant part of indigenous cultures, espe…" at bounding box center [943, 218] width 520 height 24
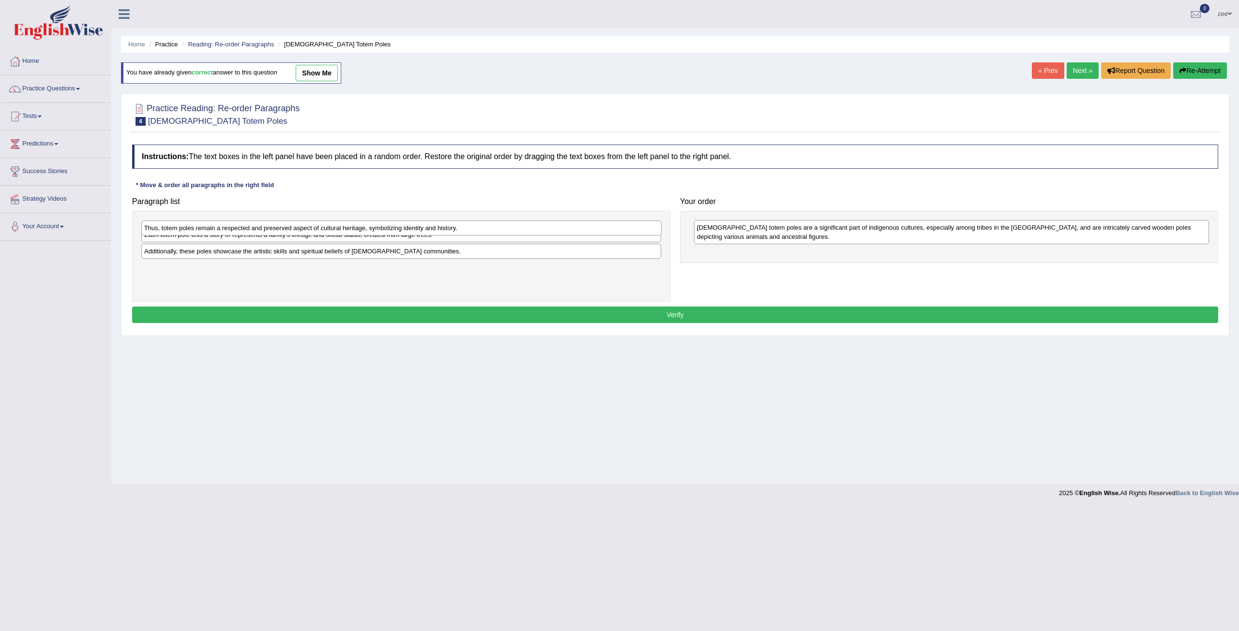
drag, startPoint x: 254, startPoint y: 233, endPoint x: 252, endPoint y: 243, distance: 10.4
click at [252, 235] on div "Thus, totem poles remain a respected and preserved aspect of cultural heritage,…" at bounding box center [401, 228] width 520 height 15
drag, startPoint x: 249, startPoint y: 244, endPoint x: 840, endPoint y: 254, distance: 591.3
click at [840, 251] on div "Each totem pole tells a story or represents a family's lineage and social statu…" at bounding box center [1025, 244] width 520 height 15
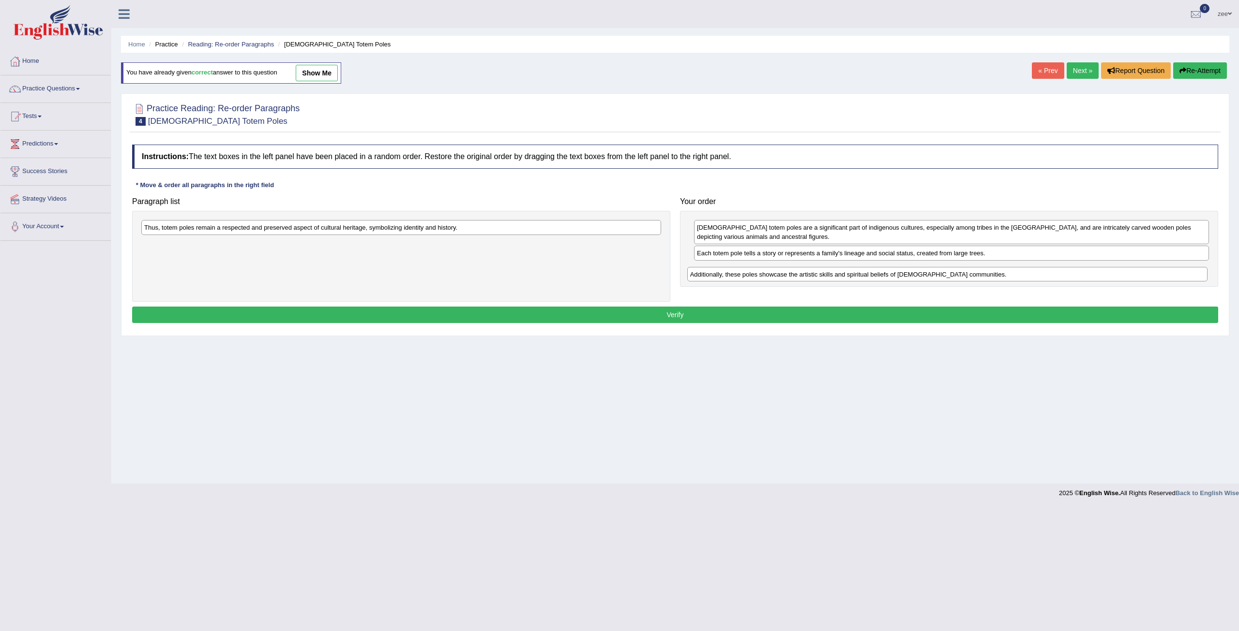
drag, startPoint x: 246, startPoint y: 245, endPoint x: 784, endPoint y: 273, distance: 538.2
click at [792, 273] on div "Additionally, these poles showcase the artistic skills and spiritual beliefs of…" at bounding box center [947, 274] width 520 height 15
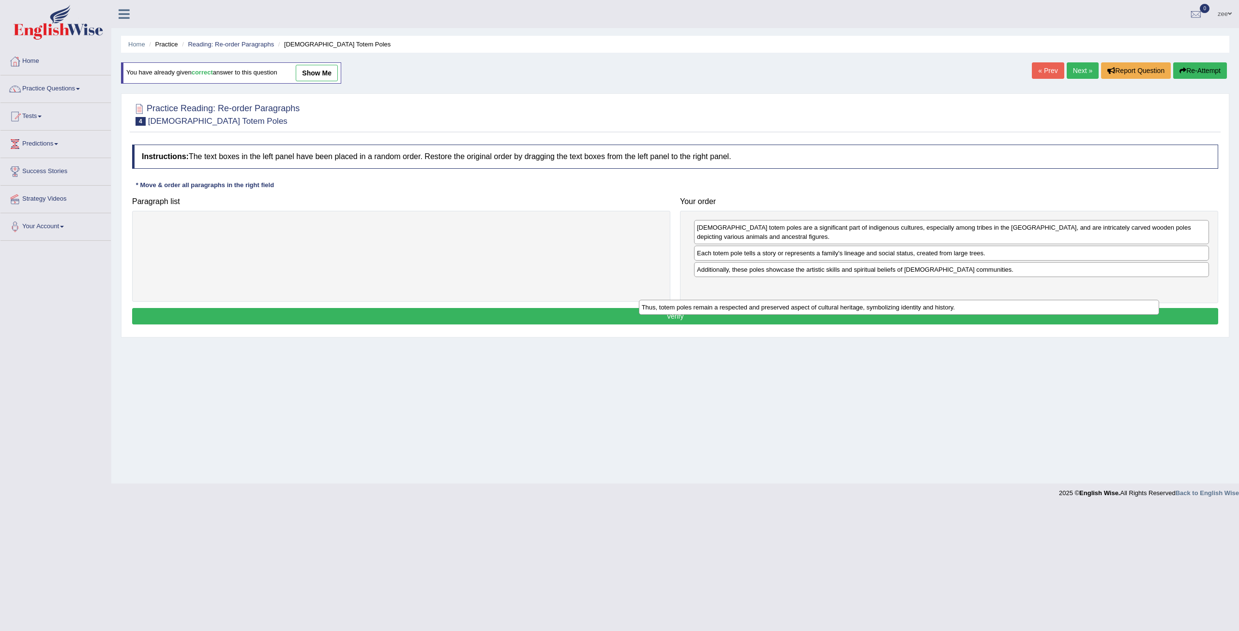
drag, startPoint x: 474, startPoint y: 226, endPoint x: 976, endPoint y: 291, distance: 506.4
click at [976, 300] on div "Thus, totem poles remain a respected and preserved aspect of cultural heritage,…" at bounding box center [899, 307] width 520 height 15
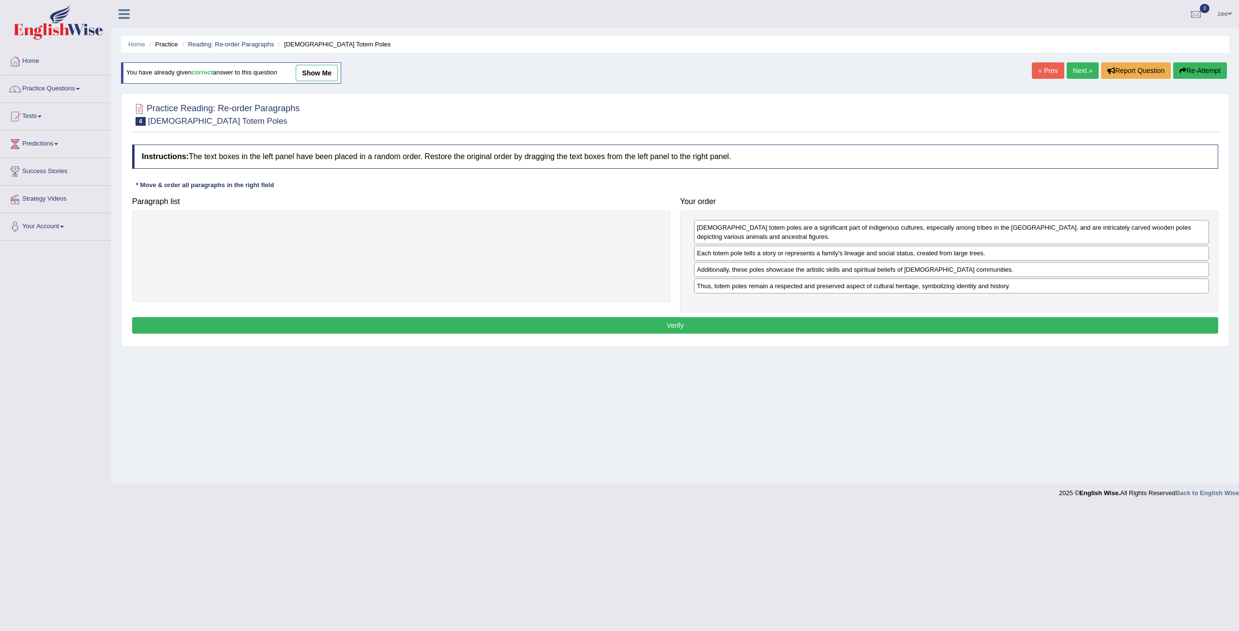
click at [704, 325] on button "Verify" at bounding box center [675, 325] width 1086 height 16
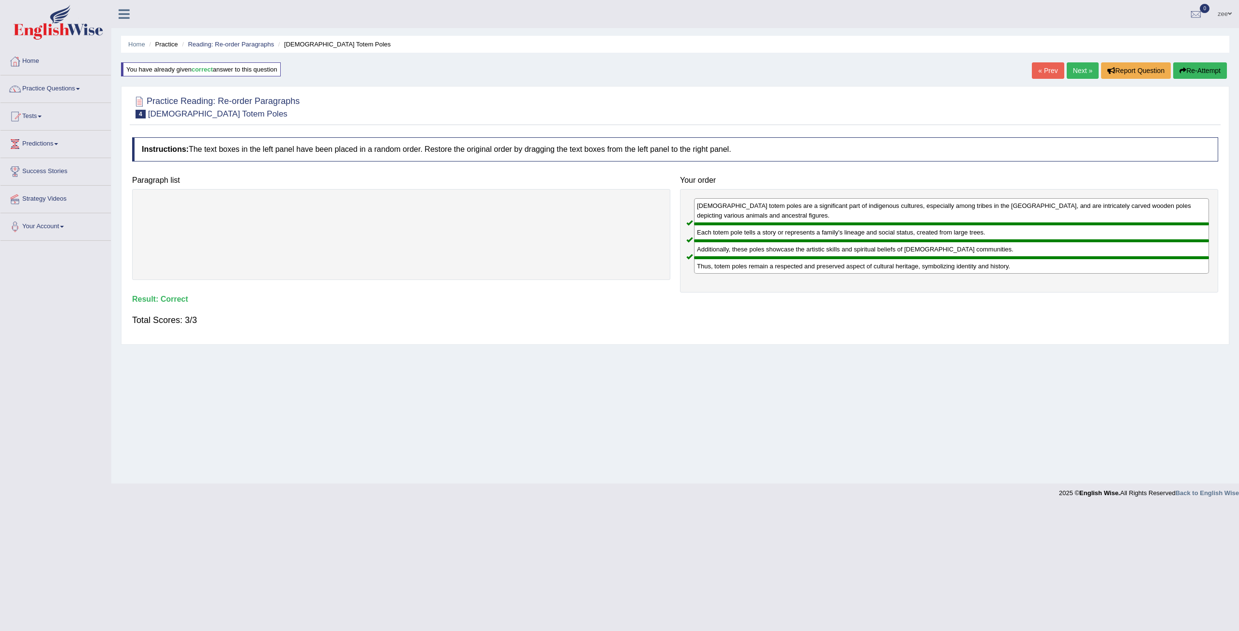
click at [1084, 69] on link "Next »" at bounding box center [1082, 70] width 32 height 16
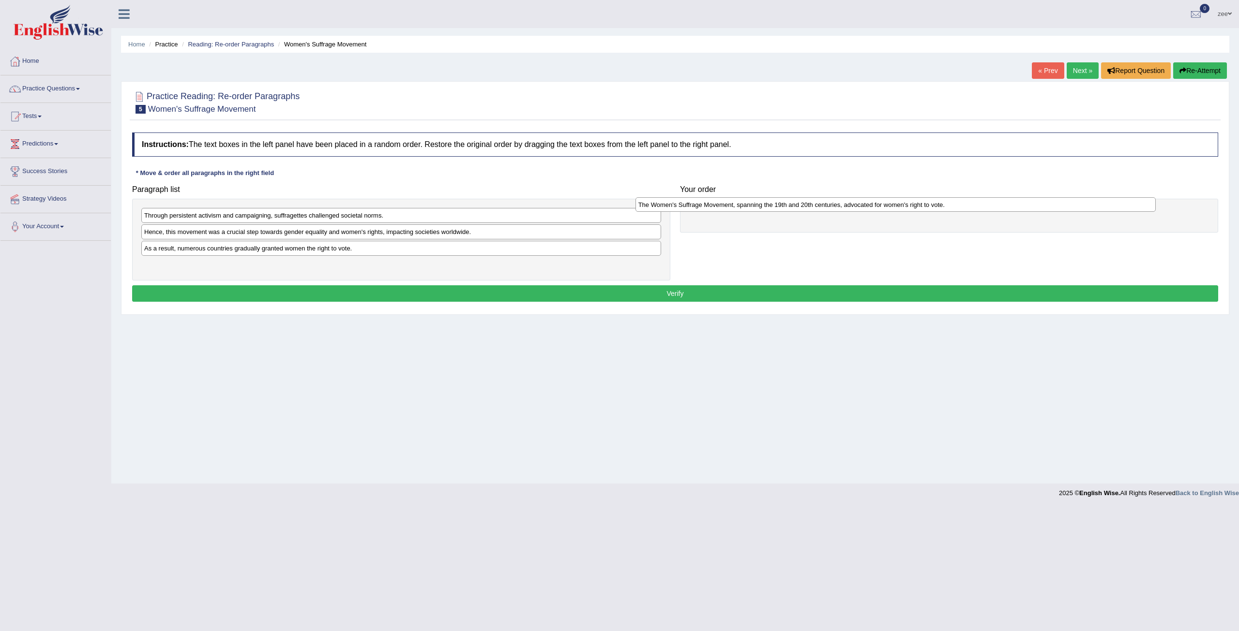
drag, startPoint x: 240, startPoint y: 266, endPoint x: 736, endPoint y: 206, distance: 499.9
click at [736, 206] on div "The Women's Suffrage Movement, spanning the 19th and 20th centuries, advocated …" at bounding box center [895, 204] width 520 height 15
drag, startPoint x: 200, startPoint y: 250, endPoint x: 226, endPoint y: 252, distance: 26.2
click at [227, 252] on div "As a result, numerous countries gradually granted women the right to vote." at bounding box center [476, 248] width 520 height 15
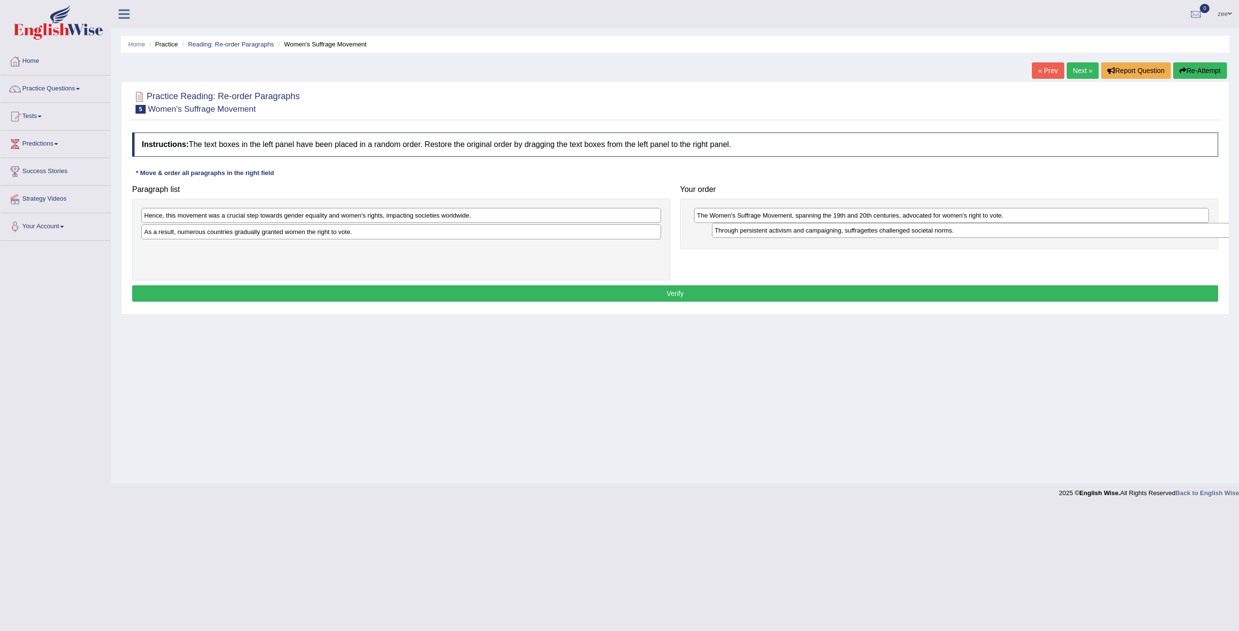
drag, startPoint x: 180, startPoint y: 215, endPoint x: 679, endPoint y: 233, distance: 499.1
click at [766, 231] on div "Through persistent activism and campaigning, suffragettes challenged societal n…" at bounding box center [972, 230] width 520 height 15
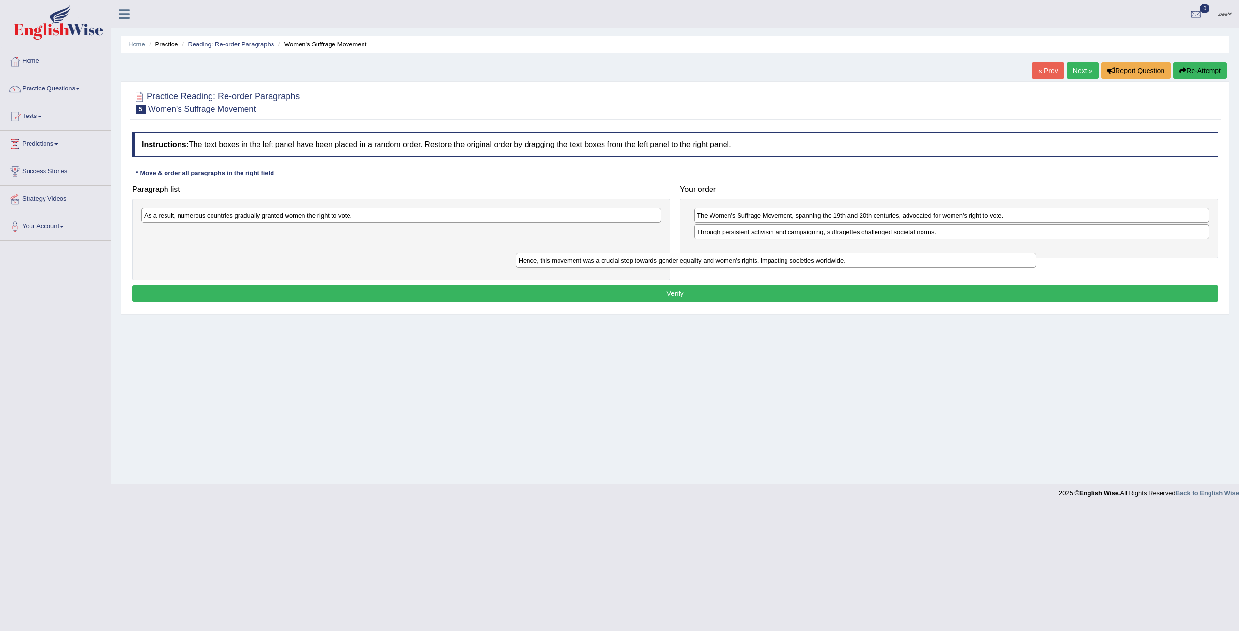
drag, startPoint x: 519, startPoint y: 217, endPoint x: 911, endPoint y: 254, distance: 394.6
click at [911, 254] on div "Hence, this movement was a crucial step towards gender equality and women's rig…" at bounding box center [776, 260] width 520 height 15
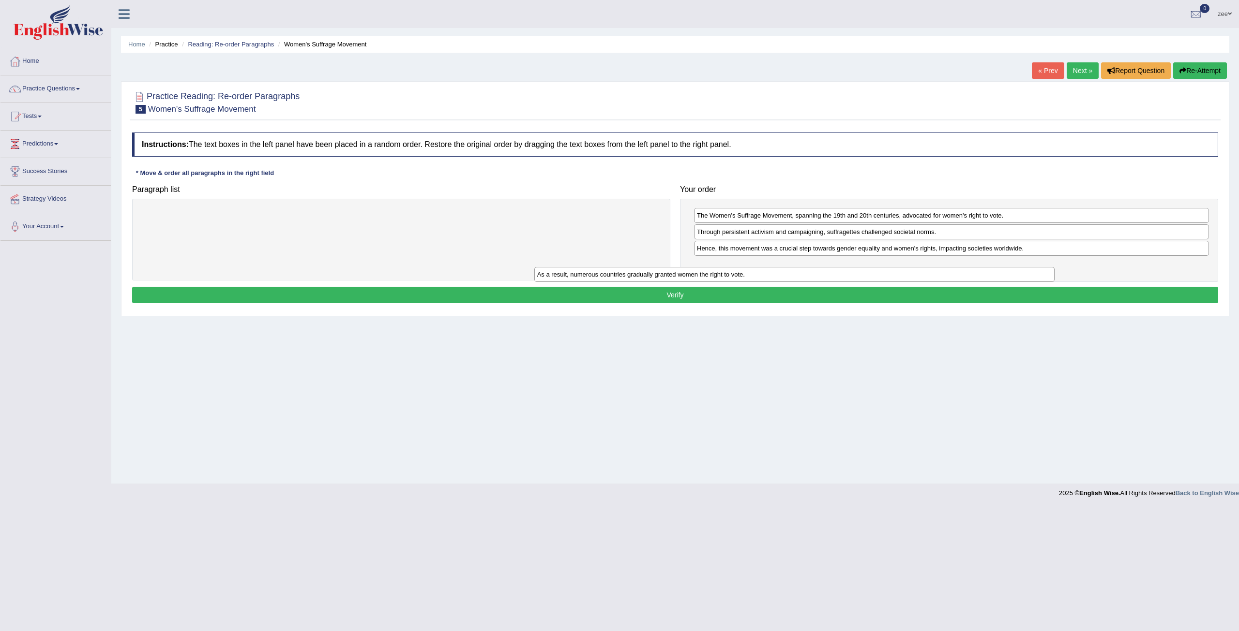
drag, startPoint x: 632, startPoint y: 214, endPoint x: 1051, endPoint y: 272, distance: 423.0
click at [1051, 272] on div "As a result, numerous countries gradually granted women the right to vote." at bounding box center [794, 274] width 520 height 15
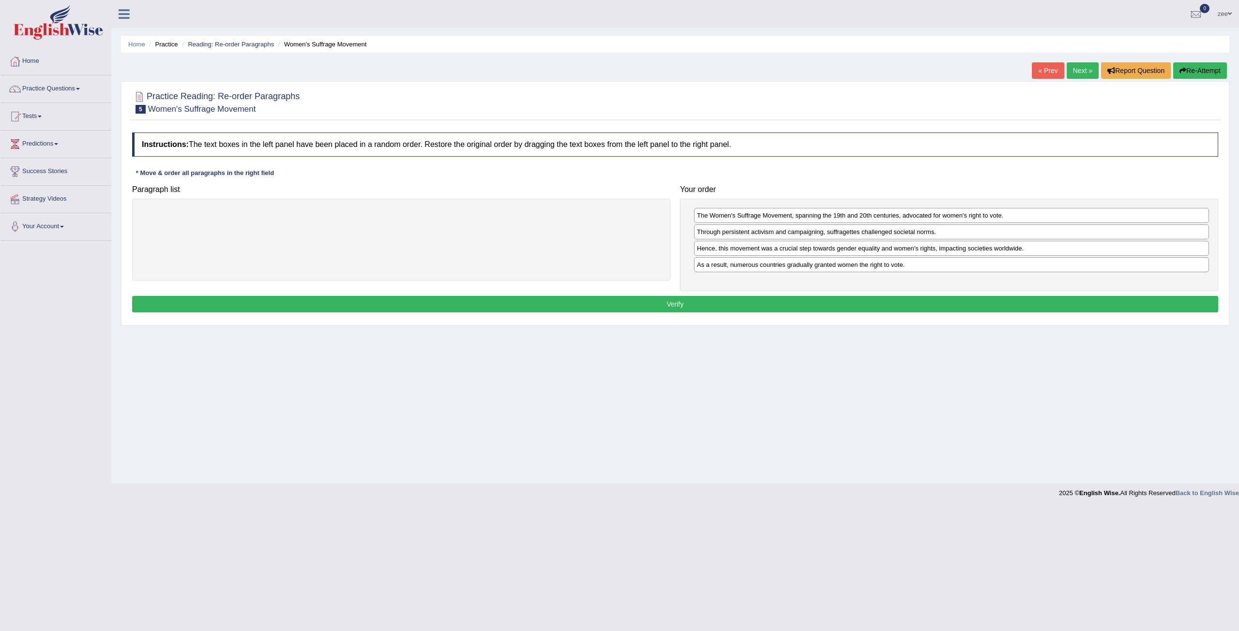
click at [768, 302] on button "Verify" at bounding box center [675, 304] width 1086 height 16
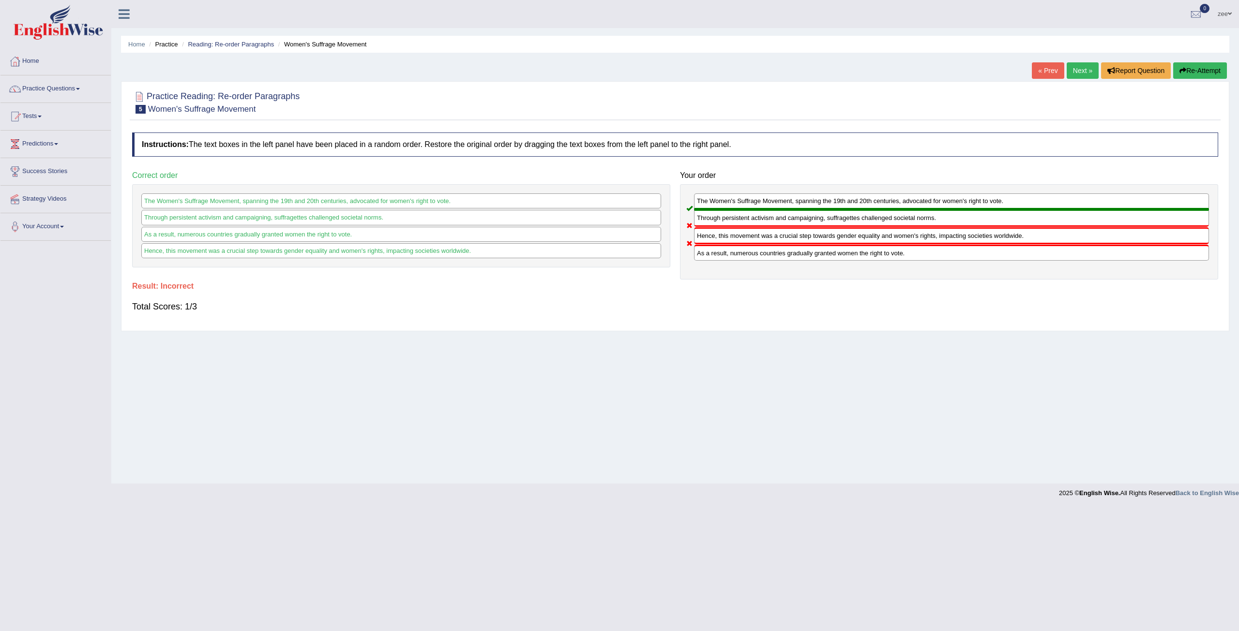
click at [1216, 68] on button "Re-Attempt" at bounding box center [1200, 70] width 54 height 16
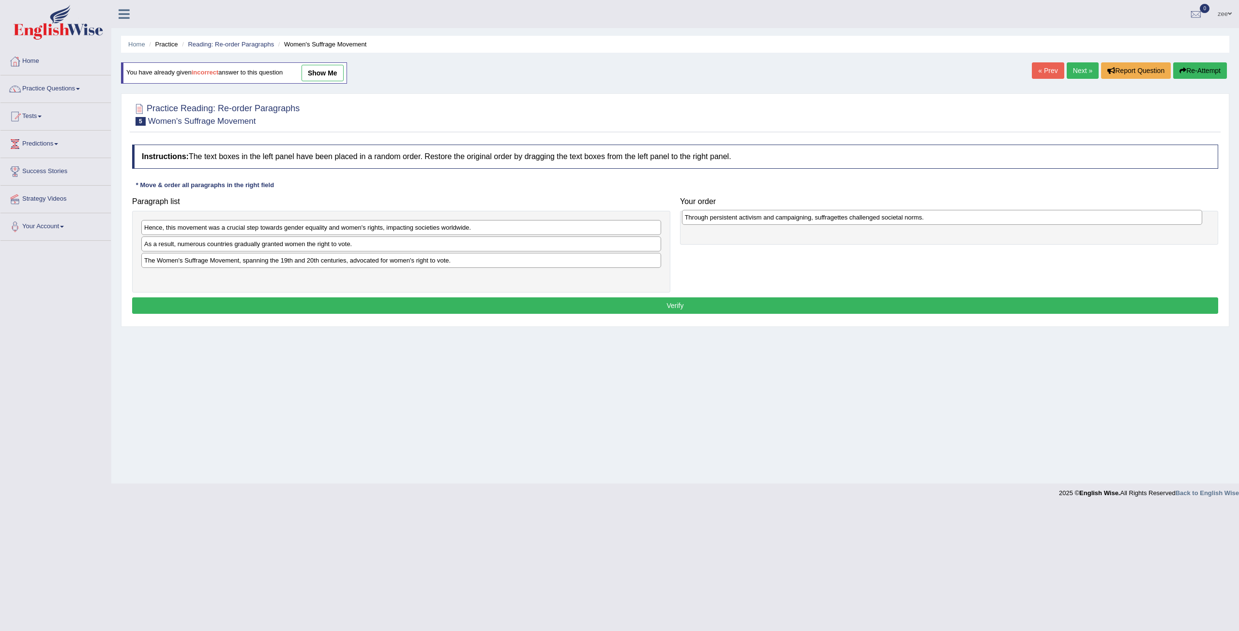
drag, startPoint x: 295, startPoint y: 231, endPoint x: 857, endPoint y: 221, distance: 562.3
click at [857, 220] on div "Through persistent activism and campaigning, suffragettes challenged societal n…" at bounding box center [942, 217] width 520 height 15
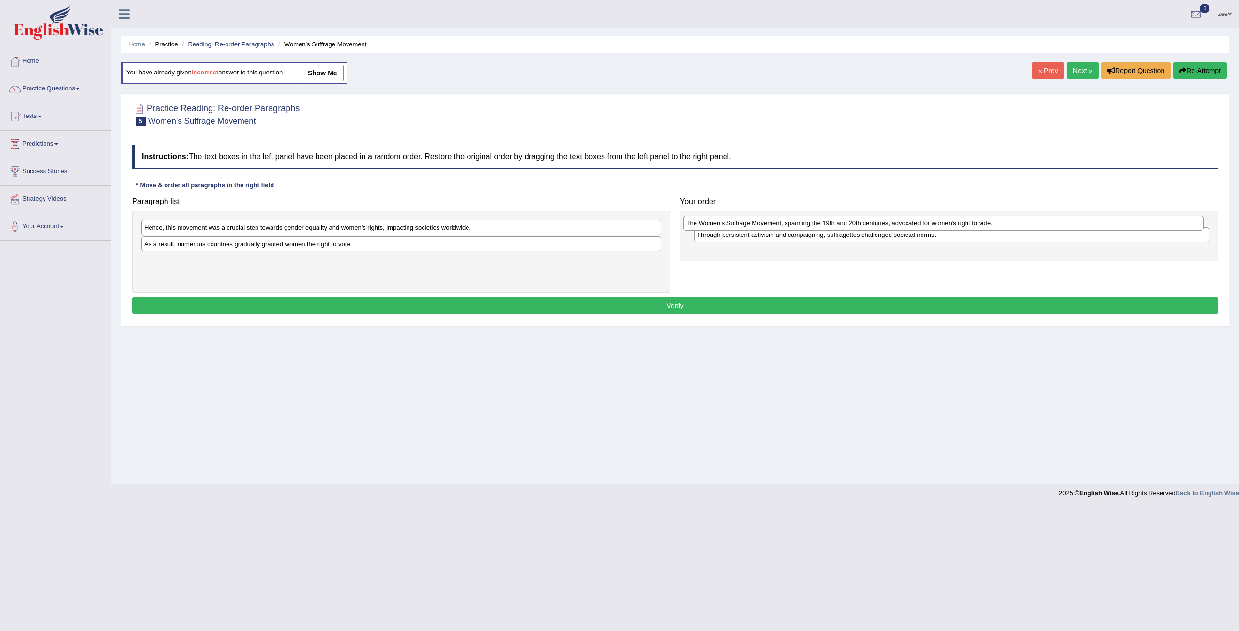
drag, startPoint x: 494, startPoint y: 254, endPoint x: 995, endPoint y: 226, distance: 502.0
click at [998, 224] on div "The Women's Suffrage Movement, spanning the 19th and 20th centuries, advocated …" at bounding box center [943, 223] width 520 height 15
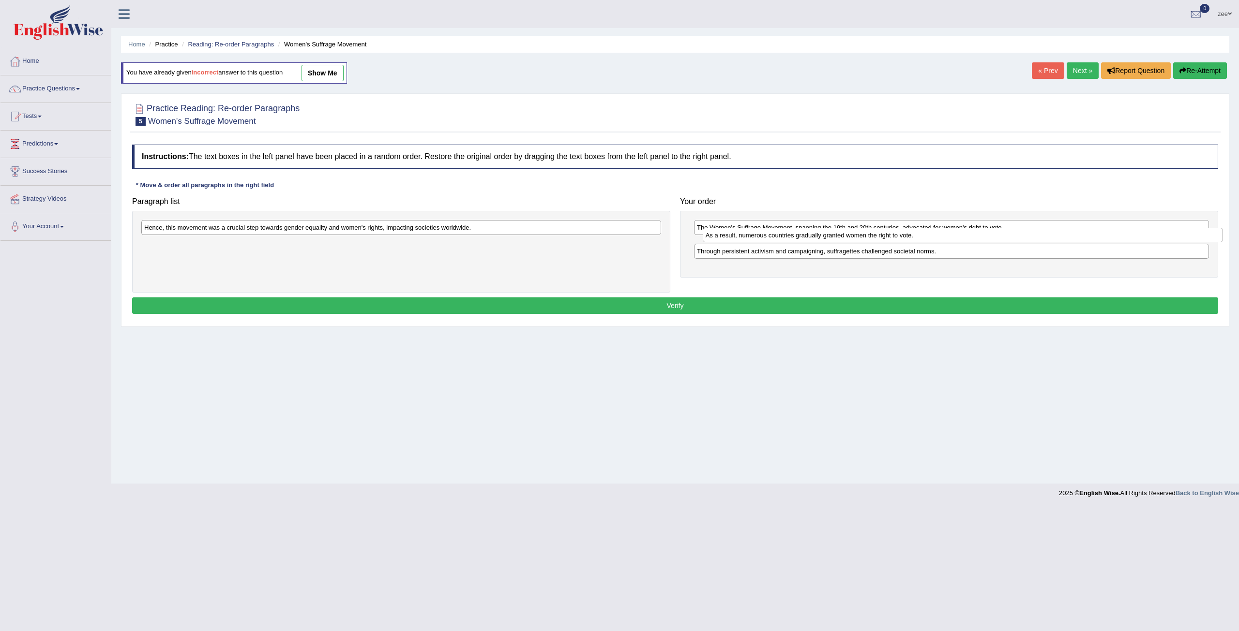
drag, startPoint x: 488, startPoint y: 247, endPoint x: 1044, endPoint y: 245, distance: 556.4
click at [1049, 242] on div "As a result, numerous countries gradually granted women the right to vote." at bounding box center [962, 235] width 520 height 15
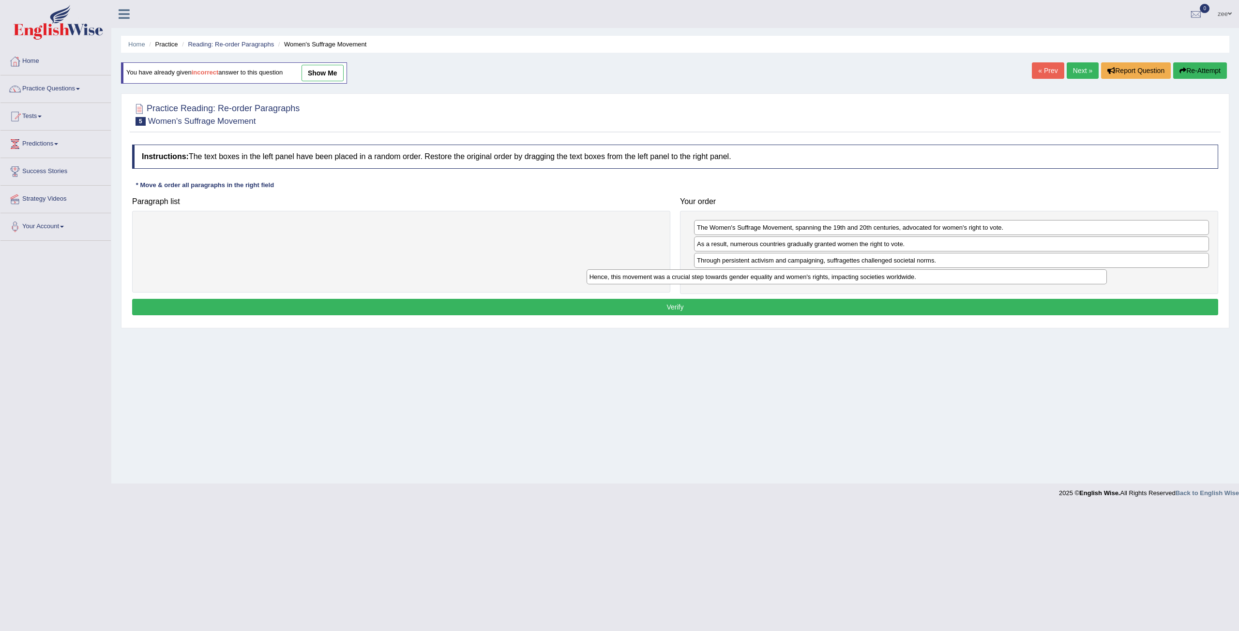
drag, startPoint x: 648, startPoint y: 228, endPoint x: 1122, endPoint y: 276, distance: 476.6
click at [1106, 276] on div "Hence, this movement was a crucial step towards gender equality and women's rig…" at bounding box center [846, 276] width 520 height 15
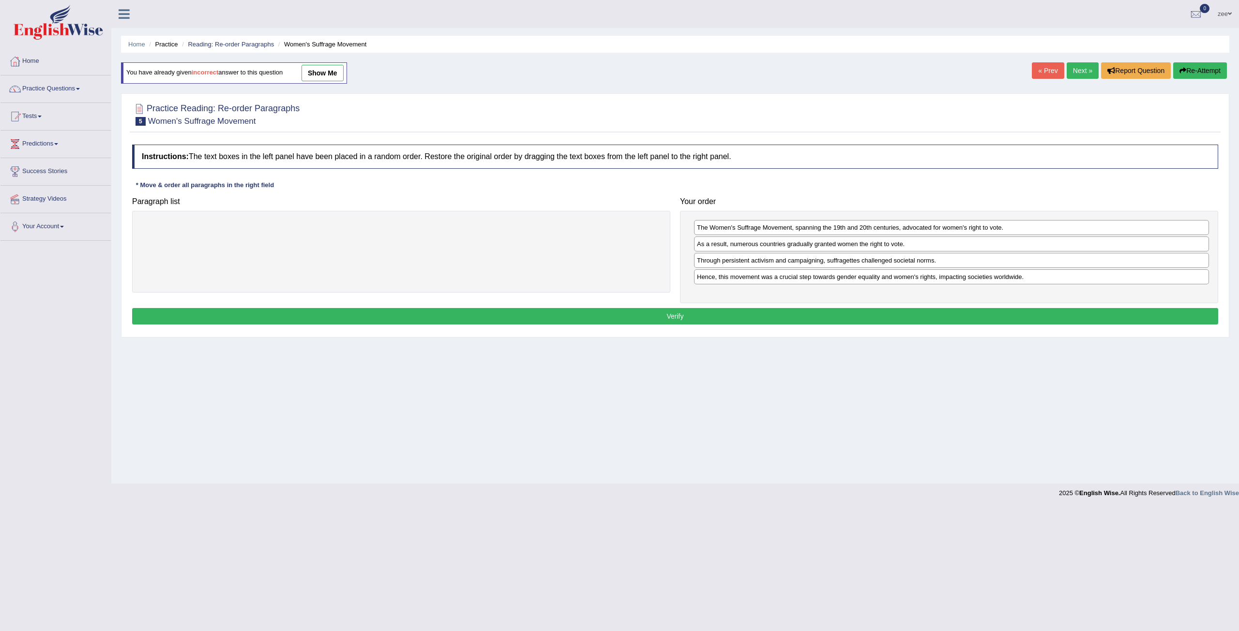
click at [801, 318] on button "Verify" at bounding box center [675, 316] width 1086 height 16
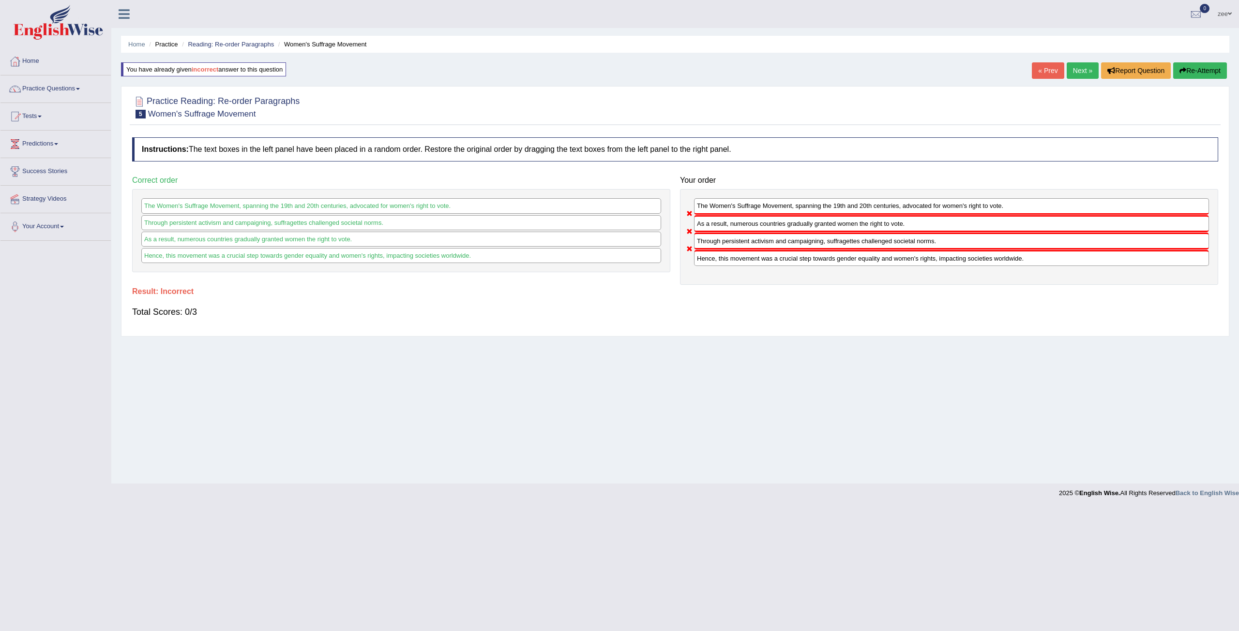
drag, startPoint x: 1221, startPoint y: 74, endPoint x: 1099, endPoint y: 97, distance: 123.5
click at [1220, 74] on button "Re-Attempt" at bounding box center [1200, 70] width 54 height 16
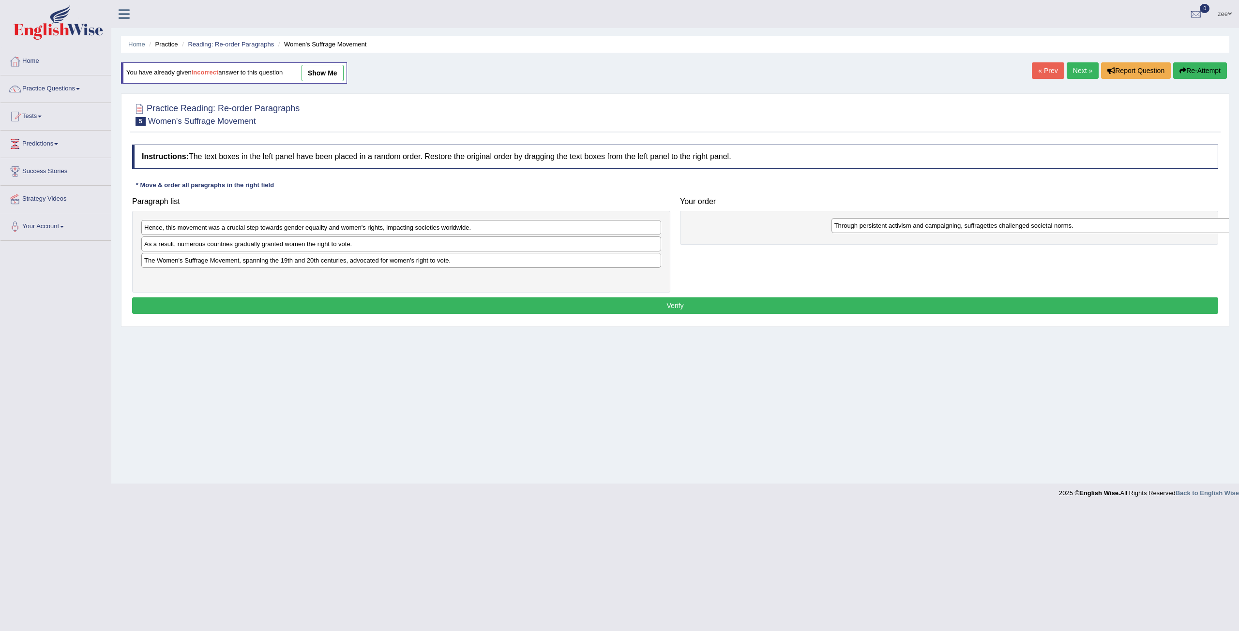
drag, startPoint x: 344, startPoint y: 228, endPoint x: 1018, endPoint y: 226, distance: 674.4
click at [1030, 226] on div "Through persistent activism and campaigning, suffragettes challenged societal n…" at bounding box center [1091, 225] width 520 height 15
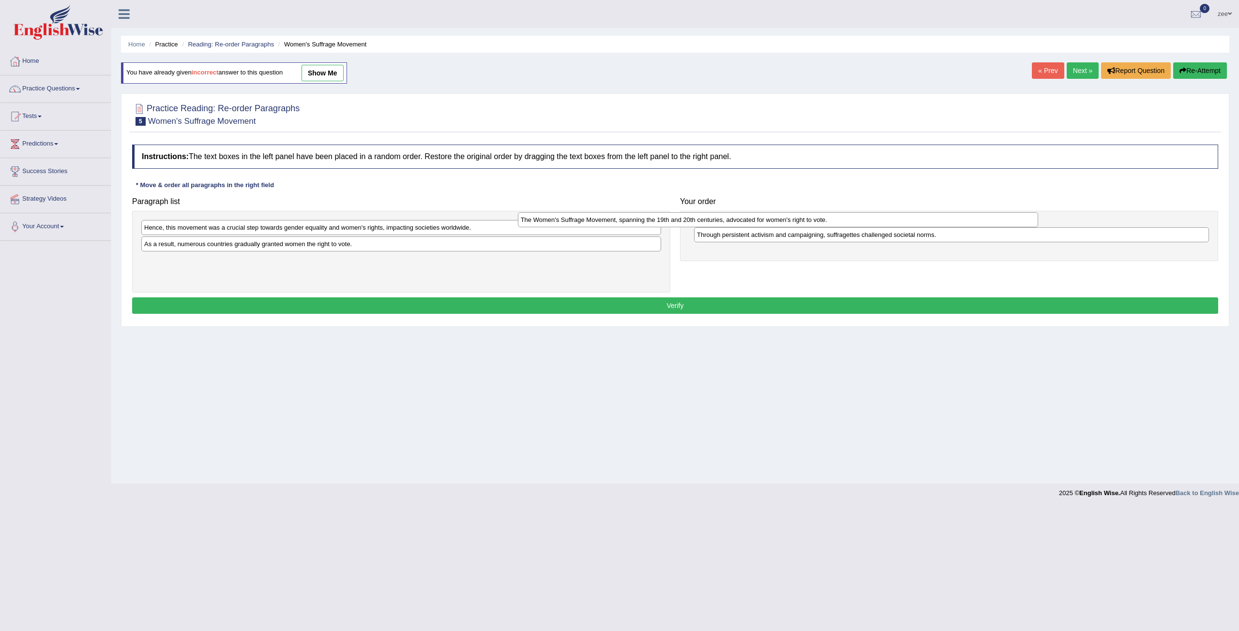
drag, startPoint x: 508, startPoint y: 259, endPoint x: 867, endPoint y: 227, distance: 360.4
click at [903, 227] on div "The Women's Suffrage Movement, spanning the 19th and 20th centuries, advocated …" at bounding box center [778, 219] width 520 height 15
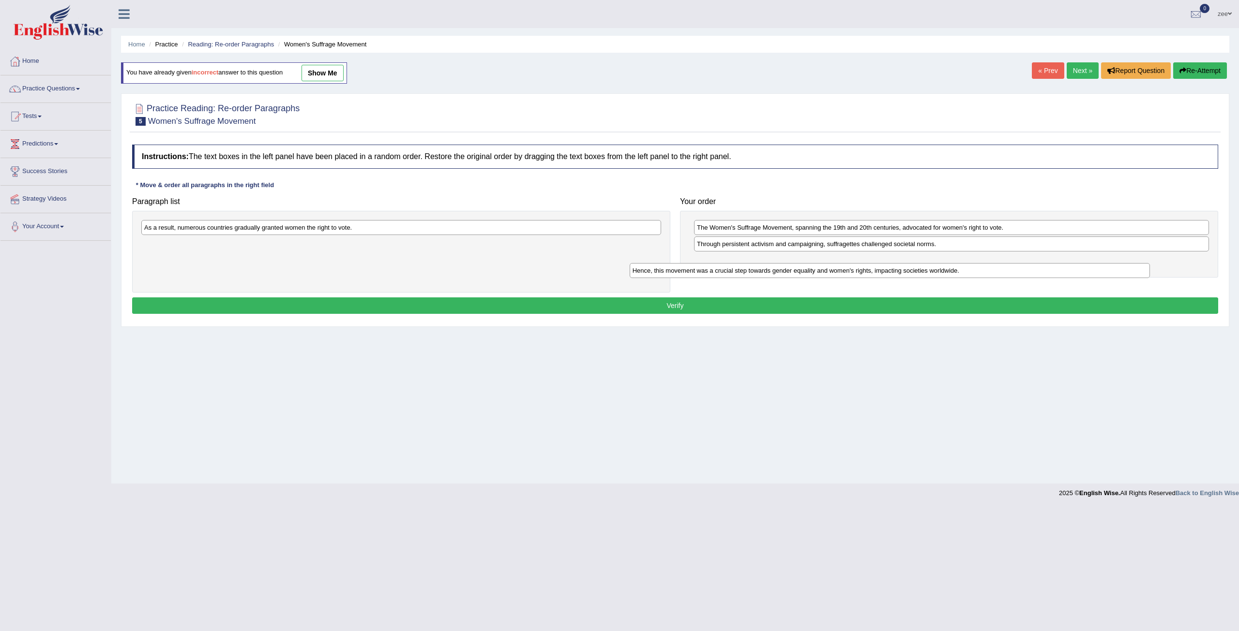
drag, startPoint x: 362, startPoint y: 230, endPoint x: 880, endPoint y: 263, distance: 519.2
click at [880, 263] on div "Hence, this movement was a crucial step towards gender equality and women's rig…" at bounding box center [889, 270] width 520 height 15
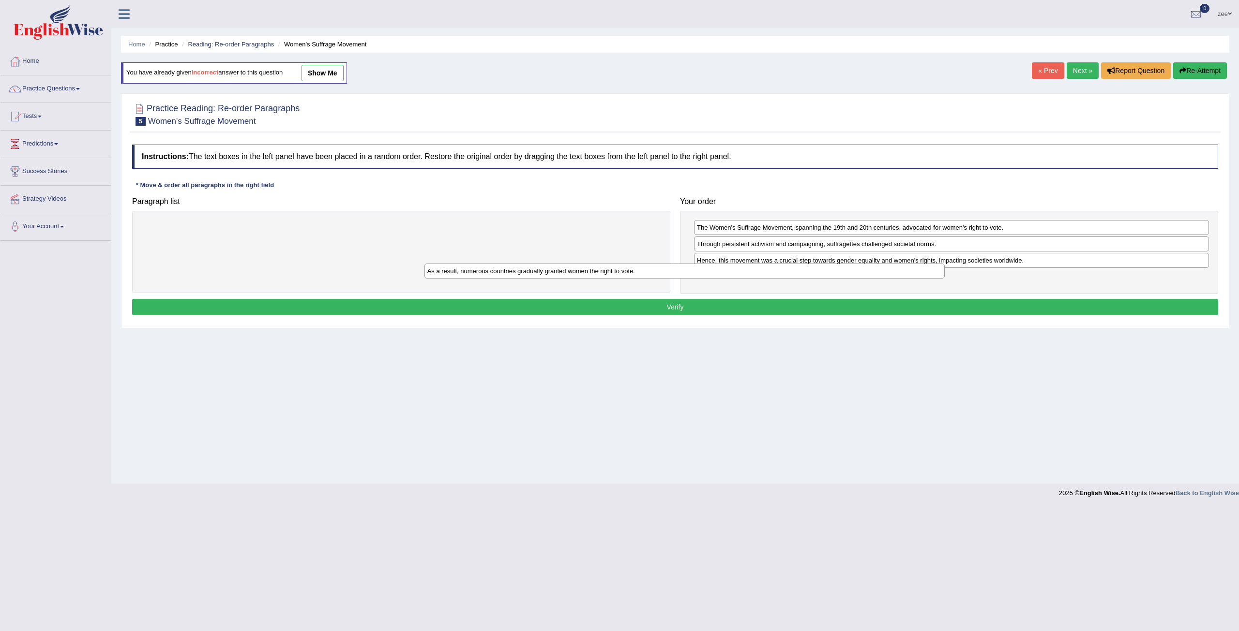
drag, startPoint x: 618, startPoint y: 230, endPoint x: 990, endPoint y: 279, distance: 375.2
click at [944, 278] on div "As a result, numerous countries gradually granted women the right to vote." at bounding box center [684, 271] width 520 height 15
drag, startPoint x: 836, startPoint y: 262, endPoint x: 841, endPoint y: 243, distance: 19.1
click at [841, 243] on div "Hence, this movement was a crucial step towards gender equality and women's rig…" at bounding box center [956, 242] width 515 height 15
drag, startPoint x: 819, startPoint y: 248, endPoint x: 830, endPoint y: 262, distance: 17.8
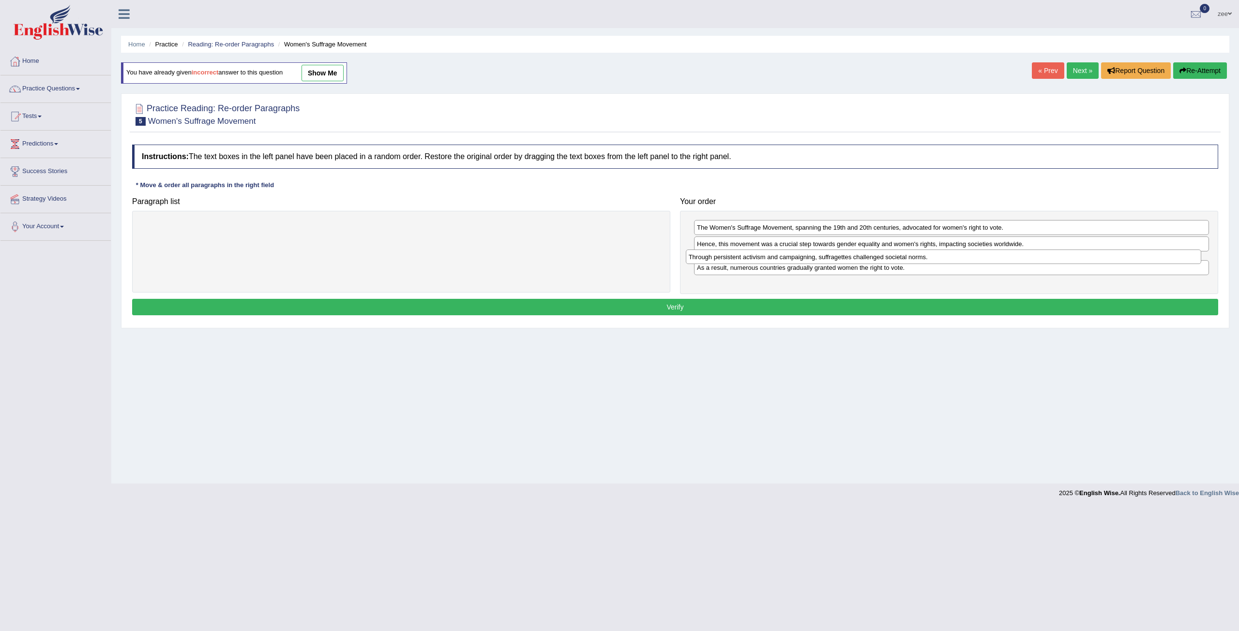
click at [830, 262] on div "Through persistent activism and campaigning, suffragettes challenged societal n…" at bounding box center [943, 257] width 515 height 15
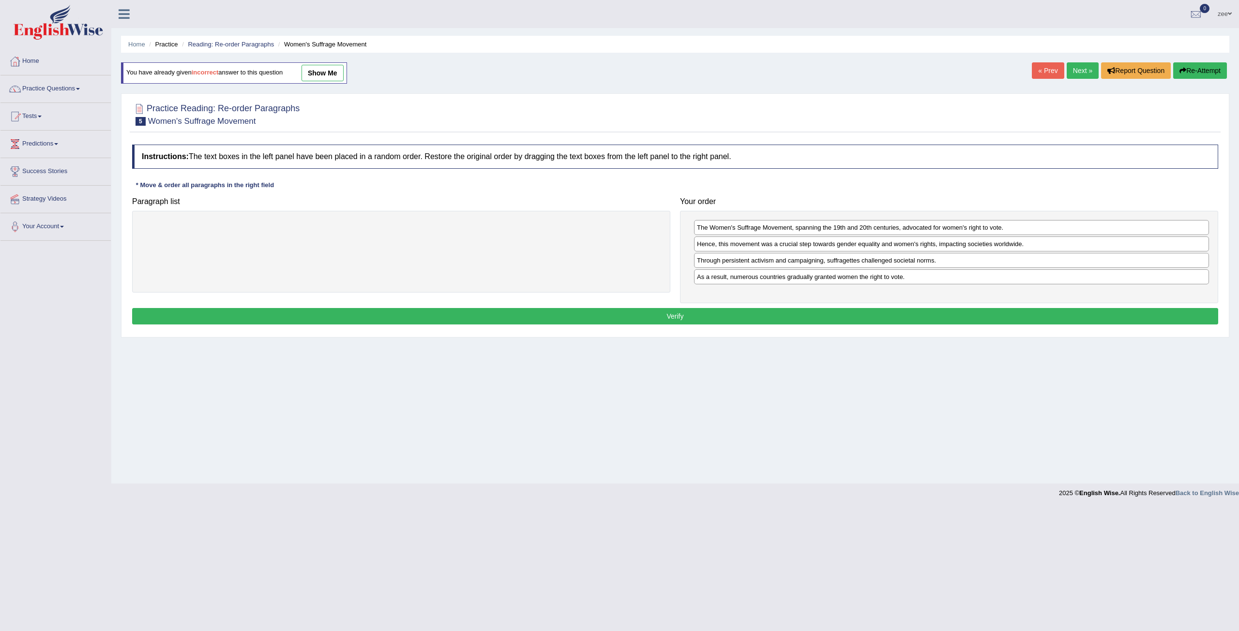
click at [731, 323] on div "Instructions: The text boxes in the left panel have been placed in a random ord…" at bounding box center [675, 236] width 1090 height 193
click at [733, 320] on button "Verify" at bounding box center [675, 316] width 1086 height 16
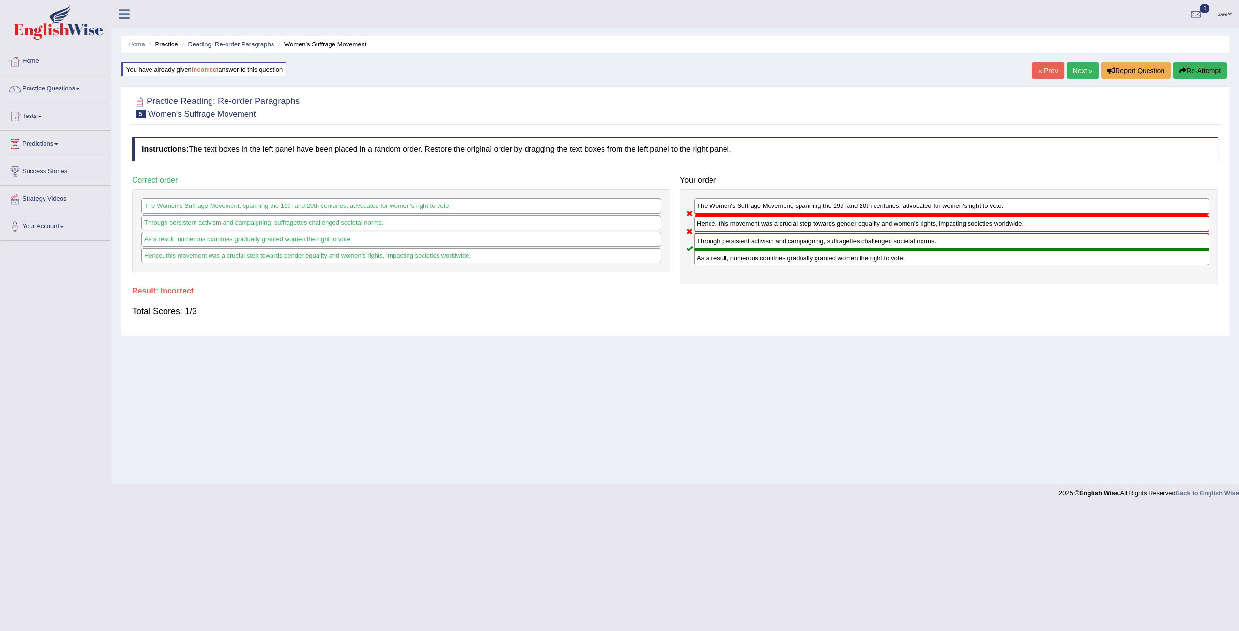
click at [1210, 76] on button "Re-Attempt" at bounding box center [1200, 70] width 54 height 16
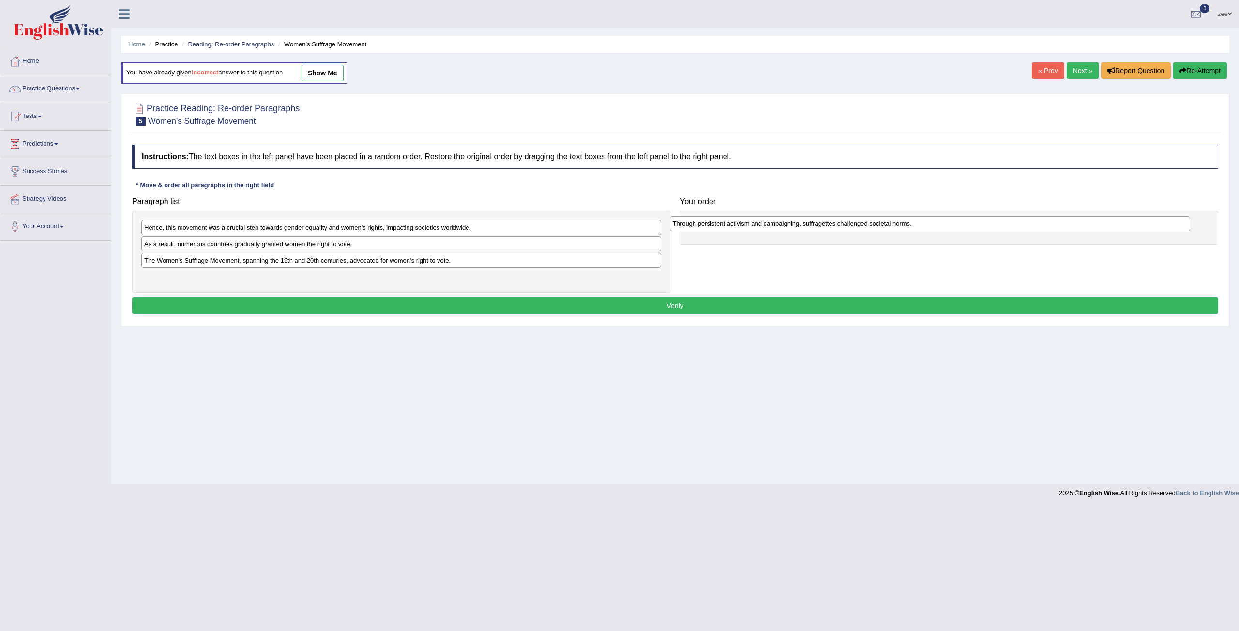
drag, startPoint x: 290, startPoint y: 229, endPoint x: 819, endPoint y: 226, distance: 528.3
click at [819, 226] on div "Through persistent activism and campaigning, suffragettes challenged societal n…" at bounding box center [930, 223] width 520 height 15
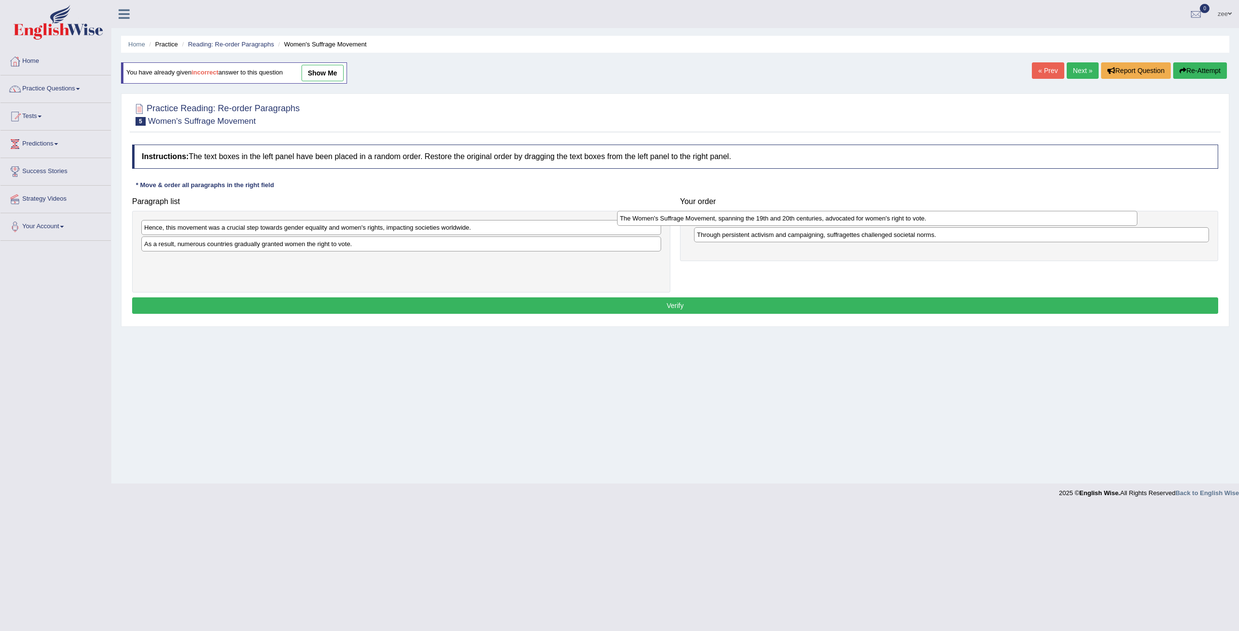
drag, startPoint x: 405, startPoint y: 259, endPoint x: 783, endPoint y: 225, distance: 379.3
click at [802, 225] on div "The Women's Suffrage Movement, spanning the 19th and 20th centuries, advocated …" at bounding box center [877, 218] width 520 height 15
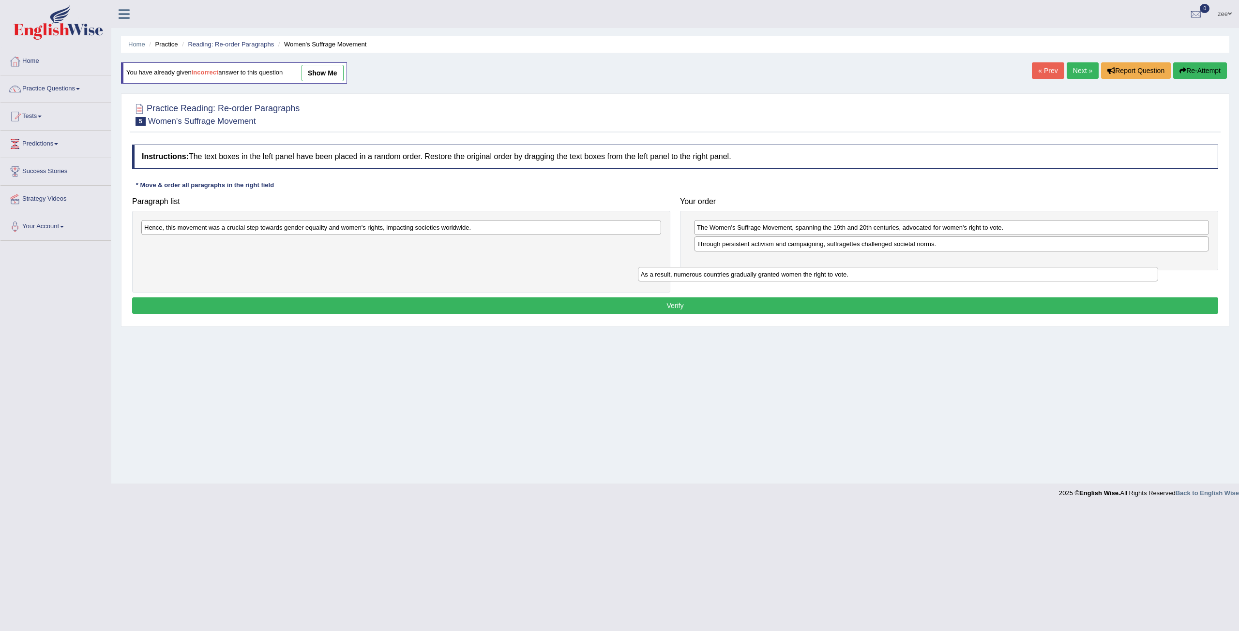
drag, startPoint x: 359, startPoint y: 242, endPoint x: 849, endPoint y: 264, distance: 490.1
click at [855, 267] on div "As a result, numerous countries gradually granted women the right to vote." at bounding box center [898, 274] width 520 height 15
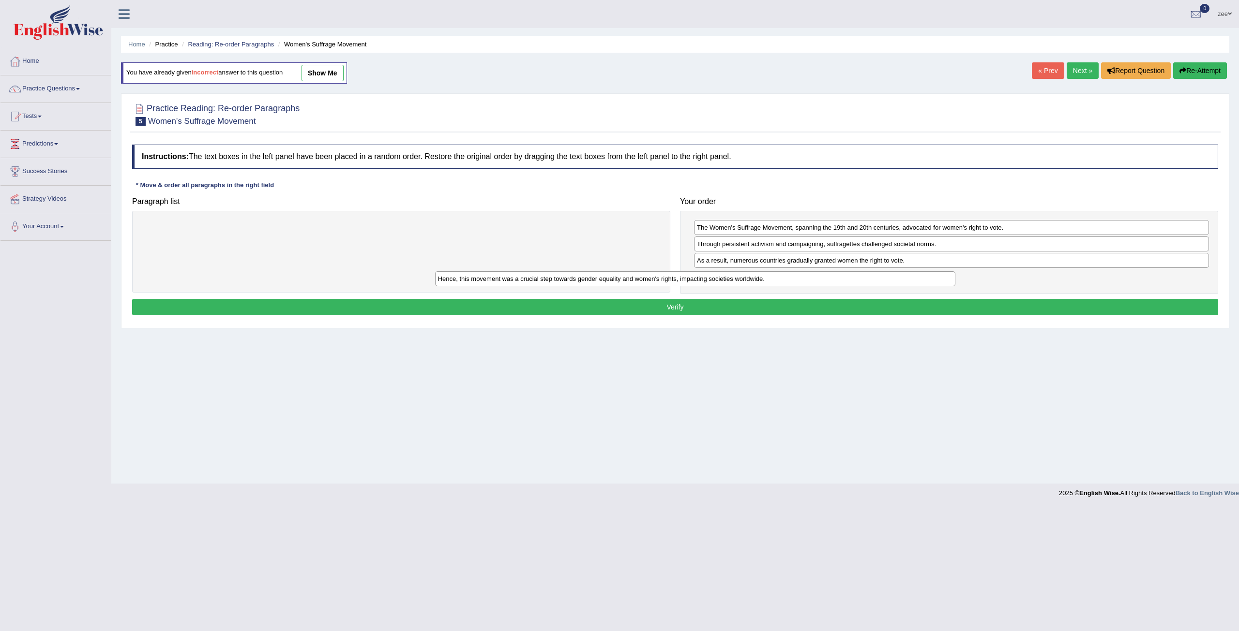
drag, startPoint x: 646, startPoint y: 228, endPoint x: 941, endPoint y: 280, distance: 299.1
click at [941, 280] on div "Hence, this movement was a crucial step towards gender equality and women's rig…" at bounding box center [695, 278] width 520 height 15
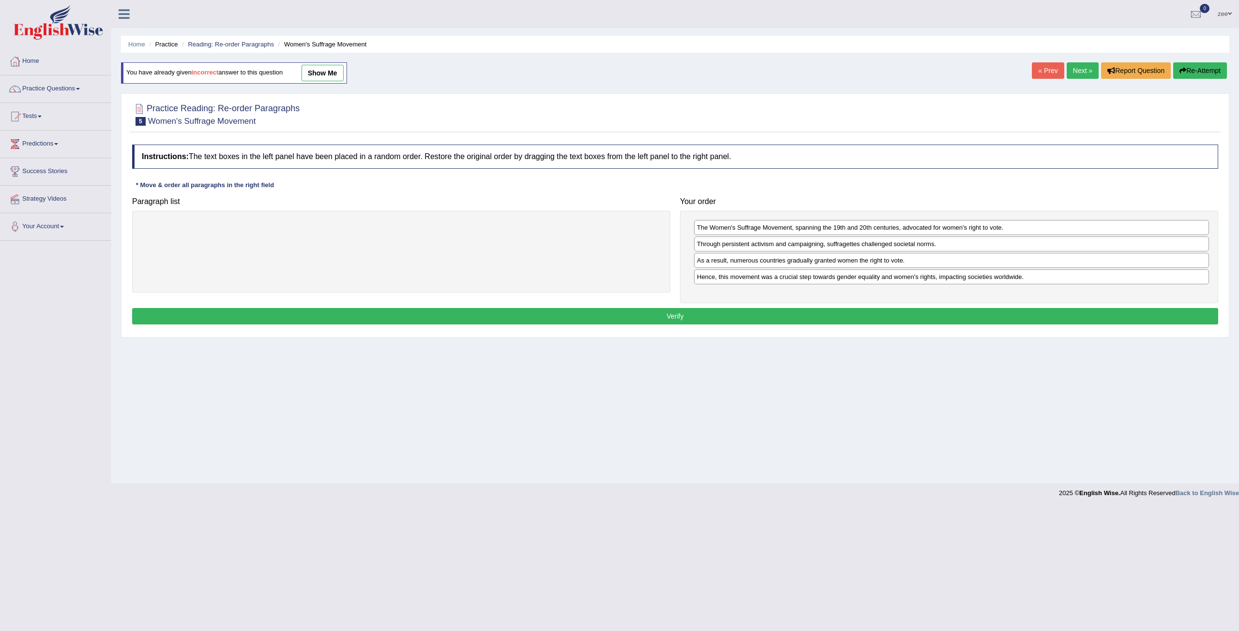
click at [872, 313] on button "Verify" at bounding box center [675, 316] width 1086 height 16
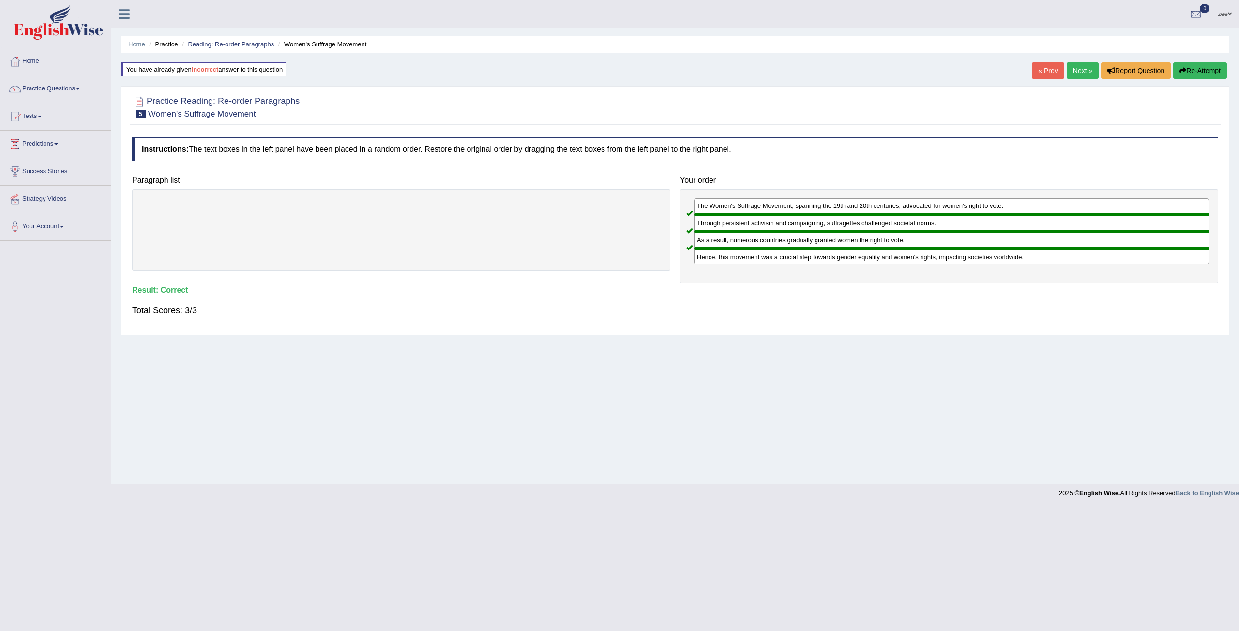
click at [1199, 73] on button "Re-Attempt" at bounding box center [1200, 70] width 54 height 16
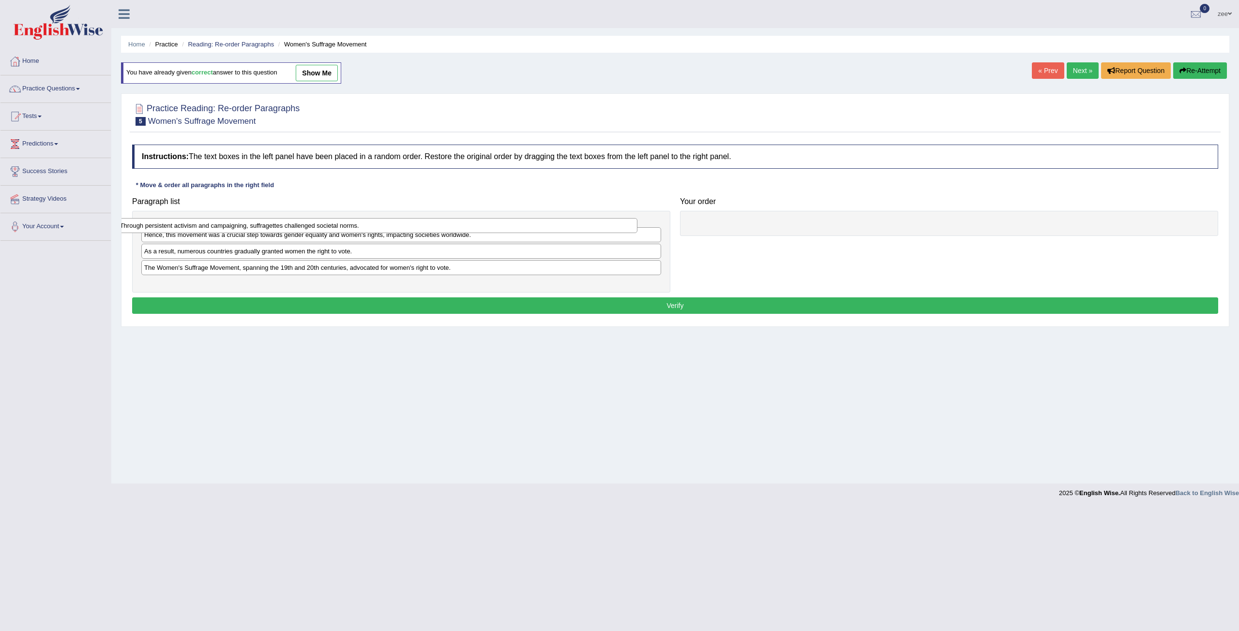
drag, startPoint x: 521, startPoint y: 225, endPoint x: 366, endPoint y: 257, distance: 157.5
click at [441, 225] on div "Through persistent activism and campaigning, suffragettes challenged societal n…" at bounding box center [377, 225] width 520 height 15
drag, startPoint x: 262, startPoint y: 275, endPoint x: 813, endPoint y: 220, distance: 553.3
click at [813, 220] on div "The Women's Suffrage Movement, spanning the 19th and 20th centuries, advocated …" at bounding box center [952, 220] width 520 height 15
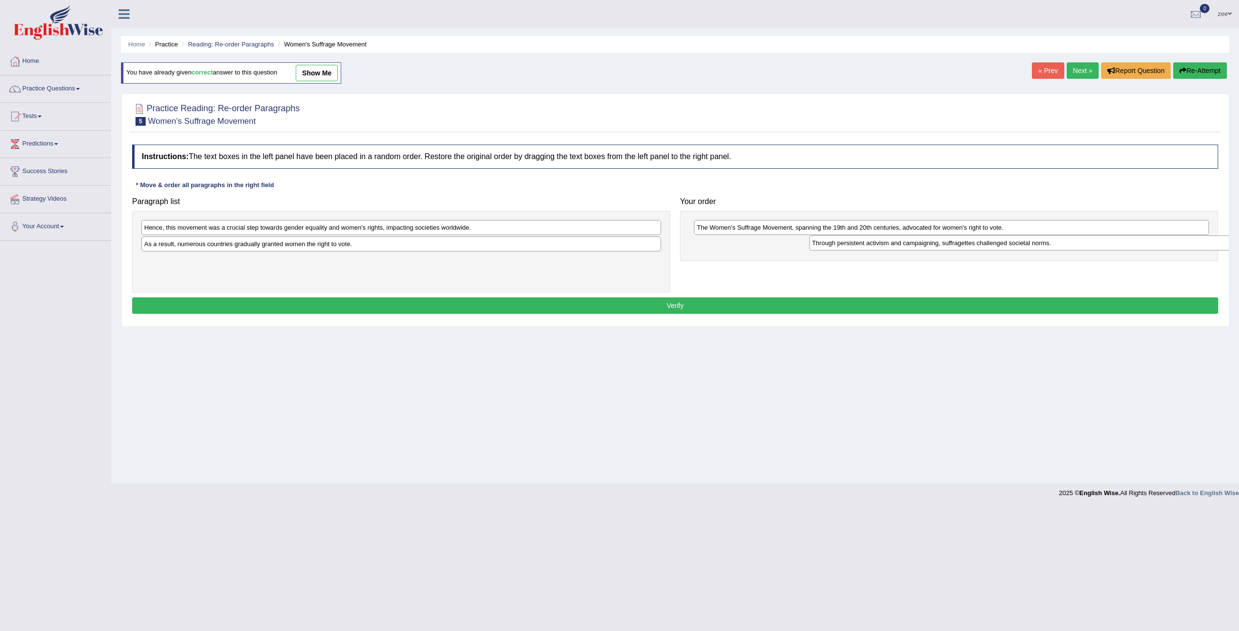
drag, startPoint x: 347, startPoint y: 229, endPoint x: 884, endPoint y: 249, distance: 537.4
click at [899, 244] on div "Through persistent activism and campaigning, suffragettes challenged societal n…" at bounding box center [1069, 243] width 520 height 15
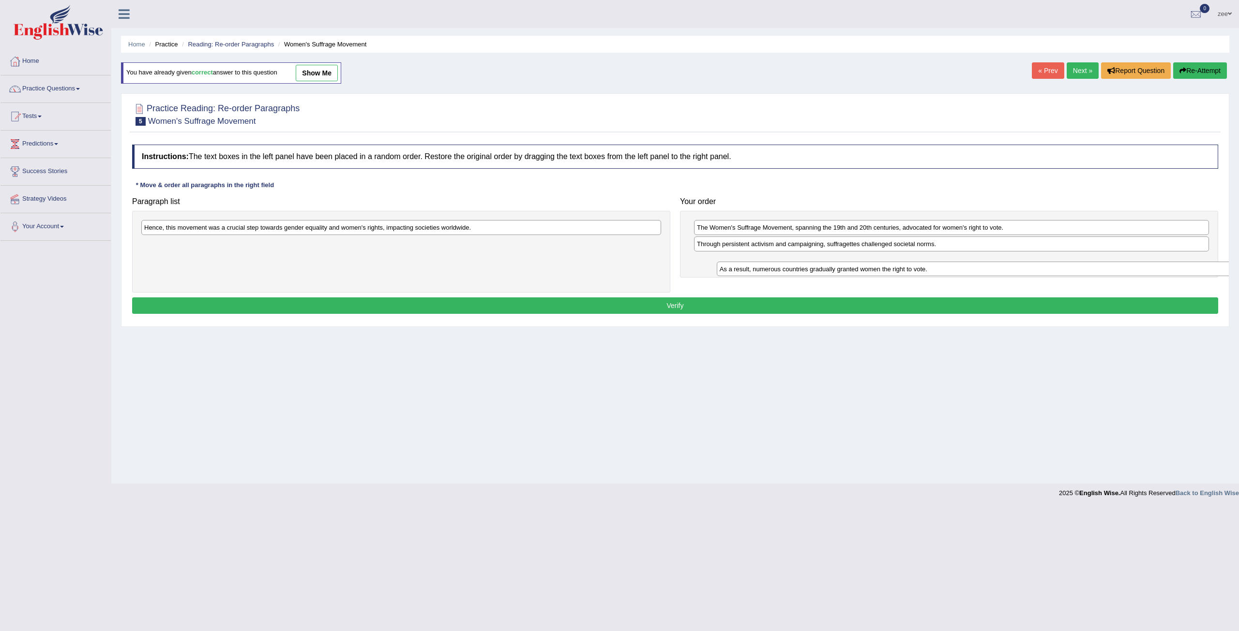
drag, startPoint x: 218, startPoint y: 244, endPoint x: 731, endPoint y: 266, distance: 513.3
click at [788, 268] on div "As a result, numerous countries gradually granted women the right to vote." at bounding box center [977, 269] width 520 height 15
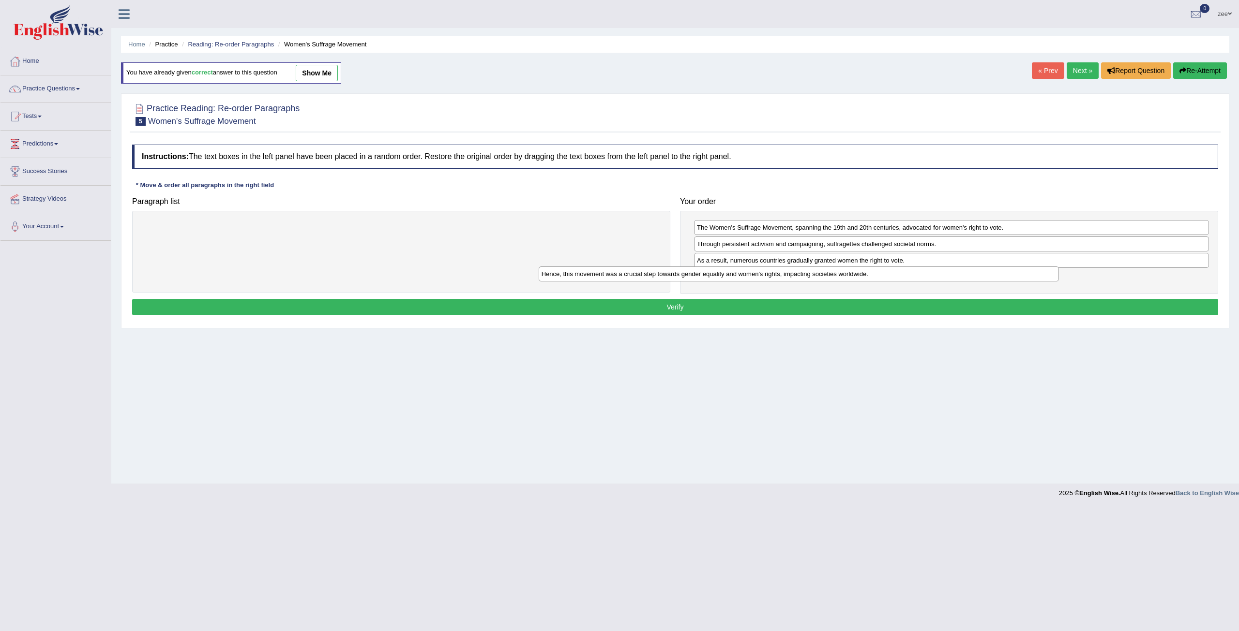
drag, startPoint x: 547, startPoint y: 233, endPoint x: 963, endPoint y: 278, distance: 418.5
click at [963, 278] on div "Hence, this movement was a crucial step towards gender equality and women's rig…" at bounding box center [798, 274] width 520 height 15
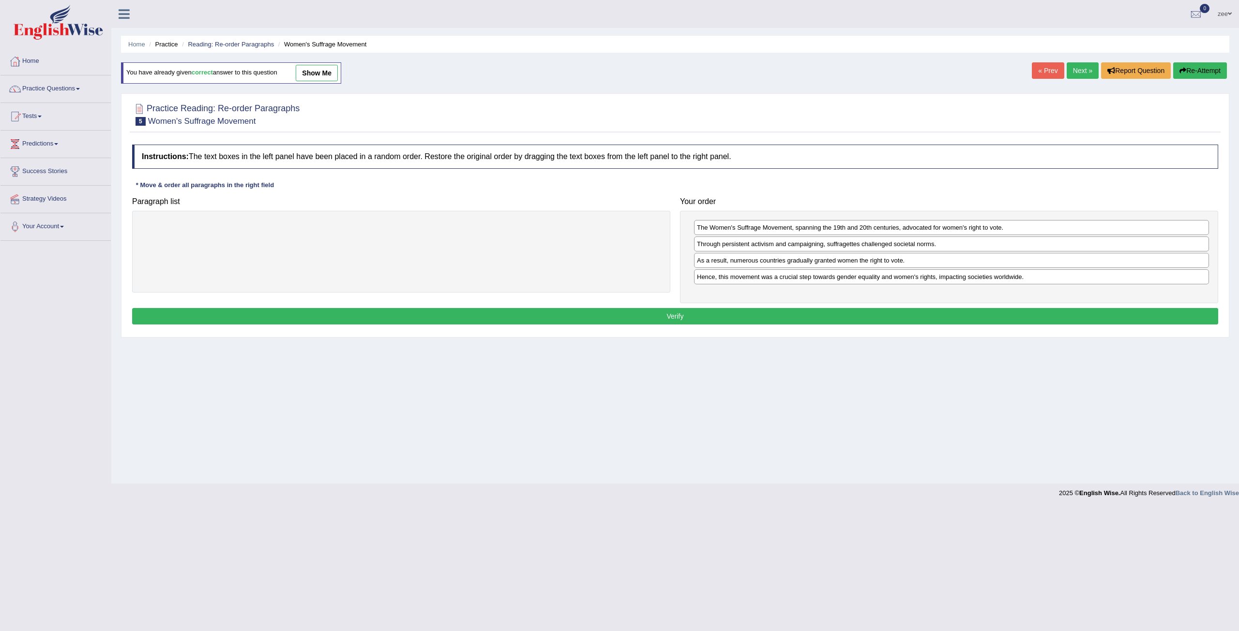
click at [815, 316] on button "Verify" at bounding box center [675, 316] width 1086 height 16
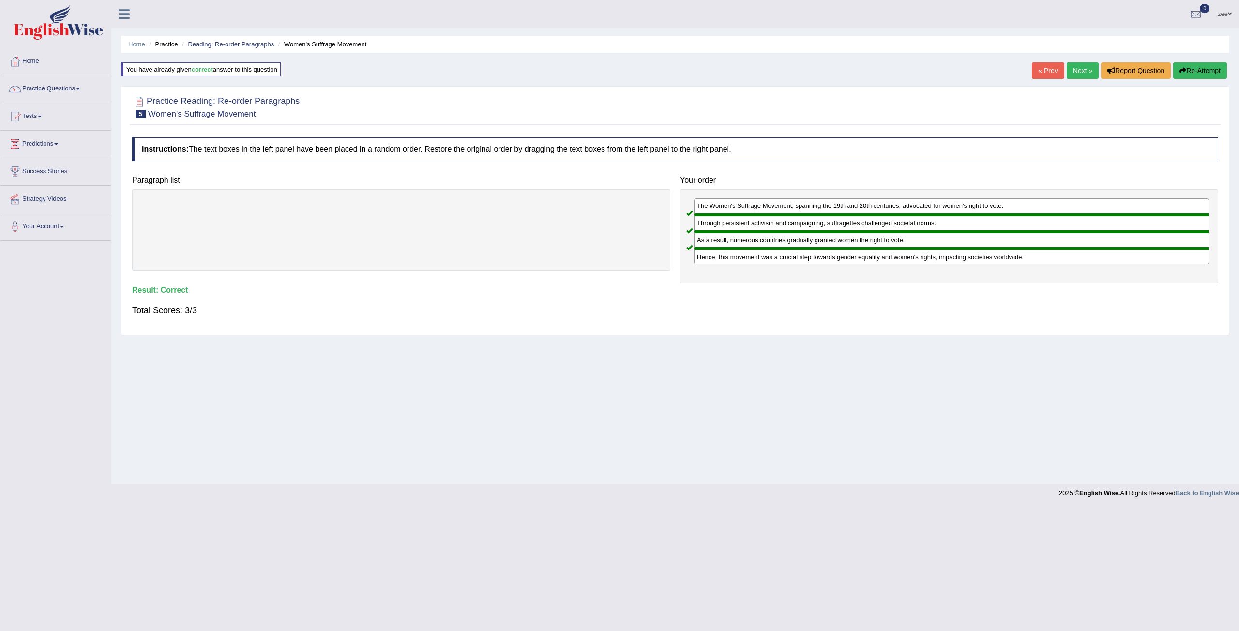
click at [1079, 72] on link "Next »" at bounding box center [1082, 70] width 32 height 16
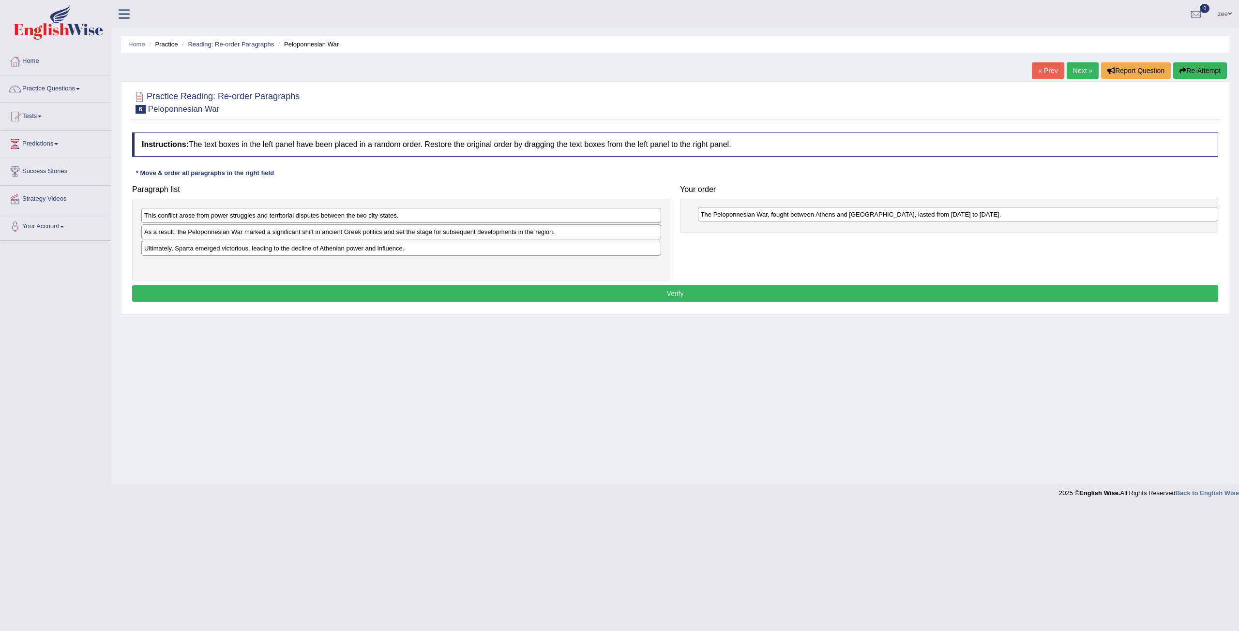
drag, startPoint x: 223, startPoint y: 265, endPoint x: 753, endPoint y: 211, distance: 533.0
click at [753, 211] on div "The Peloponnesian War, fought between Athens and [GEOGRAPHIC_DATA], lasted from…" at bounding box center [958, 214] width 520 height 15
drag, startPoint x: 192, startPoint y: 251, endPoint x: 807, endPoint y: 251, distance: 615.4
click at [807, 251] on div "Ultimately, Sparta emerged victorious, leading to the decline of Athenian power…" at bounding box center [953, 250] width 520 height 15
drag, startPoint x: 208, startPoint y: 251, endPoint x: 740, endPoint y: 236, distance: 532.9
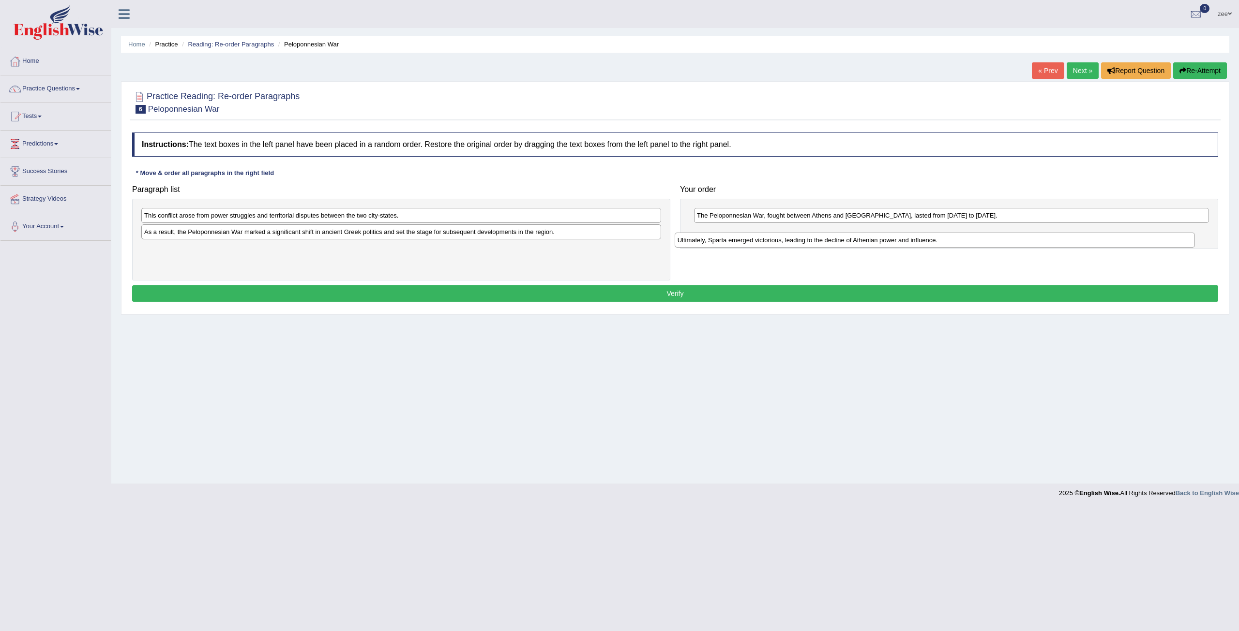
click at [741, 236] on div "Ultimately, Sparta emerged victorious, leading to the decline of Athenian power…" at bounding box center [934, 240] width 520 height 15
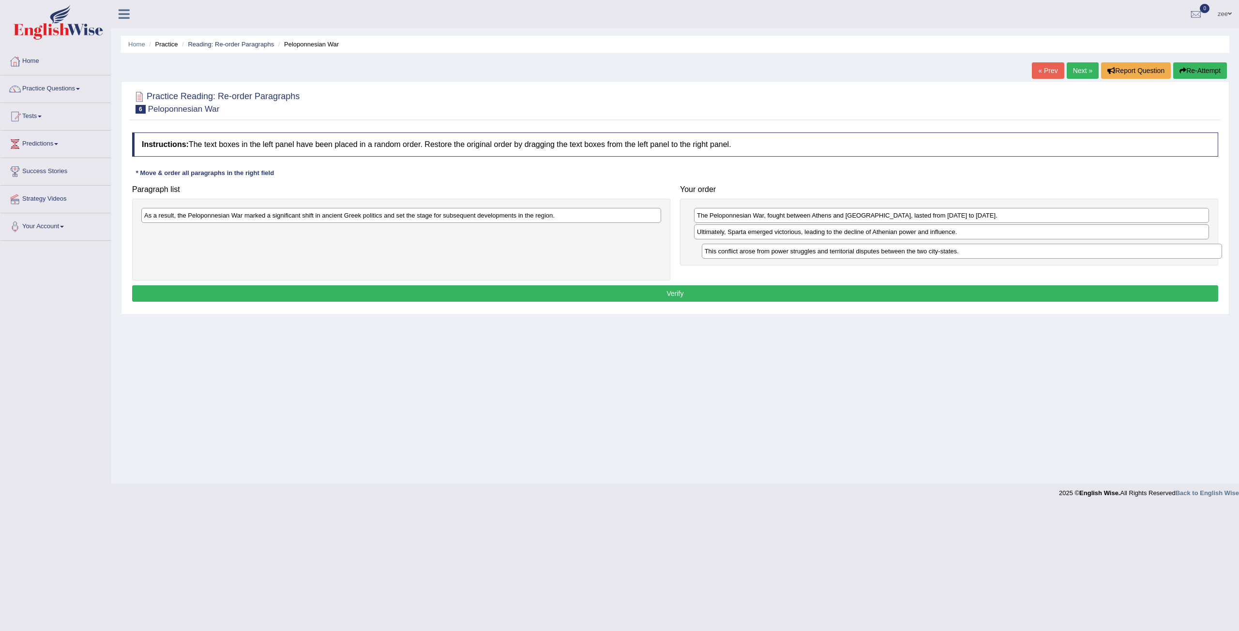
drag, startPoint x: 326, startPoint y: 208, endPoint x: 885, endPoint y: 244, distance: 560.5
click at [885, 244] on div "This conflict arose from power struggles and territorial disputes between the t…" at bounding box center [962, 251] width 520 height 15
drag, startPoint x: 644, startPoint y: 228, endPoint x: 725, endPoint y: 231, distance: 80.4
click at [737, 233] on div "Paragraph list As a result, the Peloponnesian War marked a significant shift in…" at bounding box center [674, 230] width 1095 height 100
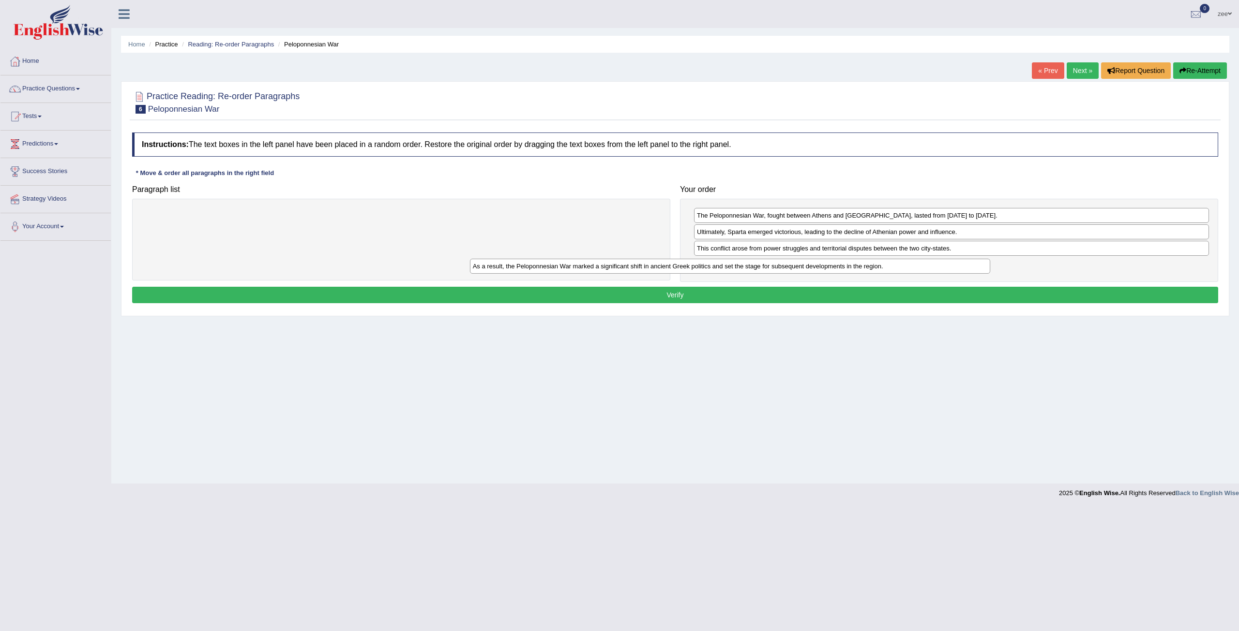
drag, startPoint x: 602, startPoint y: 216, endPoint x: 980, endPoint y: 268, distance: 381.3
click at [980, 268] on div "As a result, the Peloponnesian War marked a significant shift in ancient Greek …" at bounding box center [730, 266] width 520 height 15
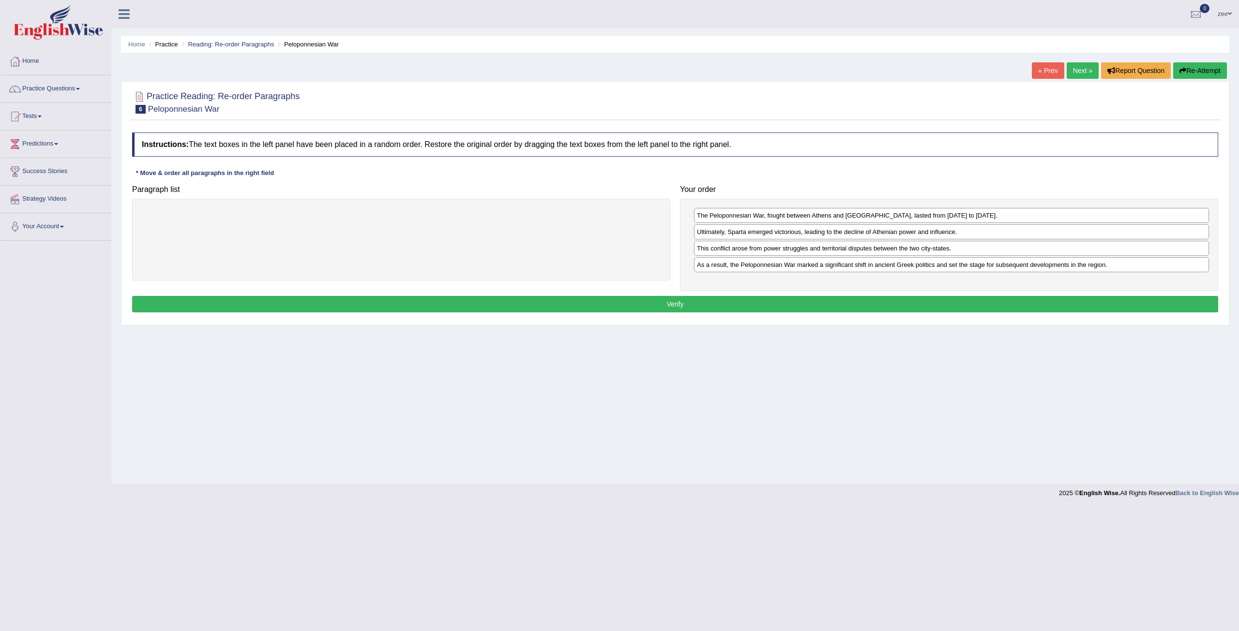
click at [755, 297] on button "Verify" at bounding box center [675, 304] width 1086 height 16
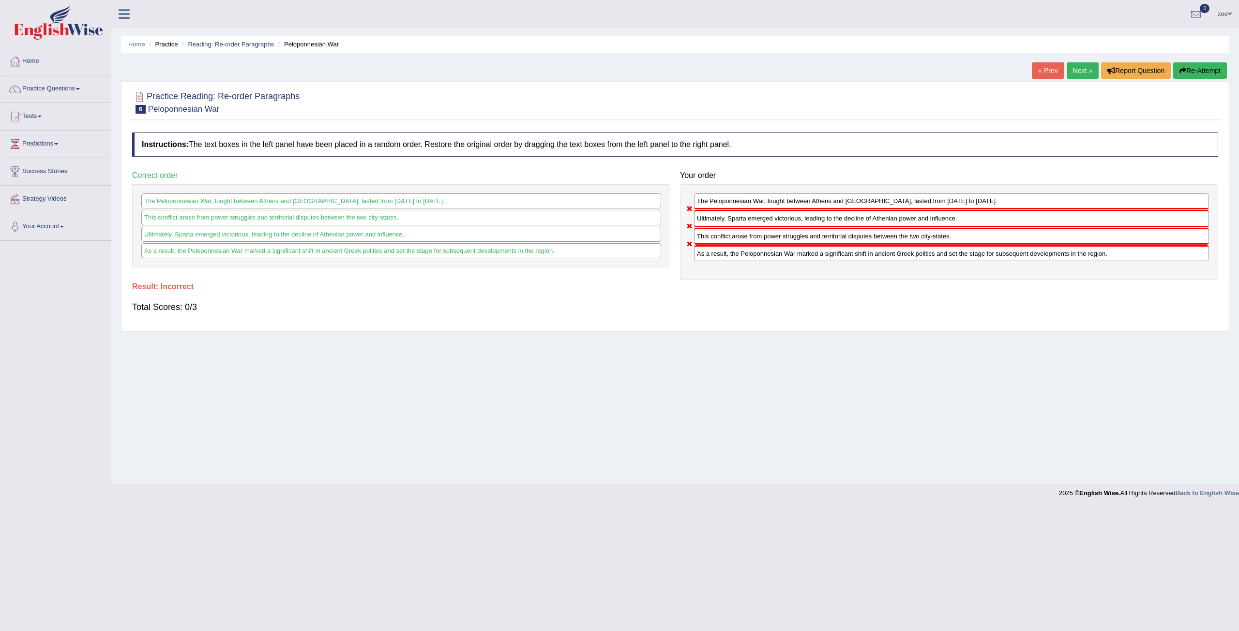
click at [1203, 78] on button "Re-Attempt" at bounding box center [1200, 70] width 54 height 16
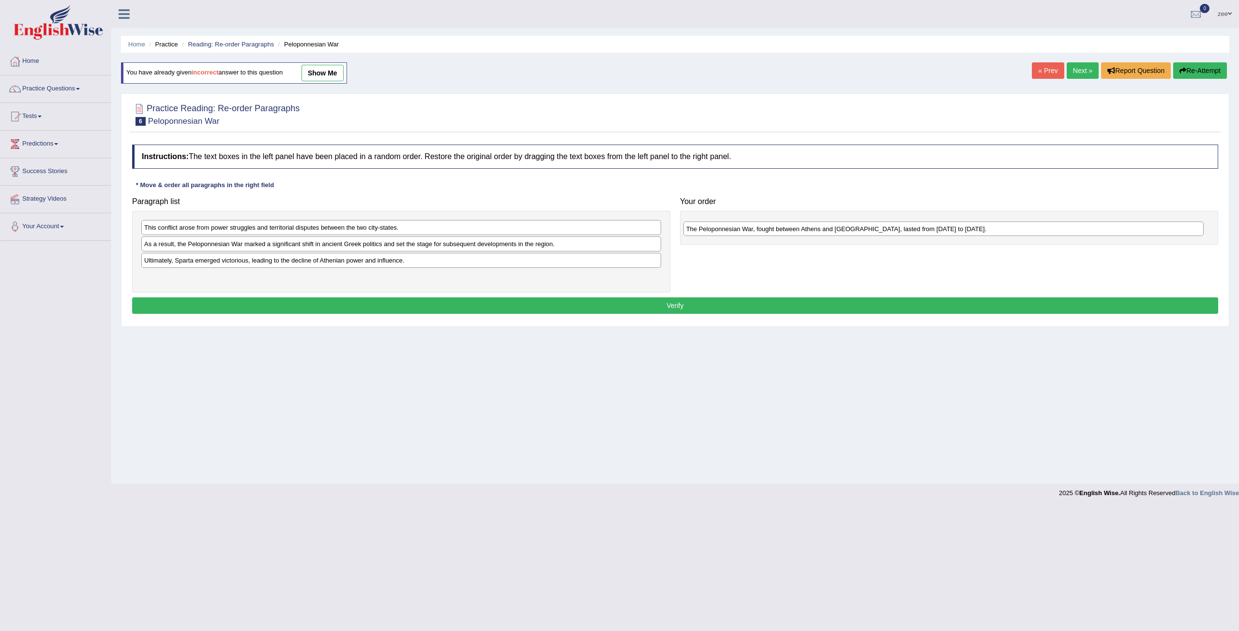
drag, startPoint x: 349, startPoint y: 278, endPoint x: 822, endPoint y: 234, distance: 475.2
click at [892, 231] on div "The Peloponnesian War, fought between Athens and [GEOGRAPHIC_DATA], lasted from…" at bounding box center [943, 229] width 520 height 15
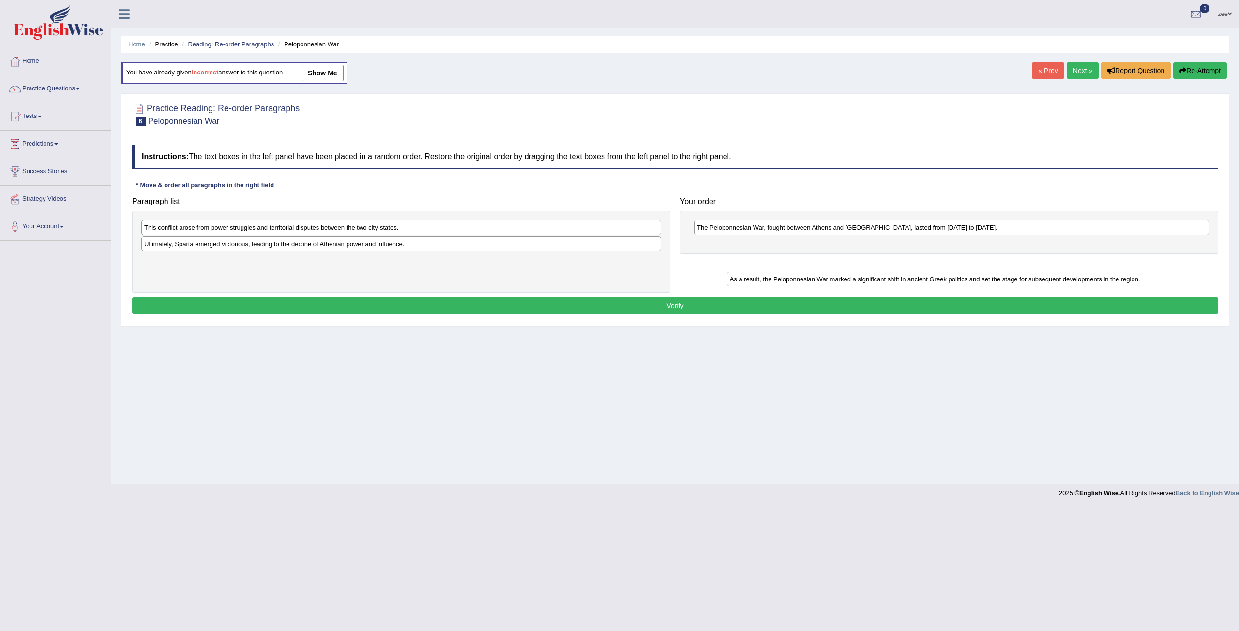
drag, startPoint x: 351, startPoint y: 244, endPoint x: 920, endPoint y: 278, distance: 570.0
click at [939, 278] on div "As a result, the Peloponnesian War marked a significant shift in ancient Greek …" at bounding box center [987, 279] width 520 height 15
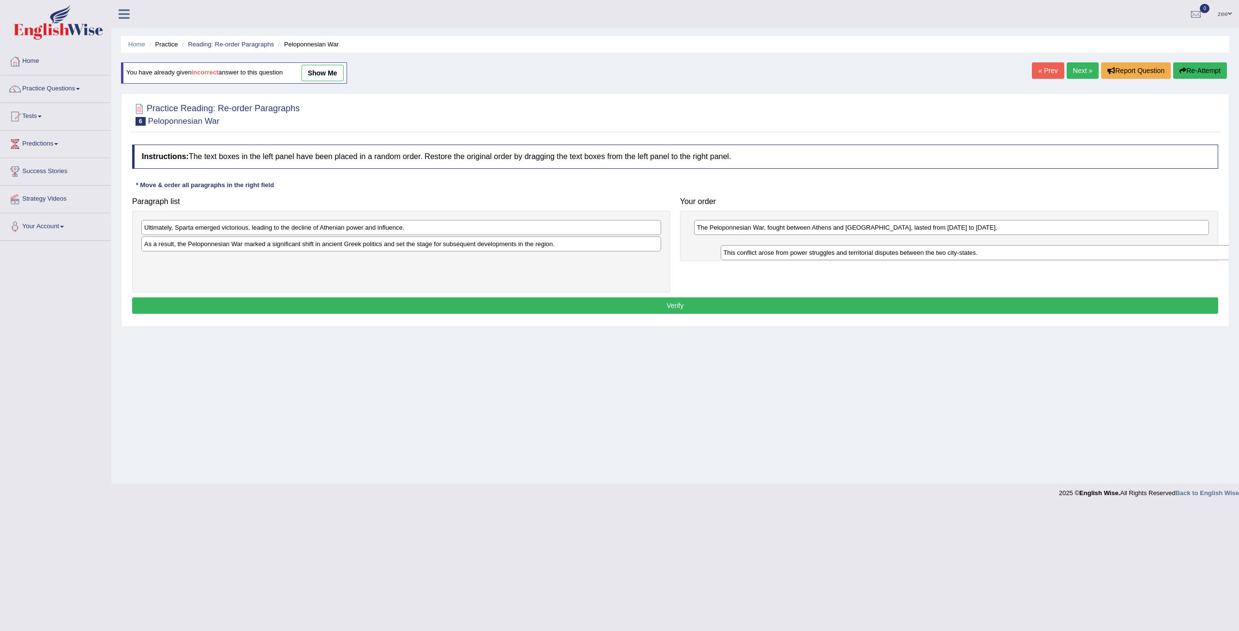
drag, startPoint x: 398, startPoint y: 229, endPoint x: 969, endPoint y: 250, distance: 571.3
click at [969, 250] on div "This conflict arose from power struggles and territorial disputes between the t…" at bounding box center [980, 252] width 520 height 15
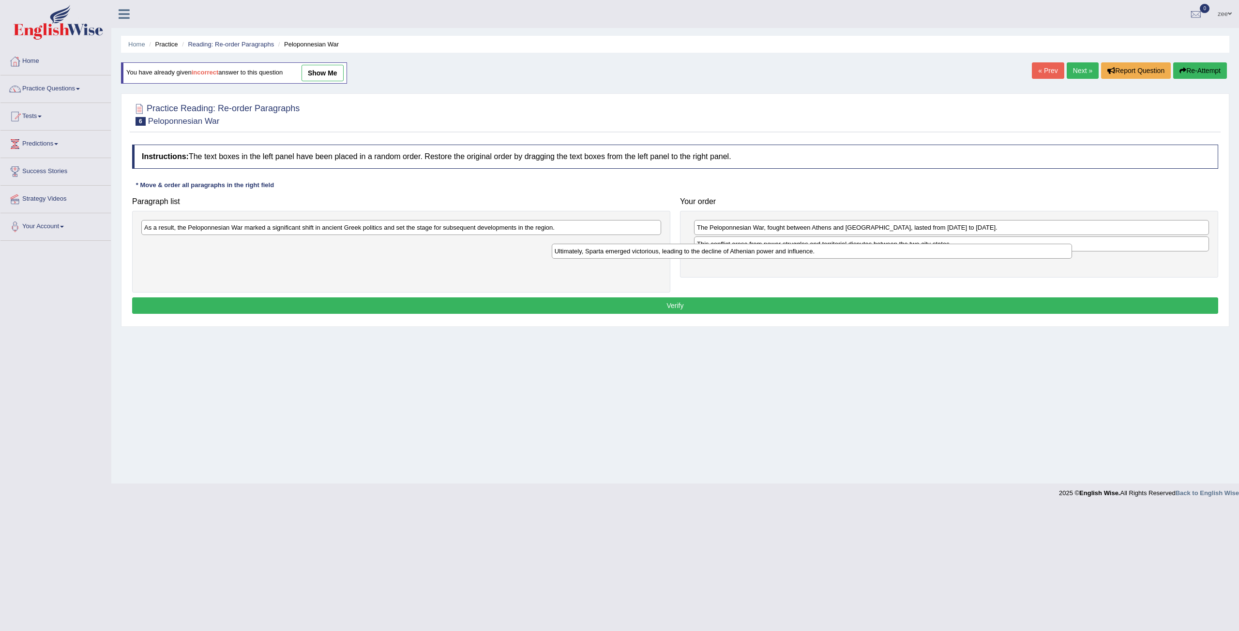
drag, startPoint x: 489, startPoint y: 221, endPoint x: 938, endPoint y: 251, distance: 450.0
click at [938, 251] on div "Ultimately, Sparta emerged victorious, leading to the decline of Athenian power…" at bounding box center [812, 251] width 520 height 15
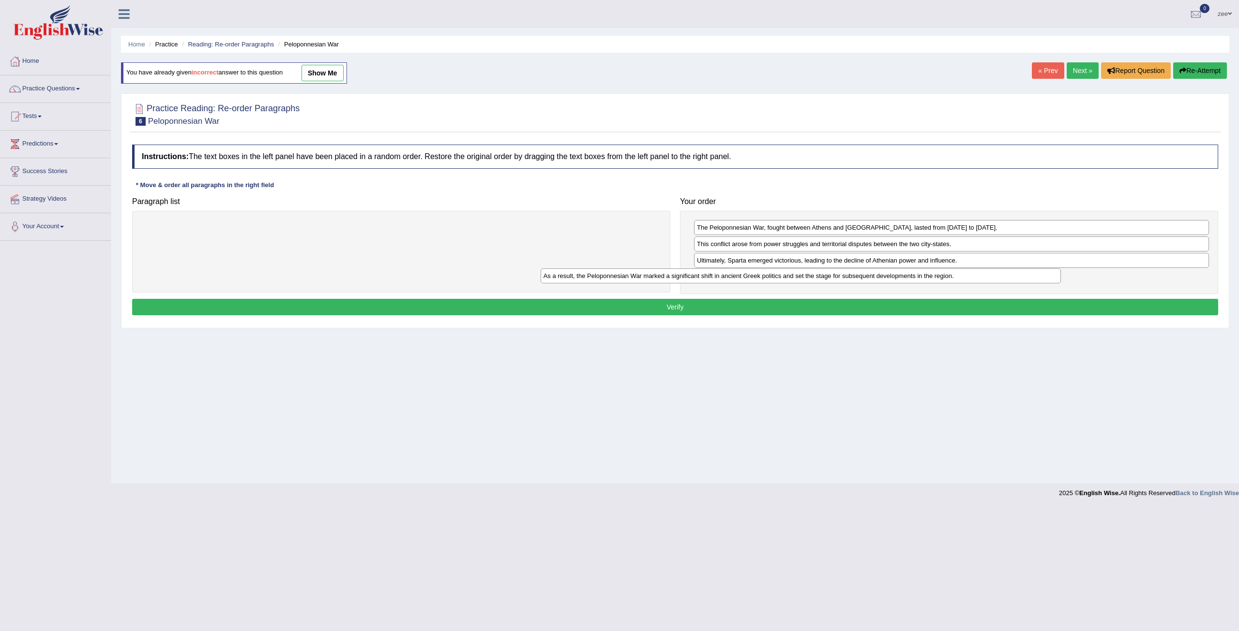
drag, startPoint x: 603, startPoint y: 230, endPoint x: 1052, endPoint y: 281, distance: 451.4
click at [1052, 281] on div "As a result, the Peloponnesian War marked a significant shift in ancient Greek …" at bounding box center [800, 276] width 520 height 15
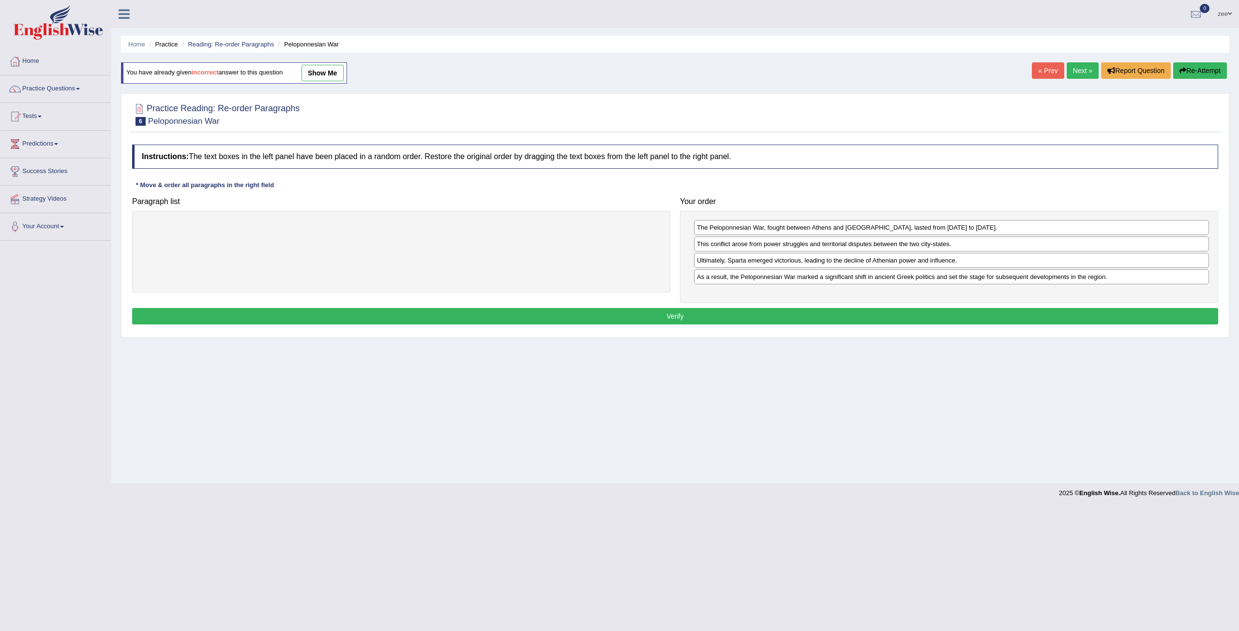
click at [766, 317] on button "Verify" at bounding box center [675, 316] width 1086 height 16
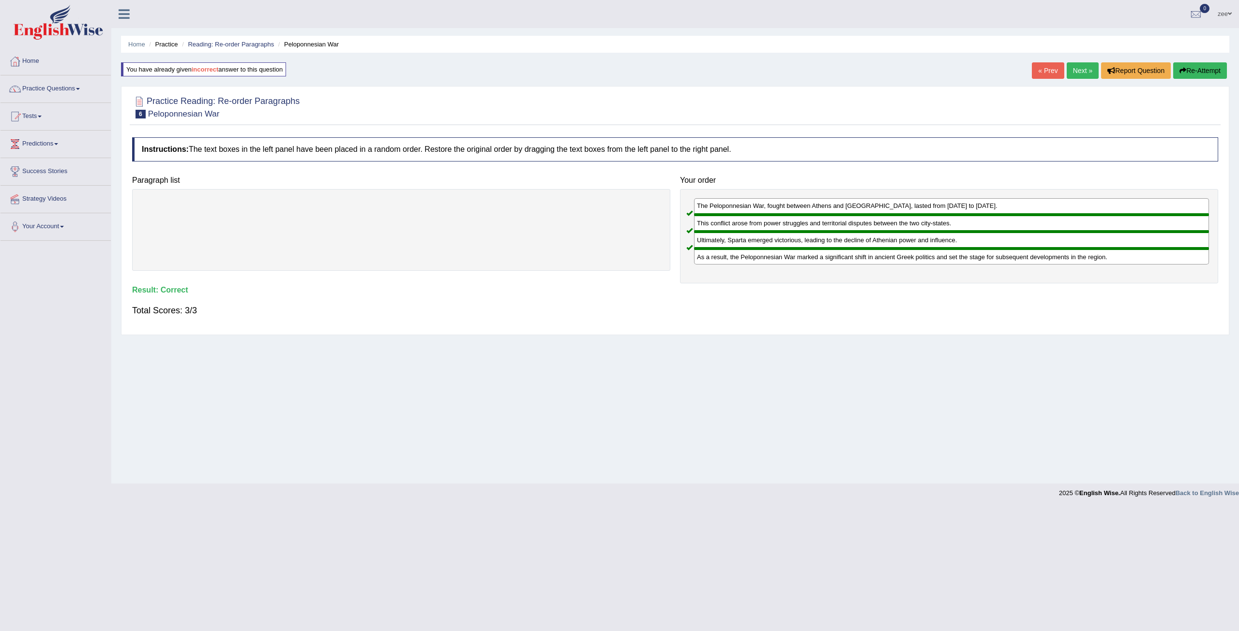
click at [1070, 74] on link "Next »" at bounding box center [1082, 70] width 32 height 16
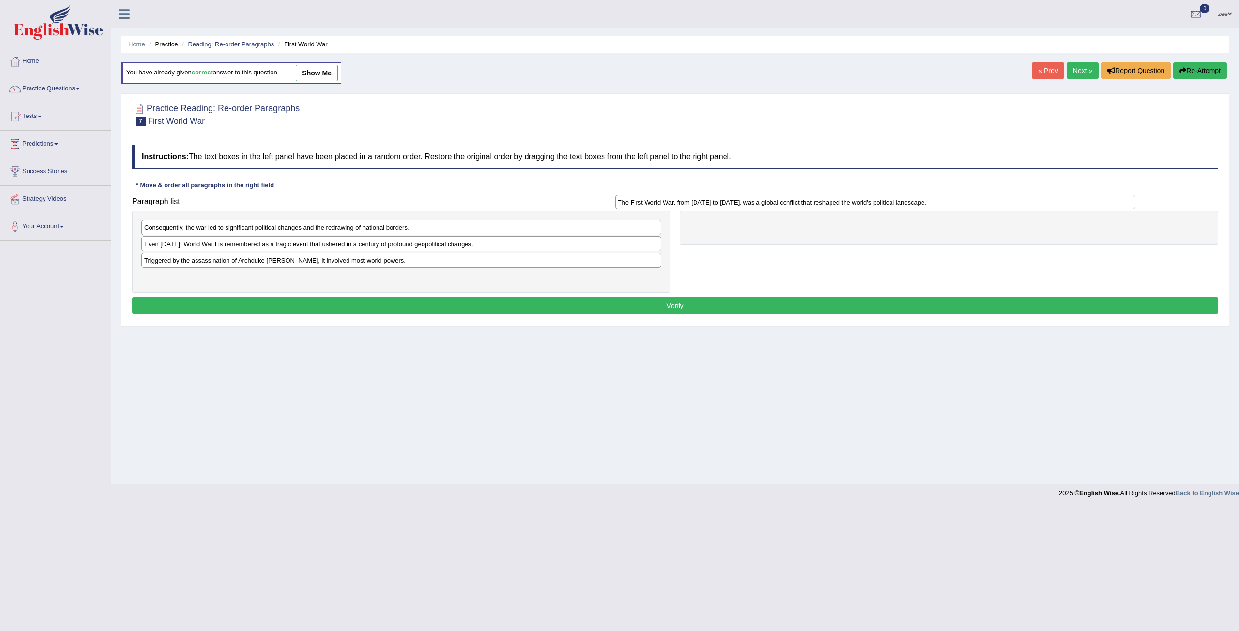
drag, startPoint x: 238, startPoint y: 275, endPoint x: 732, endPoint y: 218, distance: 497.8
click at [732, 209] on div "The First World War, from [DATE] to [DATE], was a global conflict that reshaped…" at bounding box center [875, 202] width 520 height 15
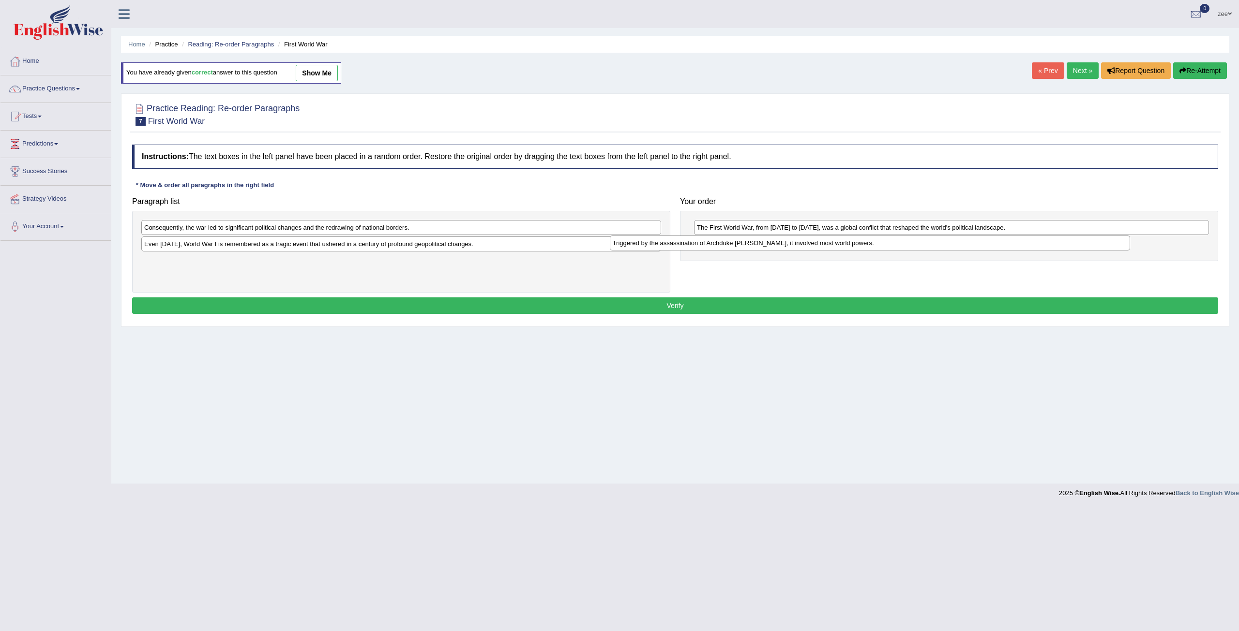
drag, startPoint x: 523, startPoint y: 263, endPoint x: 989, endPoint y: 249, distance: 466.1
click at [989, 249] on div "Triggered by the assassination of Archduke [PERSON_NAME], it involved most worl…" at bounding box center [870, 243] width 520 height 15
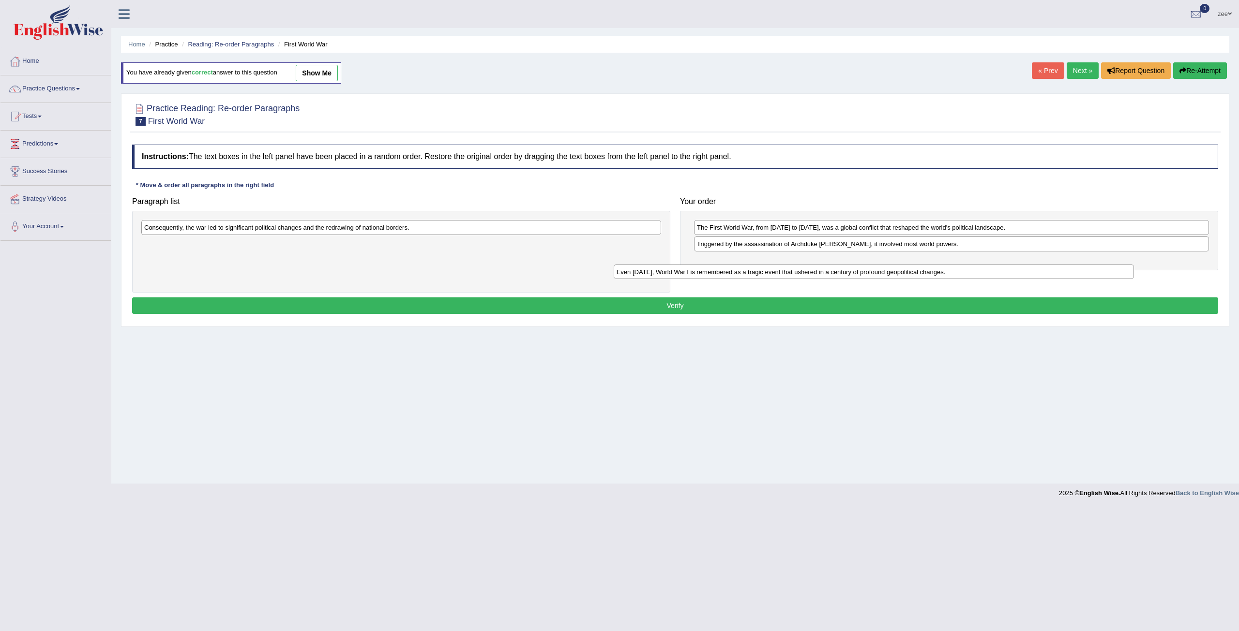
drag, startPoint x: 421, startPoint y: 244, endPoint x: 941, endPoint y: 269, distance: 520.7
click at [941, 270] on div "Even [DATE], World War I is remembered as a tragic event that ushered in a cent…" at bounding box center [873, 272] width 520 height 15
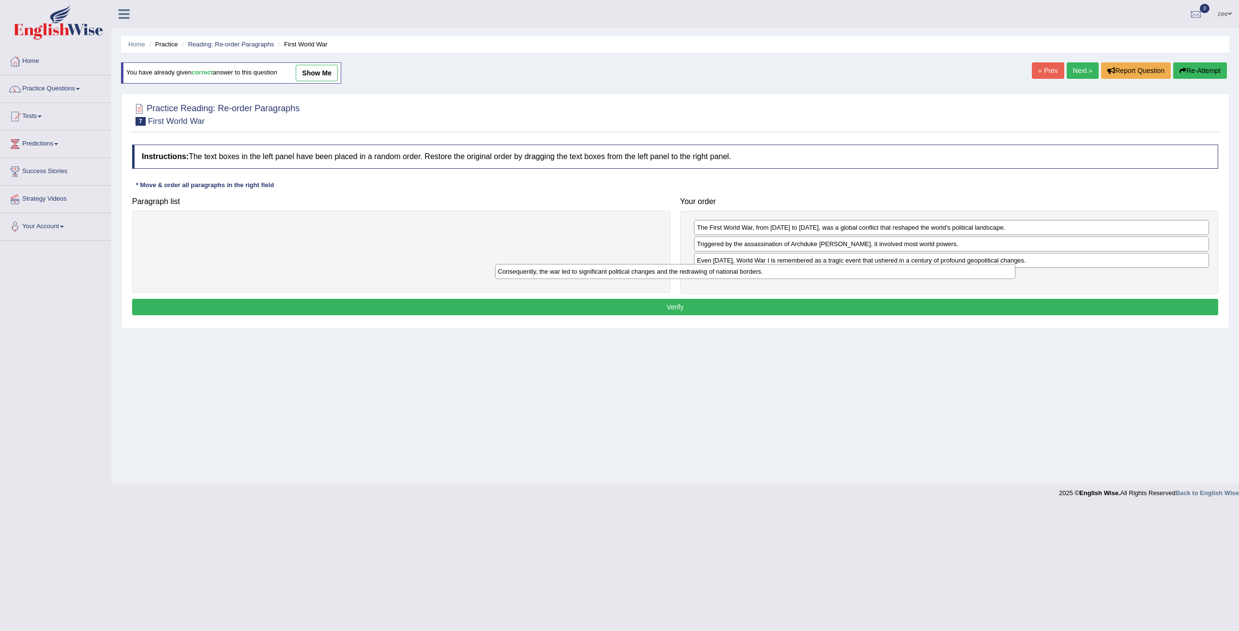
drag, startPoint x: 609, startPoint y: 229, endPoint x: 985, endPoint y: 285, distance: 379.6
click at [988, 279] on div "Consequently, the war led to significant political changes and the redrawing of…" at bounding box center [755, 271] width 520 height 15
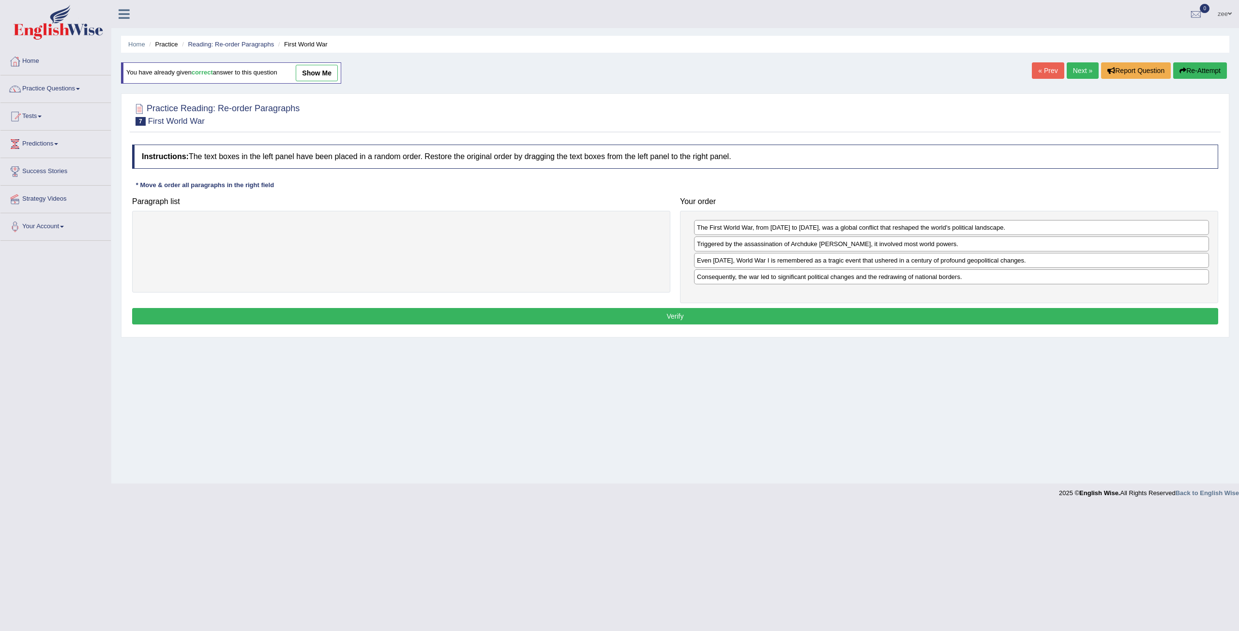
click at [877, 313] on button "Verify" at bounding box center [675, 316] width 1086 height 16
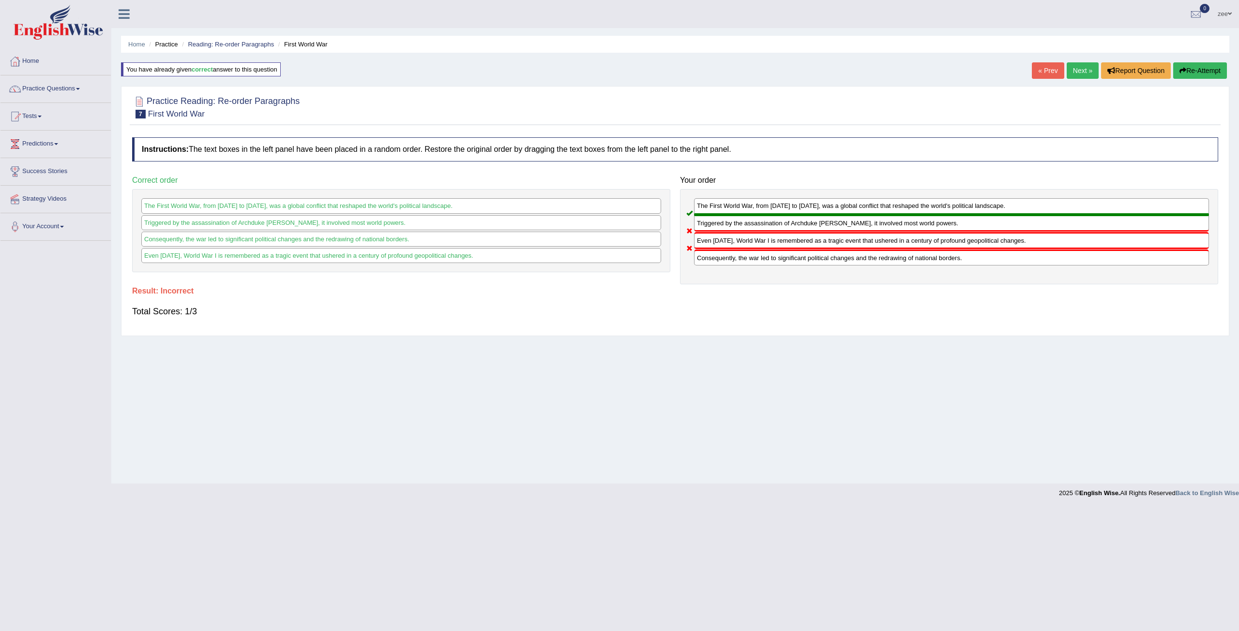
click at [1195, 72] on button "Re-Attempt" at bounding box center [1200, 70] width 54 height 16
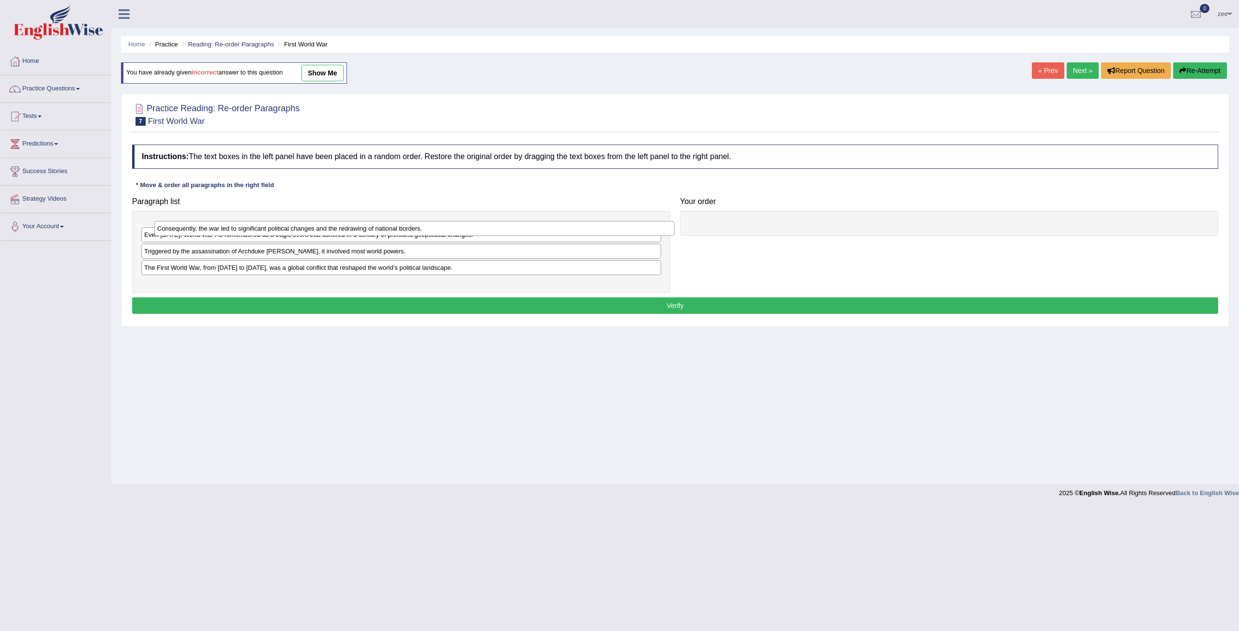
drag, startPoint x: 314, startPoint y: 225, endPoint x: 328, endPoint y: 226, distance: 13.1
click at [328, 226] on div "Consequently, the war led to significant political changes and the redrawing of…" at bounding box center [414, 228] width 520 height 15
drag, startPoint x: 444, startPoint y: 265, endPoint x: 840, endPoint y: 221, distance: 398.1
click at [842, 215] on div "The First World War, from [DATE] to [DATE], was a global conflict that reshaped…" at bounding box center [1007, 208] width 520 height 15
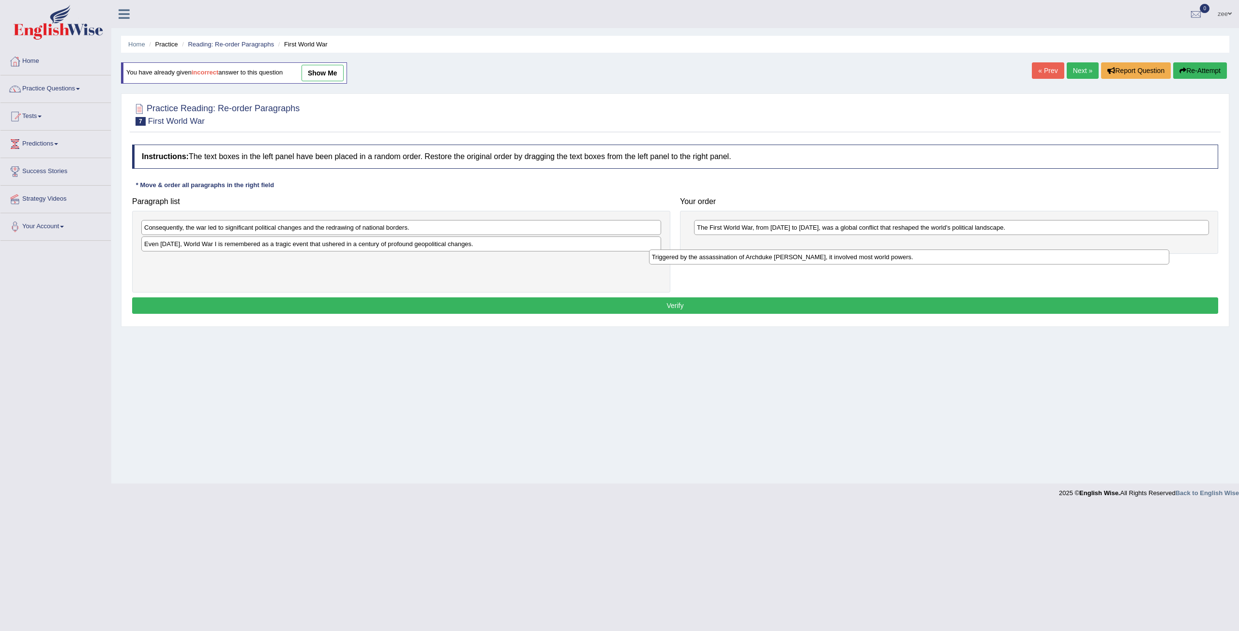
drag, startPoint x: 324, startPoint y: 265, endPoint x: 805, endPoint y: 260, distance: 481.4
click at [832, 260] on div "Triggered by the assassination of Archduke [PERSON_NAME], it involved most worl…" at bounding box center [909, 257] width 520 height 15
drag, startPoint x: 622, startPoint y: 260, endPoint x: 1022, endPoint y: 257, distance: 399.6
click at [1022, 254] on div "Triggered by the assassination of Archduke [PERSON_NAME], it involved most worl…" at bounding box center [899, 247] width 520 height 15
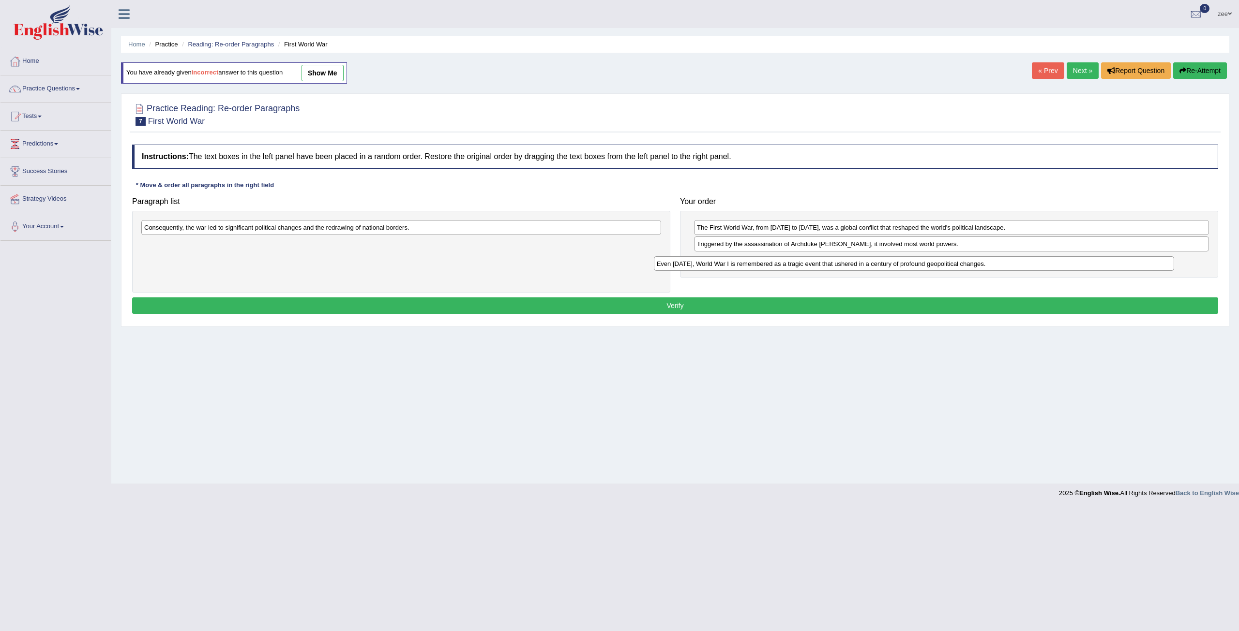
drag, startPoint x: 547, startPoint y: 244, endPoint x: 1025, endPoint y: 260, distance: 478.2
click at [1025, 260] on div "Even [DATE], World War I is remembered as a tragic event that ushered in a cent…" at bounding box center [914, 263] width 520 height 15
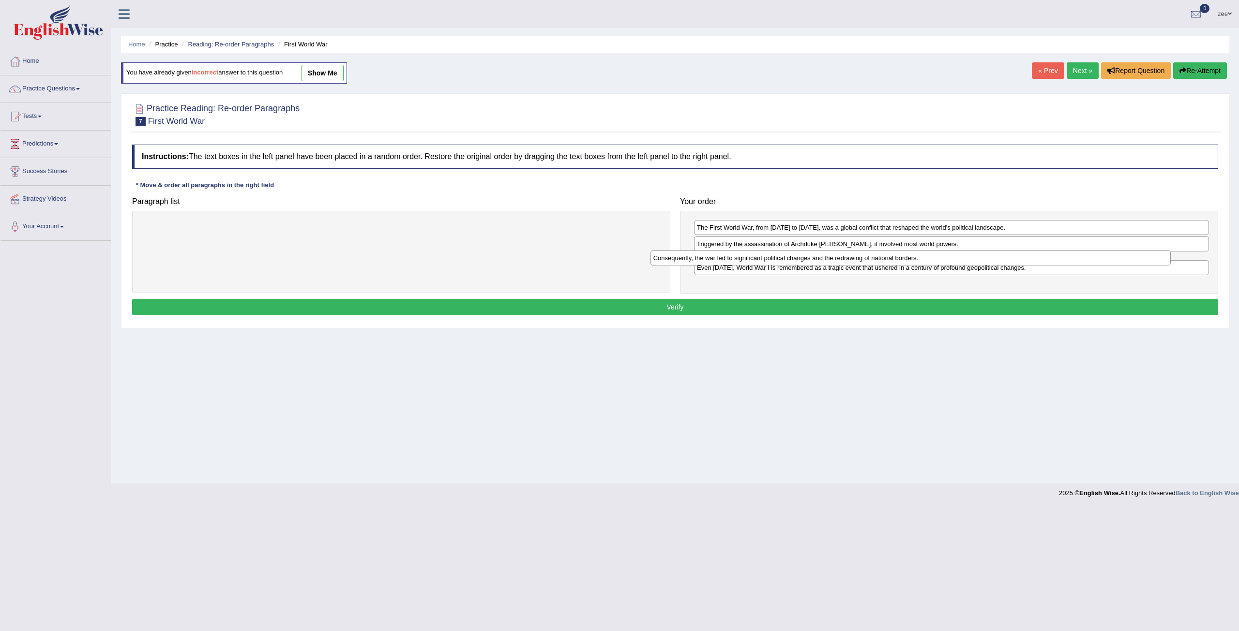
drag, startPoint x: 603, startPoint y: 227, endPoint x: 1105, endPoint y: 268, distance: 503.8
click at [1109, 256] on div "Consequently, the war led to significant political changes and the redrawing of…" at bounding box center [910, 258] width 520 height 15
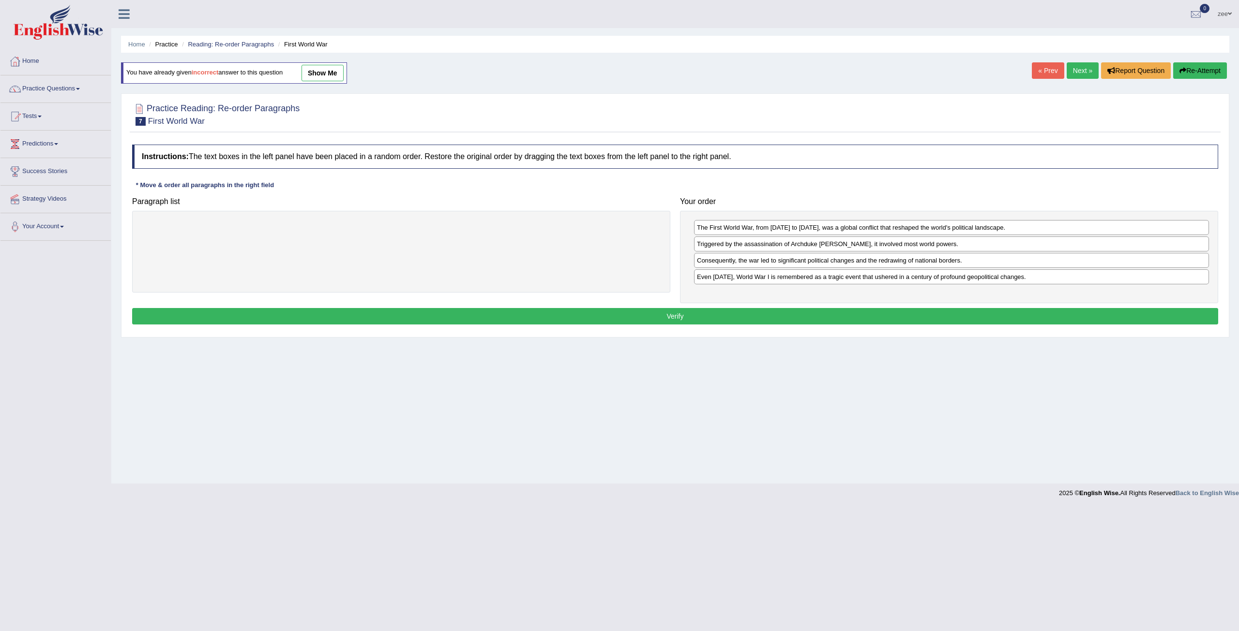
click at [825, 314] on button "Verify" at bounding box center [675, 316] width 1086 height 16
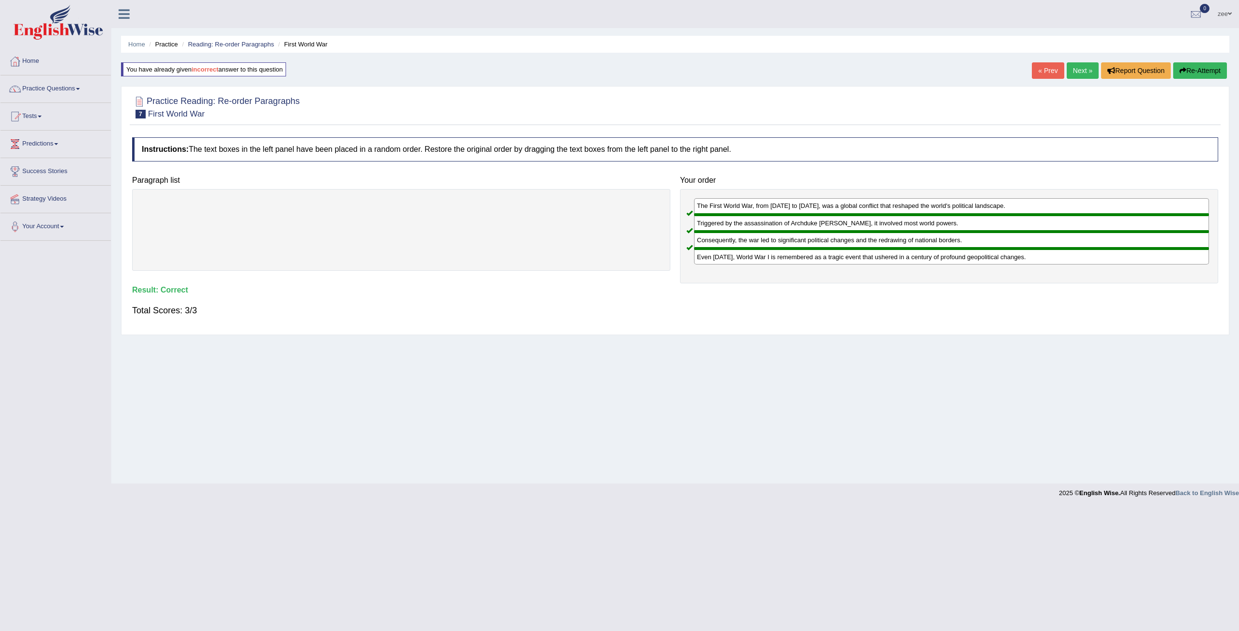
click at [1088, 67] on link "Next »" at bounding box center [1082, 70] width 32 height 16
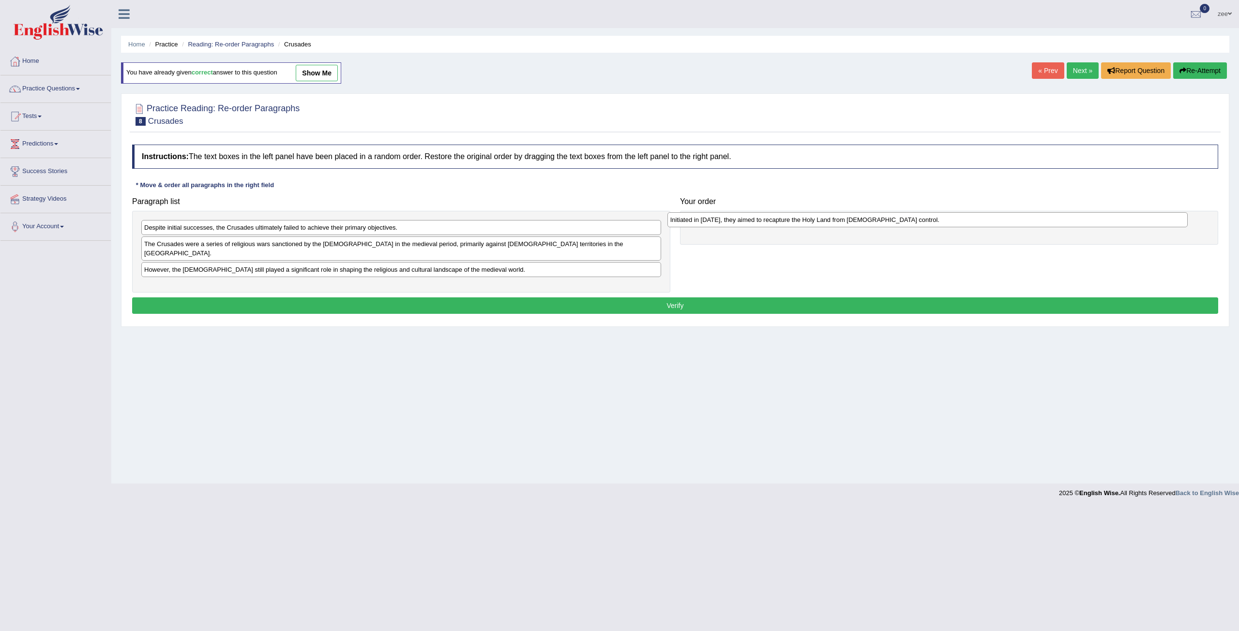
drag, startPoint x: 220, startPoint y: 226, endPoint x: 746, endPoint y: 219, distance: 525.9
click at [746, 219] on div "Initiated in 1095, they aimed to recapture the Holy Land from Muslim control." at bounding box center [927, 219] width 520 height 15
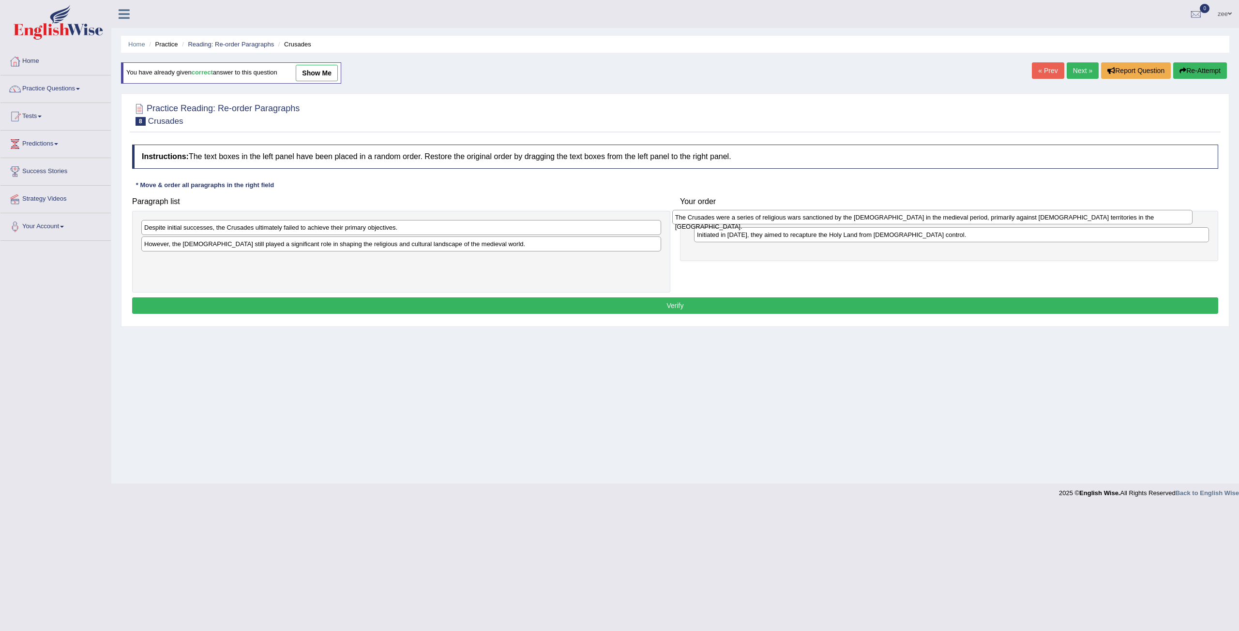
drag, startPoint x: 278, startPoint y: 246, endPoint x: 819, endPoint y: 220, distance: 541.0
click at [819, 220] on div "The Crusades were a series of religious wars sanctioned by the Latin Church in …" at bounding box center [932, 217] width 520 height 15
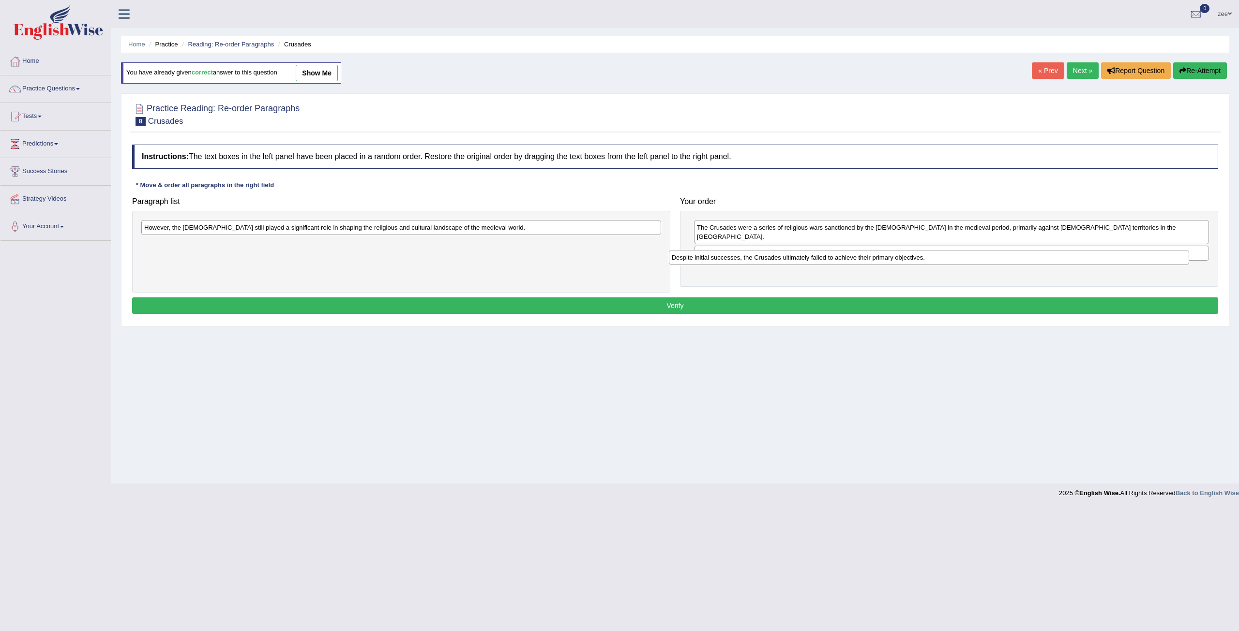
drag, startPoint x: 339, startPoint y: 227, endPoint x: 866, endPoint y: 258, distance: 528.2
click at [866, 258] on div "Despite initial successes, the Crusades ultimately failed to achieve their prim…" at bounding box center [929, 257] width 520 height 15
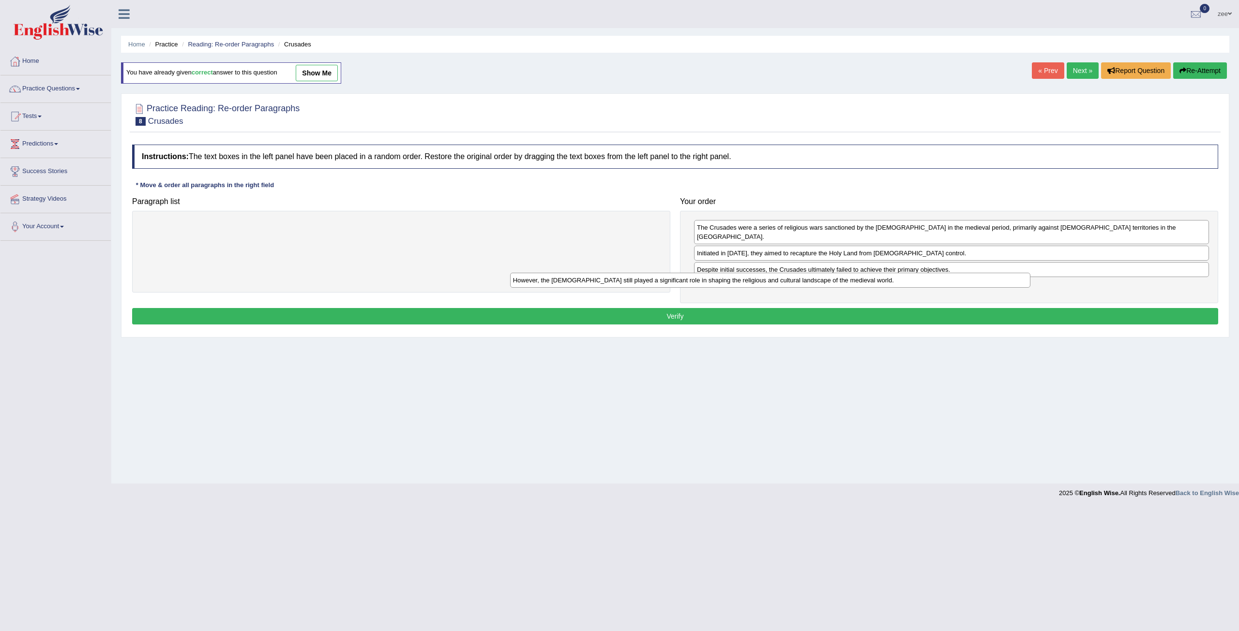
drag, startPoint x: 613, startPoint y: 224, endPoint x: 991, endPoint y: 275, distance: 381.8
click at [991, 275] on div "However, the Crusades still played a significant role in shaping the religious …" at bounding box center [770, 280] width 520 height 15
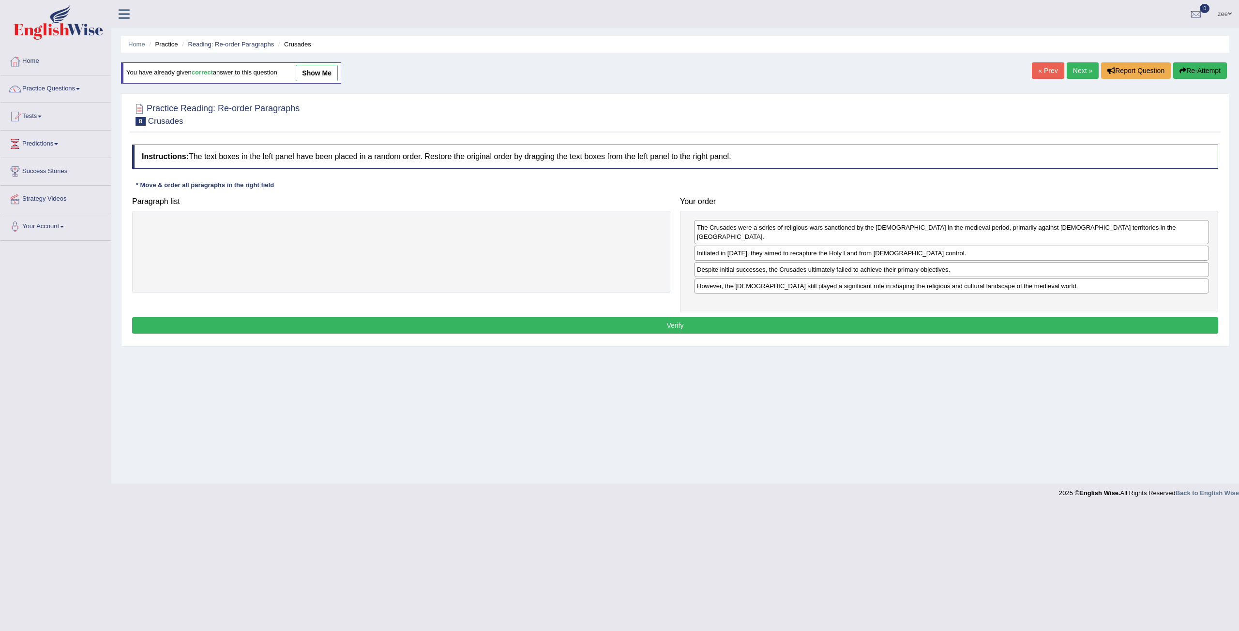
click at [754, 317] on button "Verify" at bounding box center [675, 325] width 1086 height 16
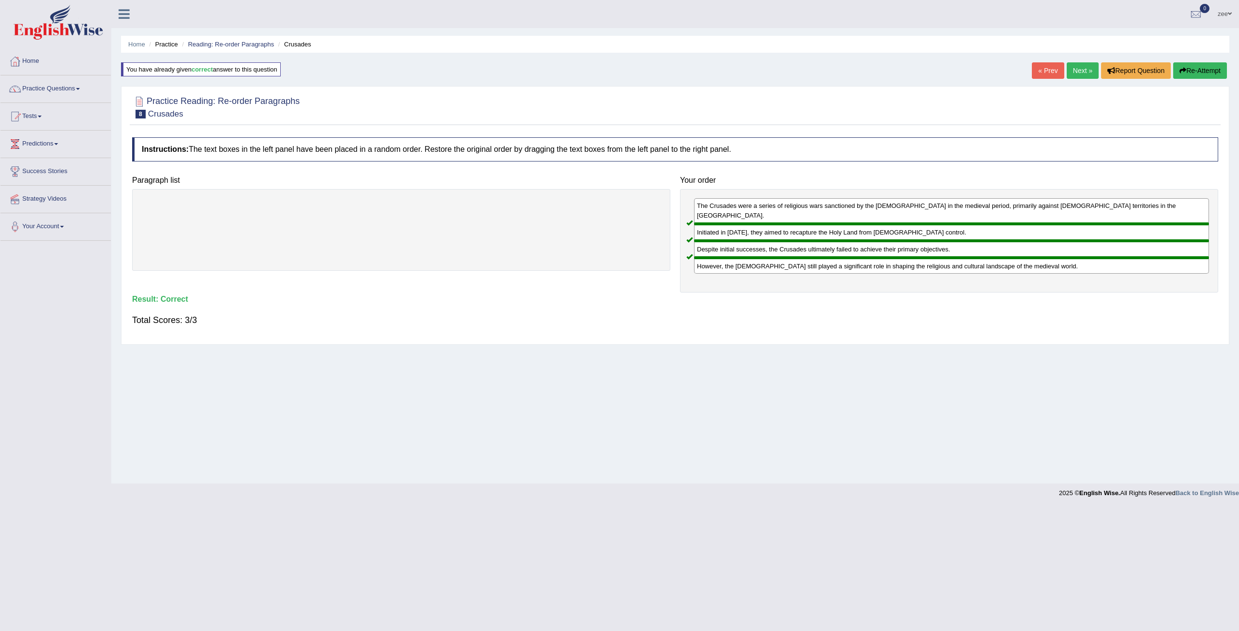
click at [1077, 66] on link "Next »" at bounding box center [1082, 70] width 32 height 16
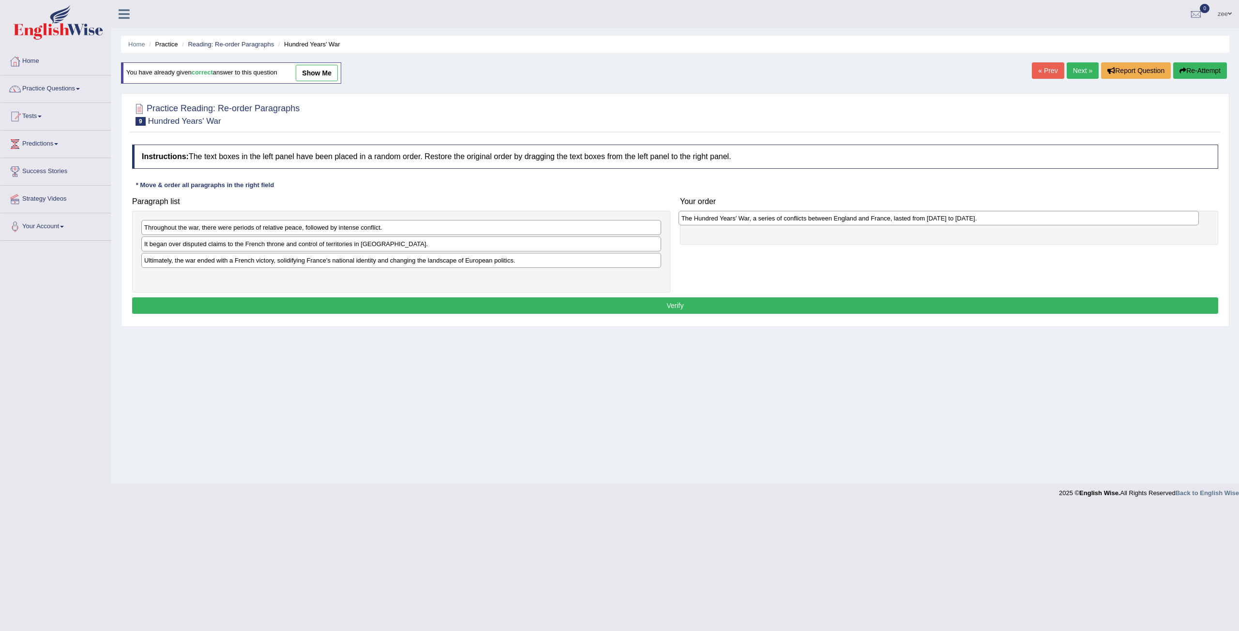
drag, startPoint x: 498, startPoint y: 276, endPoint x: 1024, endPoint y: 220, distance: 528.4
click at [1024, 220] on div "The Hundred Years' War, a series of conflicts between England and France, laste…" at bounding box center [938, 218] width 520 height 15
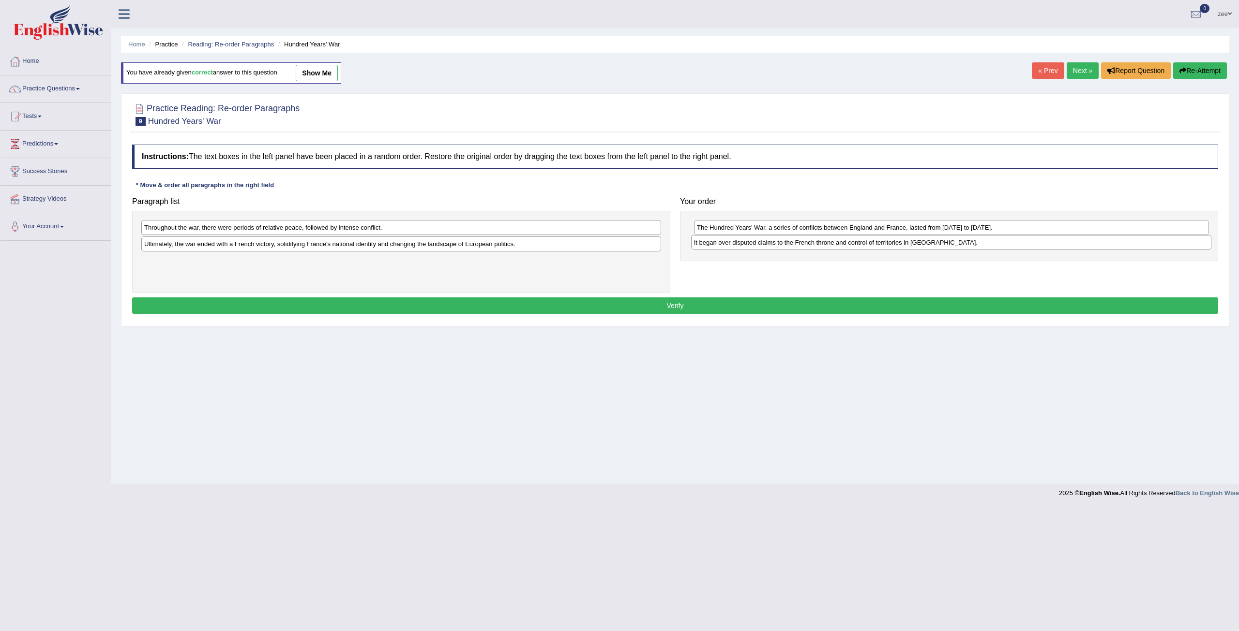
drag, startPoint x: 389, startPoint y: 243, endPoint x: 939, endPoint y: 242, distance: 549.6
click at [939, 242] on div "It began over disputed claims to the French throne and control of territories i…" at bounding box center [951, 242] width 520 height 15
drag, startPoint x: 364, startPoint y: 228, endPoint x: 896, endPoint y: 260, distance: 532.7
click at [896, 260] on div "Throughout the war, there were periods of relative peace, followed by intense c…" at bounding box center [865, 260] width 520 height 15
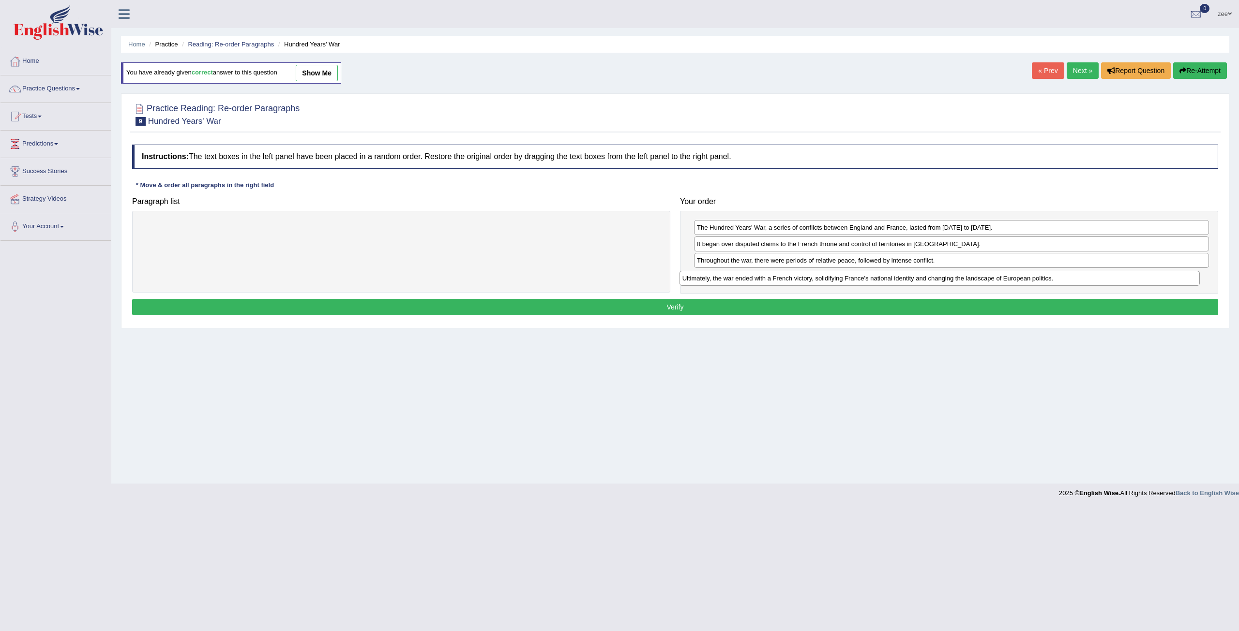
drag, startPoint x: 571, startPoint y: 229, endPoint x: 1102, endPoint y: 280, distance: 533.2
click at [1102, 280] on div "Ultimately, the war ended with a French victory, solidifying France's national …" at bounding box center [939, 278] width 520 height 15
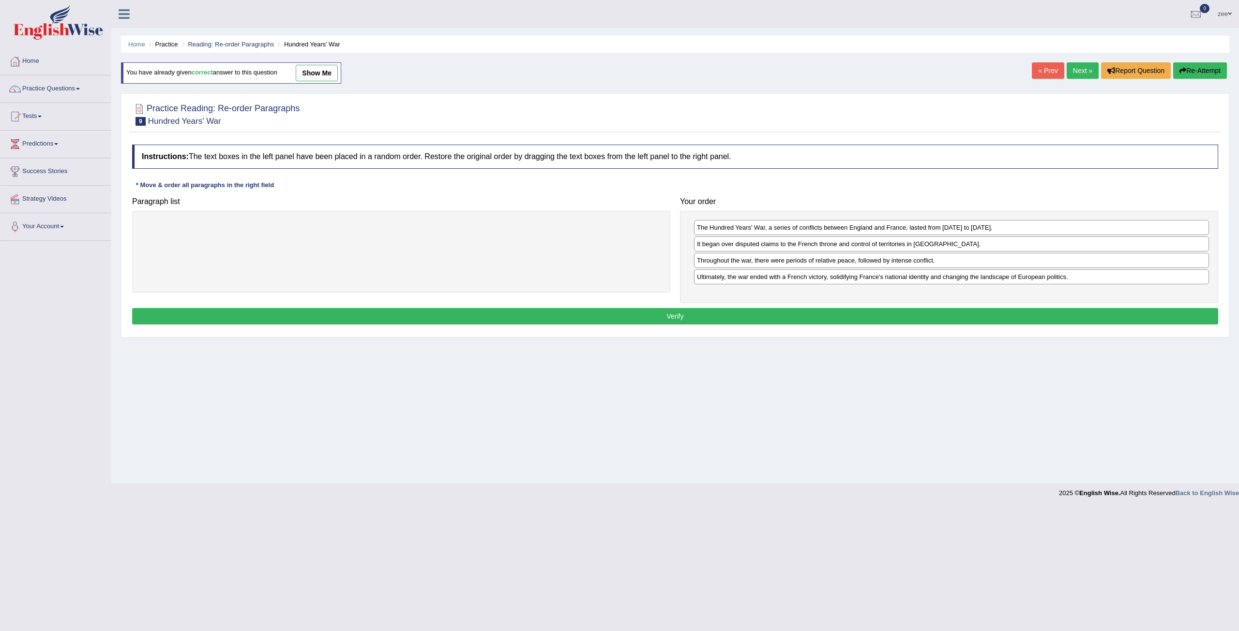
click at [732, 310] on button "Verify" at bounding box center [675, 316] width 1086 height 16
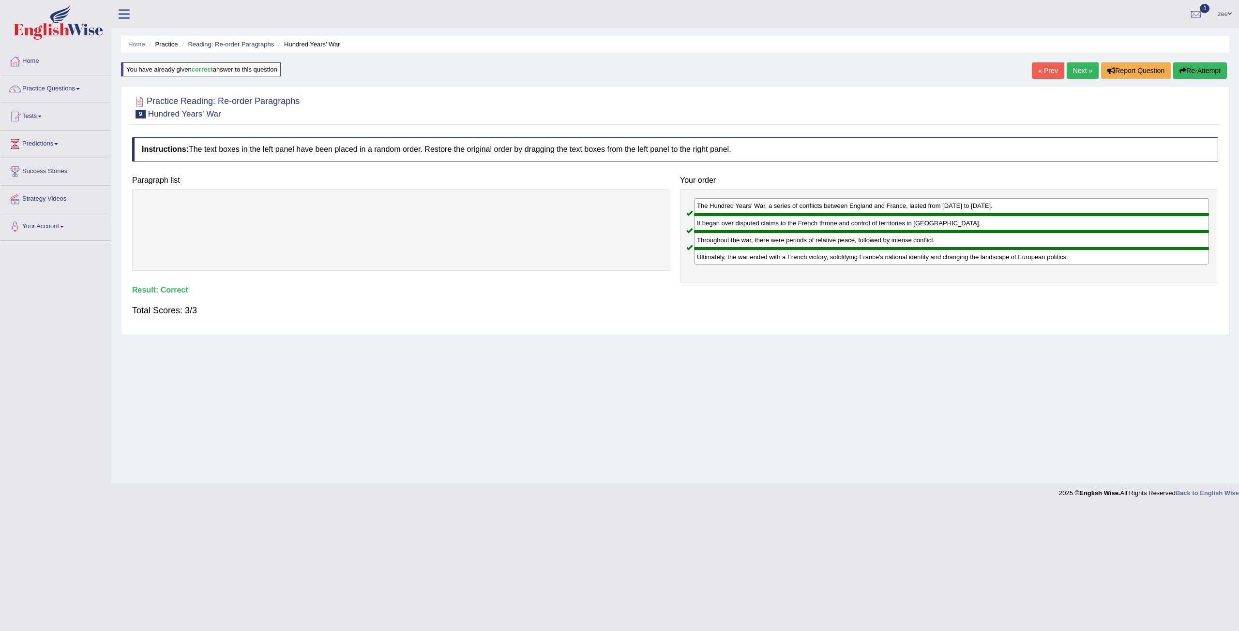
click at [1086, 68] on link "Next »" at bounding box center [1082, 70] width 32 height 16
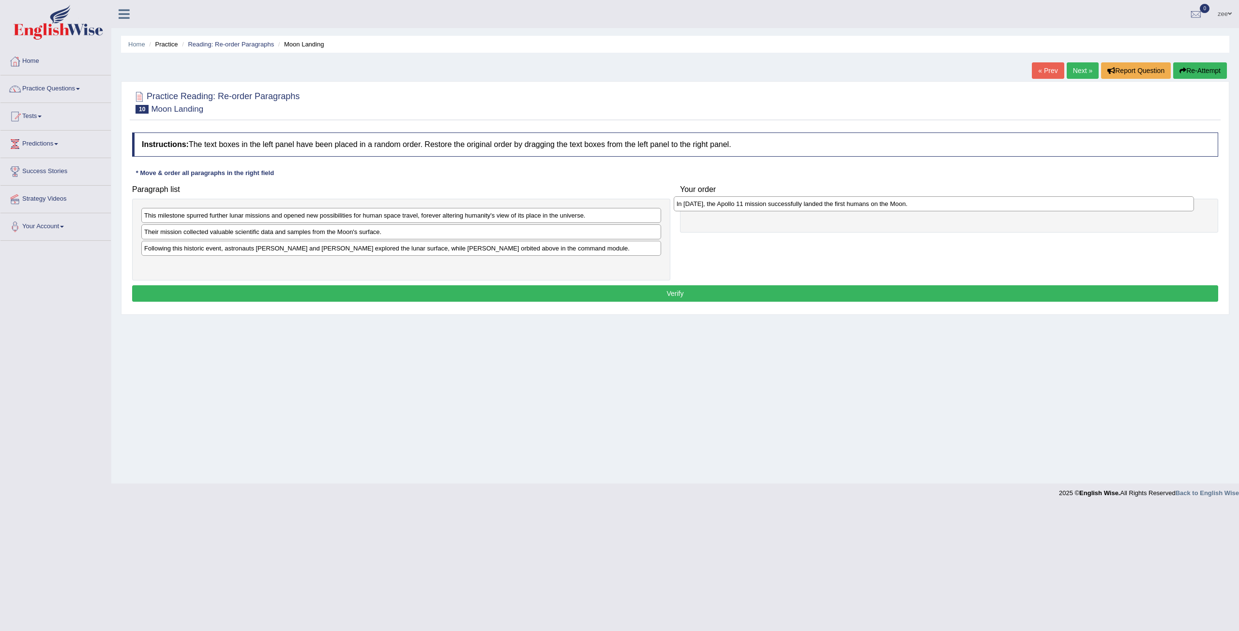
drag, startPoint x: 195, startPoint y: 253, endPoint x: 726, endPoint y: 212, distance: 532.2
click at [728, 210] on div "In [DATE], the Apollo 11 mission successfully landed the first humans on the Mo…" at bounding box center [933, 203] width 520 height 15
click at [266, 251] on div "Following this historic event, astronauts Neil Armstrong and Buzz Aldrin explor…" at bounding box center [401, 248] width 520 height 15
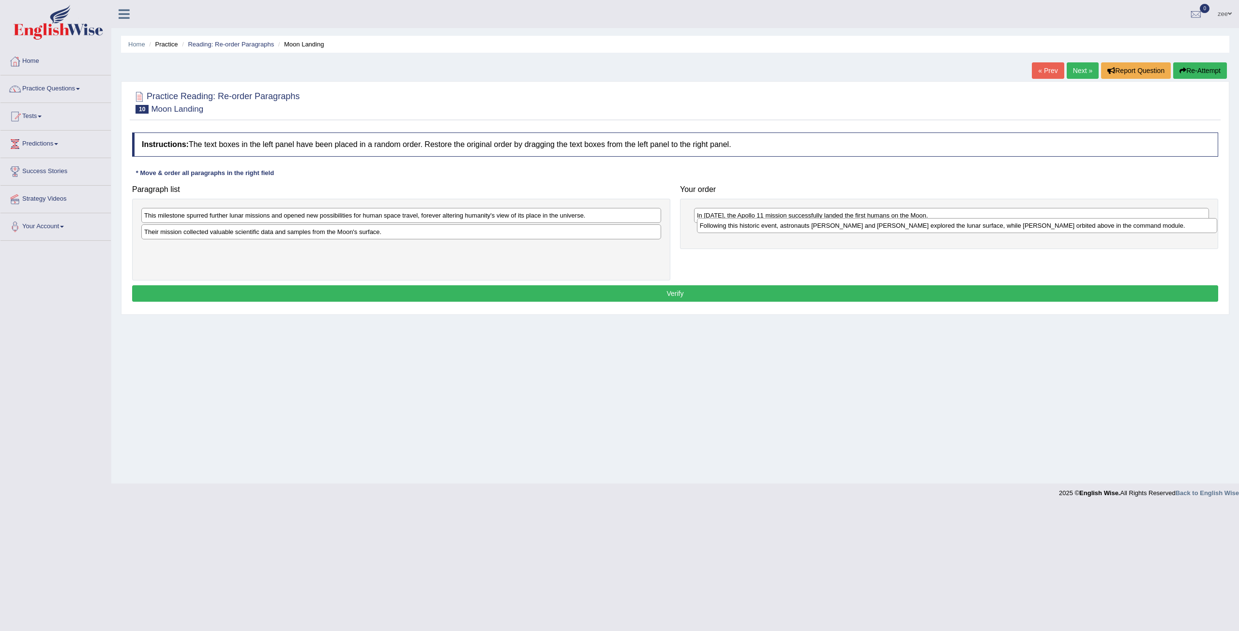
drag, startPoint x: 284, startPoint y: 253, endPoint x: 805, endPoint y: 239, distance: 520.7
click at [837, 233] on div "Following this historic event, astronauts Neil Armstrong and Buzz Aldrin explor…" at bounding box center [957, 225] width 520 height 15
drag, startPoint x: 471, startPoint y: 234, endPoint x: 964, endPoint y: 249, distance: 493.2
click at [963, 249] on div "Their mission collected valuable scientific data and samples from the Moon's su…" at bounding box center [893, 245] width 520 height 15
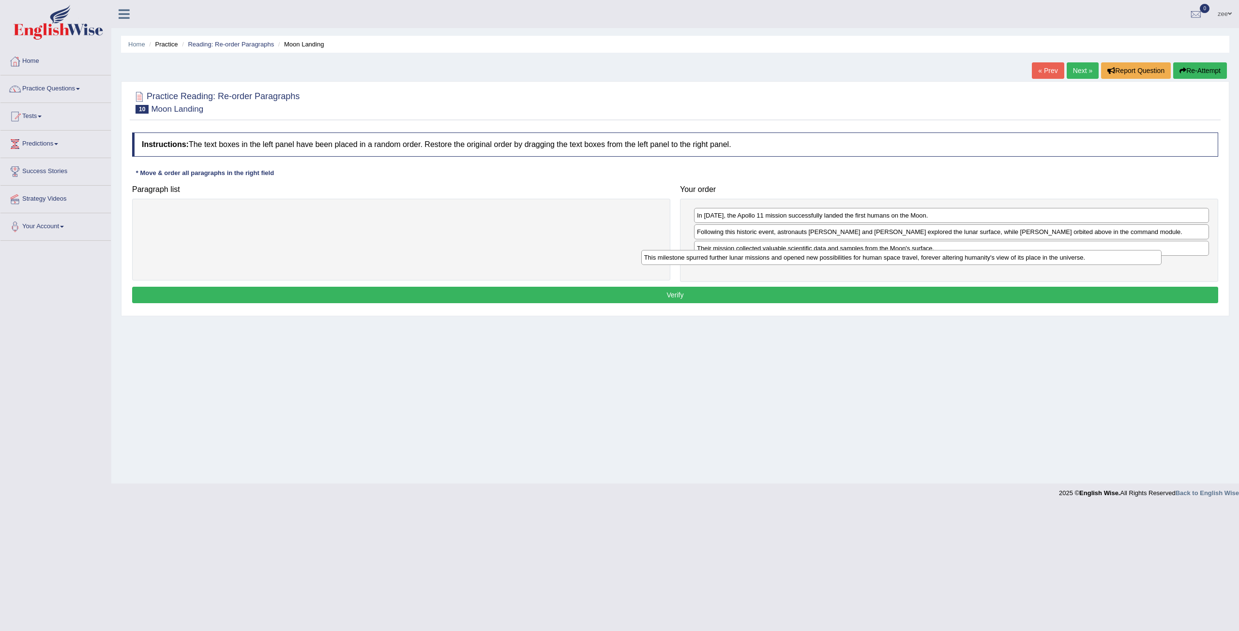
drag, startPoint x: 705, startPoint y: 230, endPoint x: 1140, endPoint y: 259, distance: 435.9
click at [1140, 259] on div "This milestone spurred further lunar missions and opened new possibilities for …" at bounding box center [901, 257] width 520 height 15
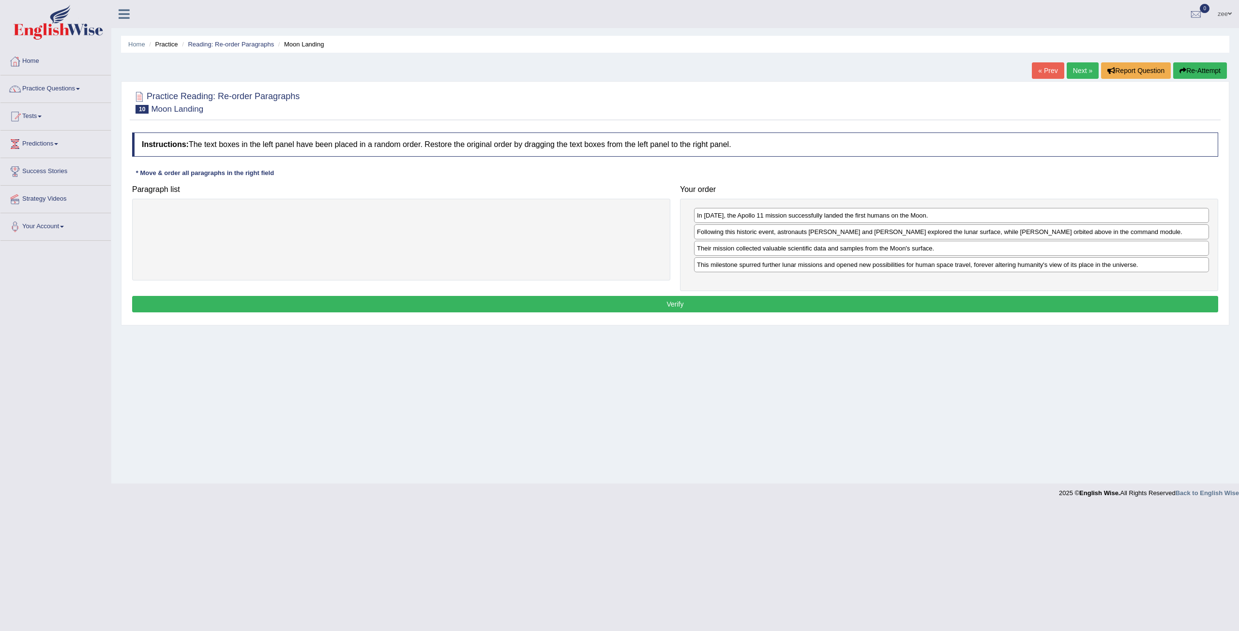
click at [799, 300] on button "Verify" at bounding box center [675, 304] width 1086 height 16
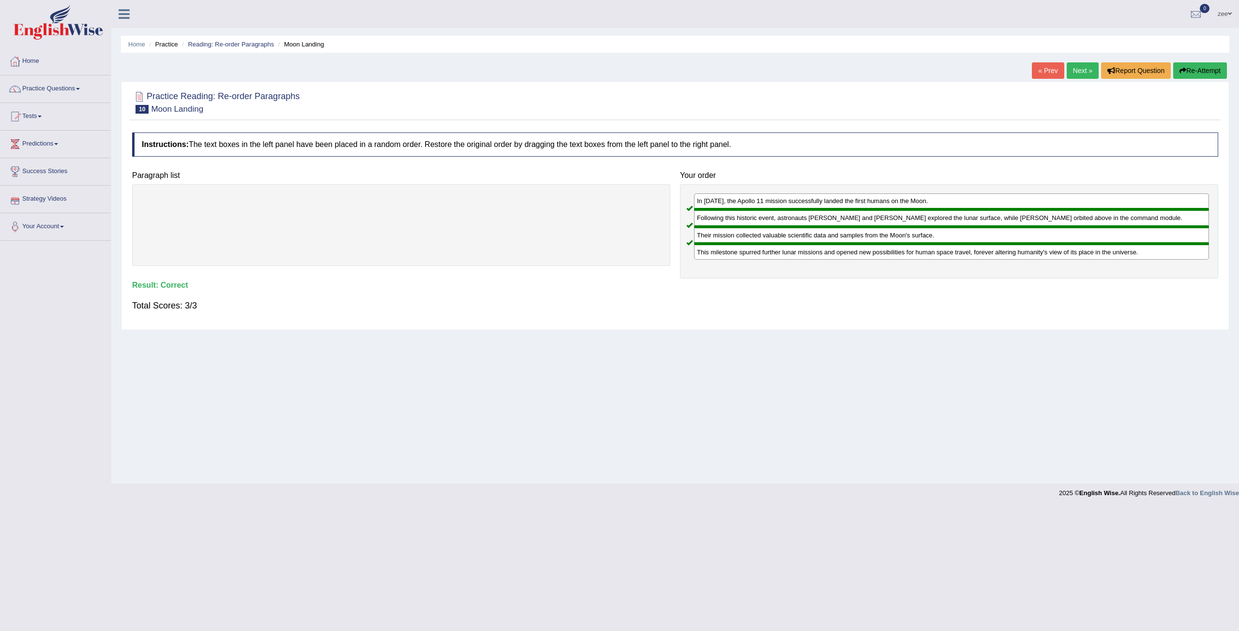
click at [1086, 75] on link "Next »" at bounding box center [1082, 70] width 32 height 16
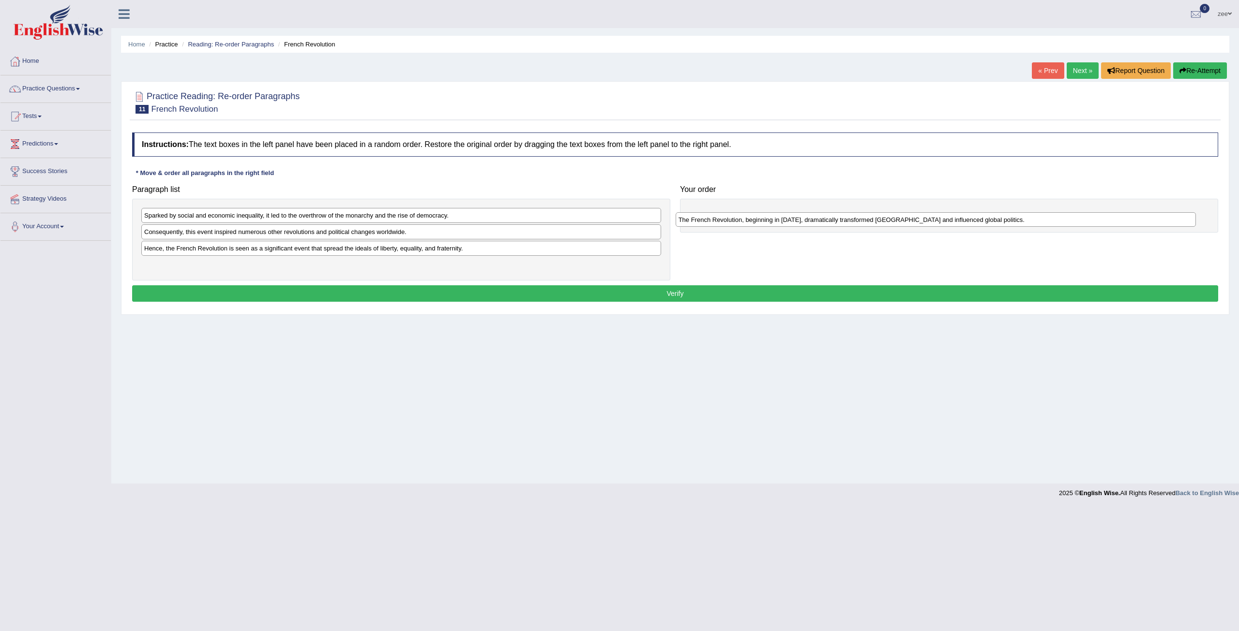
drag, startPoint x: 200, startPoint y: 234, endPoint x: 734, endPoint y: 222, distance: 533.8
click at [734, 222] on div "The French Revolution, beginning in [DATE], dramatically transformed [GEOGRAPHI…" at bounding box center [935, 219] width 520 height 15
drag, startPoint x: 224, startPoint y: 216, endPoint x: 764, endPoint y: 229, distance: 540.1
click at [764, 229] on div "Sparked by social and economic inequality, it led to the overthrow of the monar…" at bounding box center [940, 222] width 520 height 15
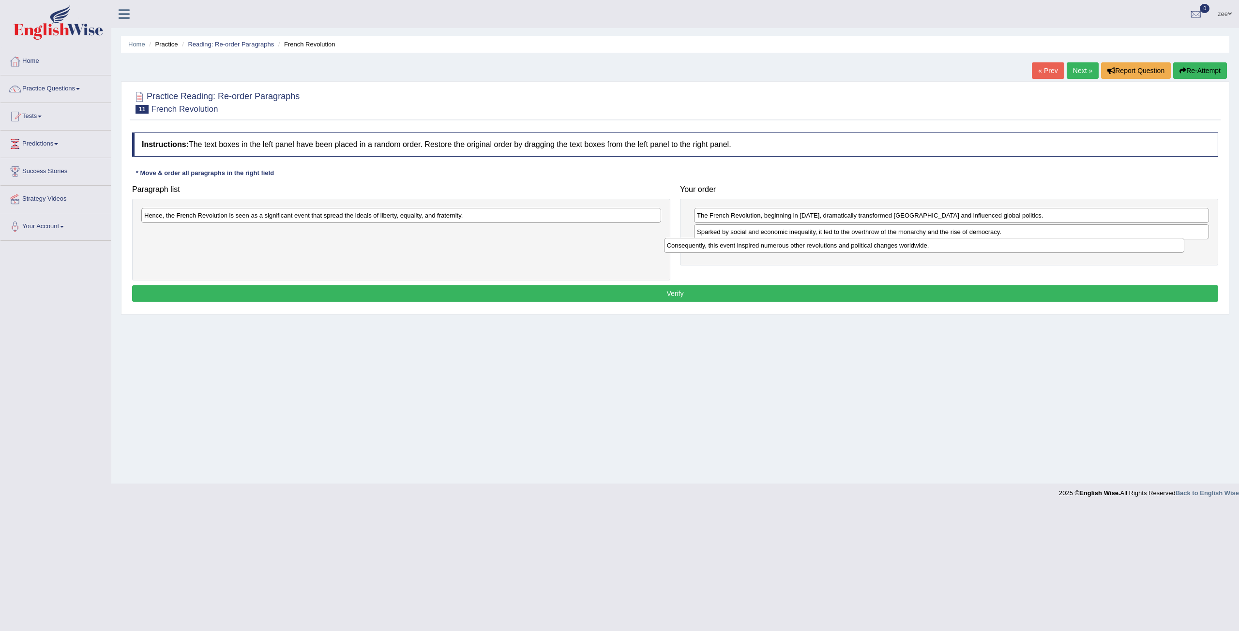
drag, startPoint x: 374, startPoint y: 215, endPoint x: 893, endPoint y: 246, distance: 519.0
click at [893, 246] on div "Consequently, this event inspired numerous other revolutions and political chan…" at bounding box center [924, 245] width 520 height 15
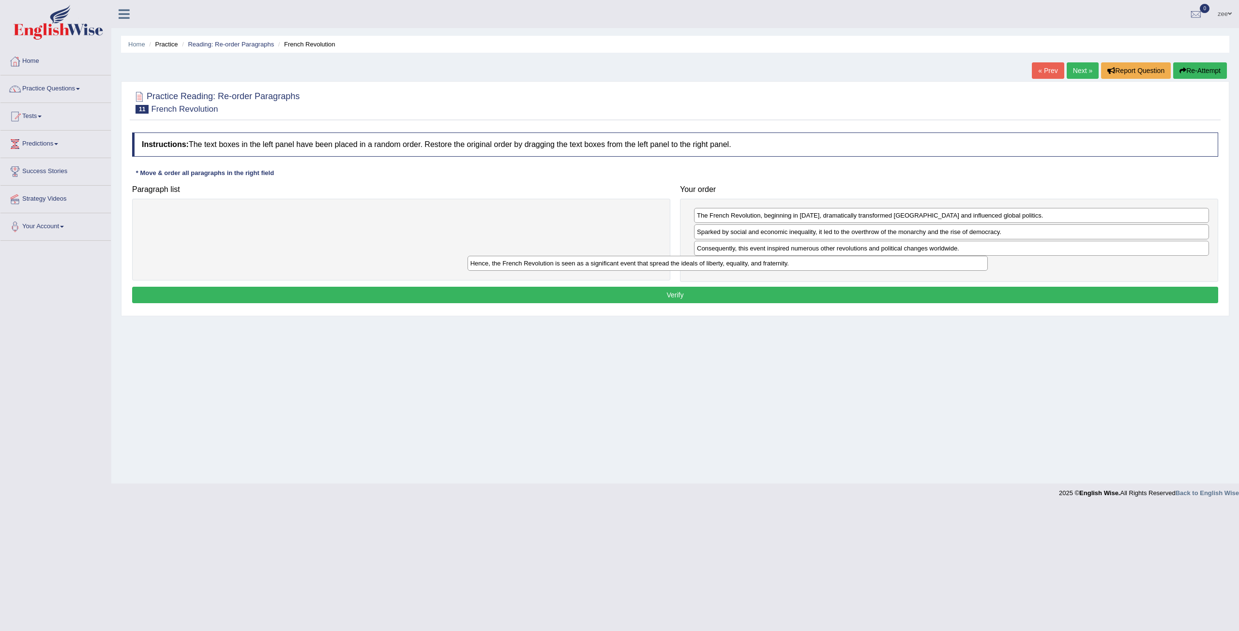
drag, startPoint x: 628, startPoint y: 215, endPoint x: 955, endPoint y: 264, distance: 330.6
click at [955, 264] on div "Hence, the French Revolution is seen as a significant event that spread the ide…" at bounding box center [727, 263] width 520 height 15
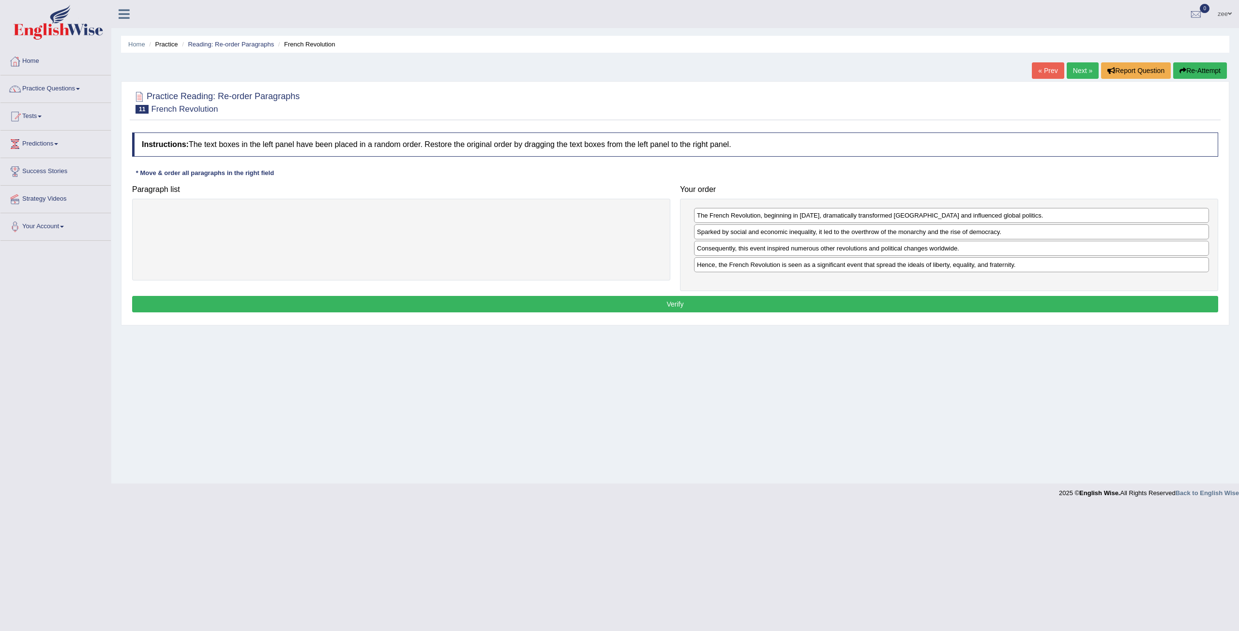
click at [747, 301] on button "Verify" at bounding box center [675, 304] width 1086 height 16
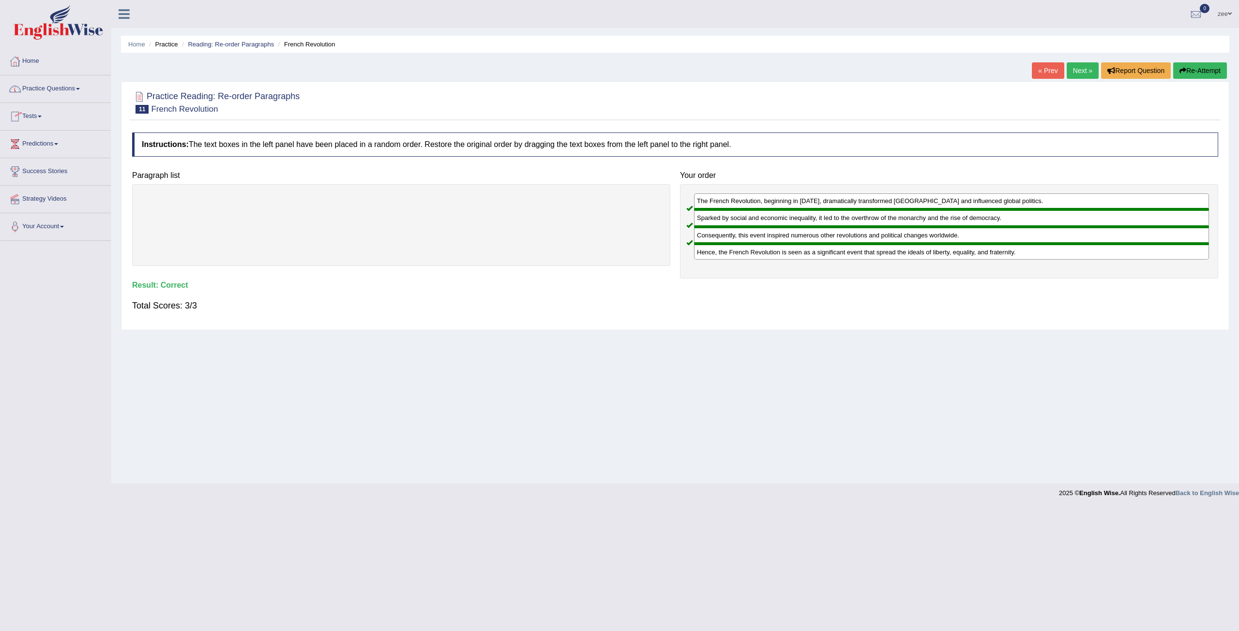
click at [40, 111] on link "Tests" at bounding box center [55, 115] width 110 height 24
click at [47, 94] on link "Practice Questions" at bounding box center [55, 87] width 110 height 24
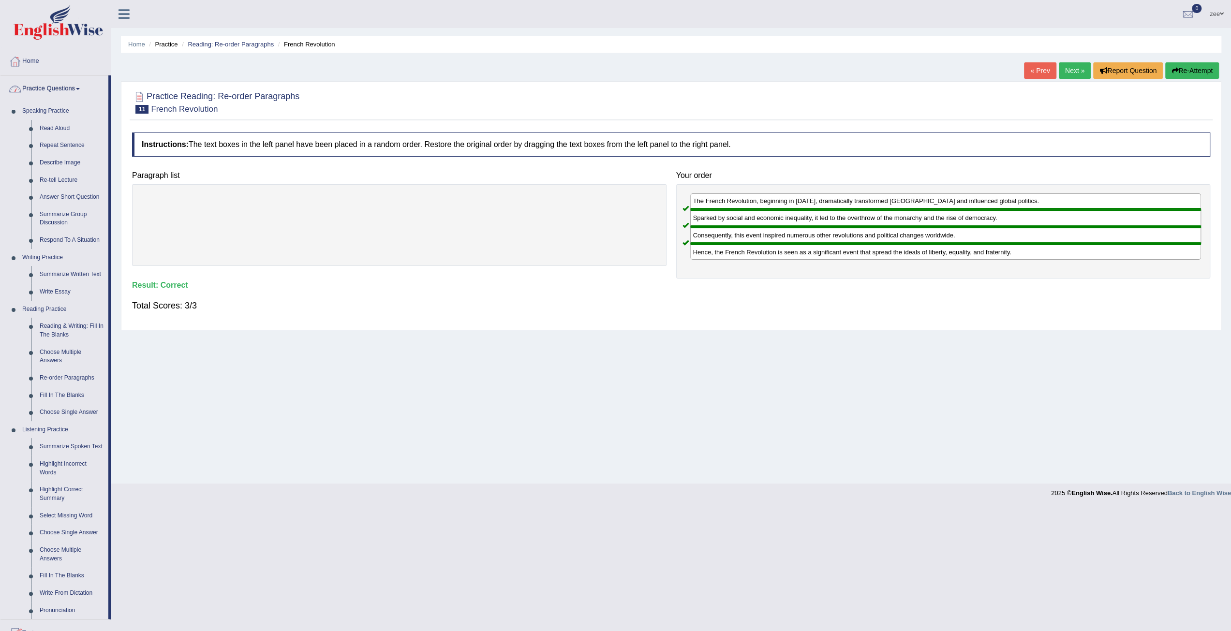
click at [47, 96] on link "Practice Questions" at bounding box center [54, 87] width 108 height 24
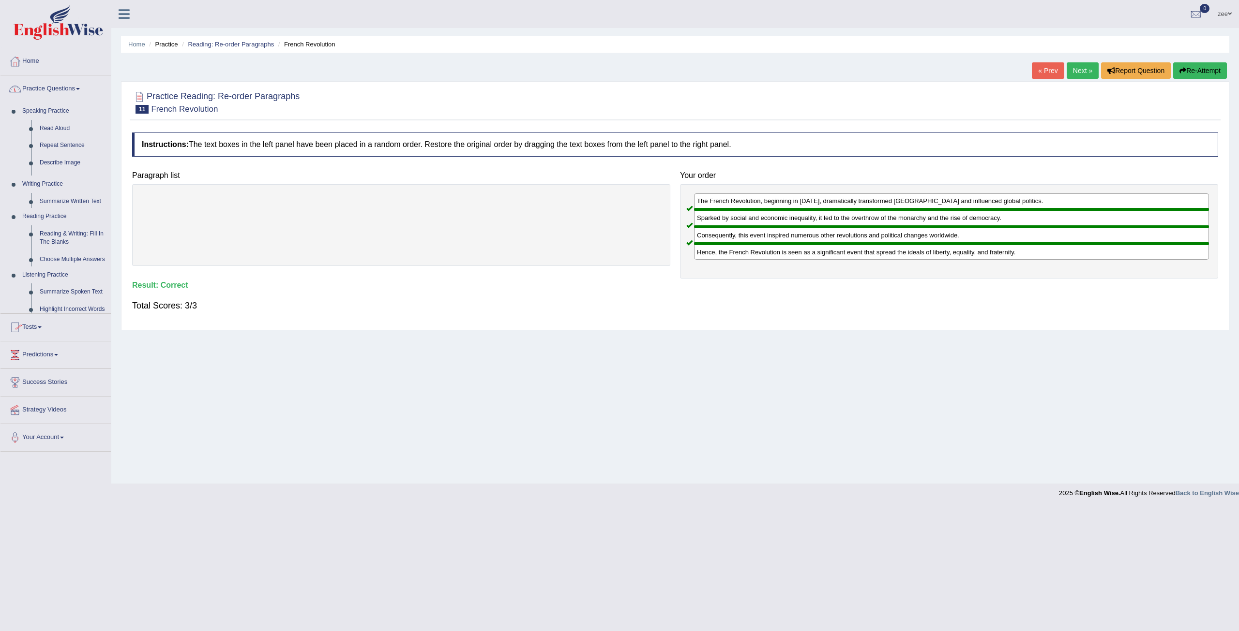
click at [47, 96] on link "Practice Questions" at bounding box center [55, 87] width 110 height 24
